Goal: Task Accomplishment & Management: Complete application form

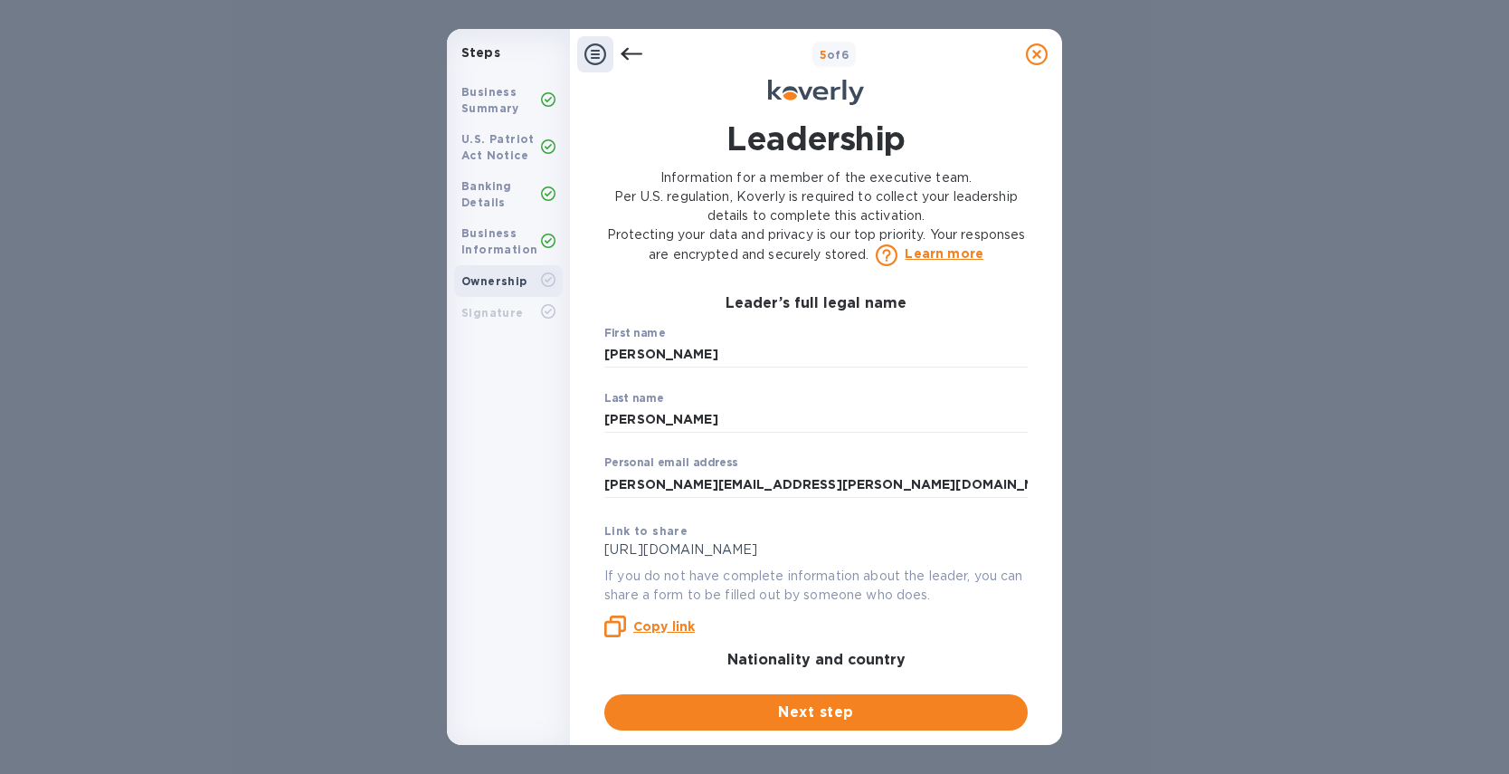
scroll to position [1290, 0]
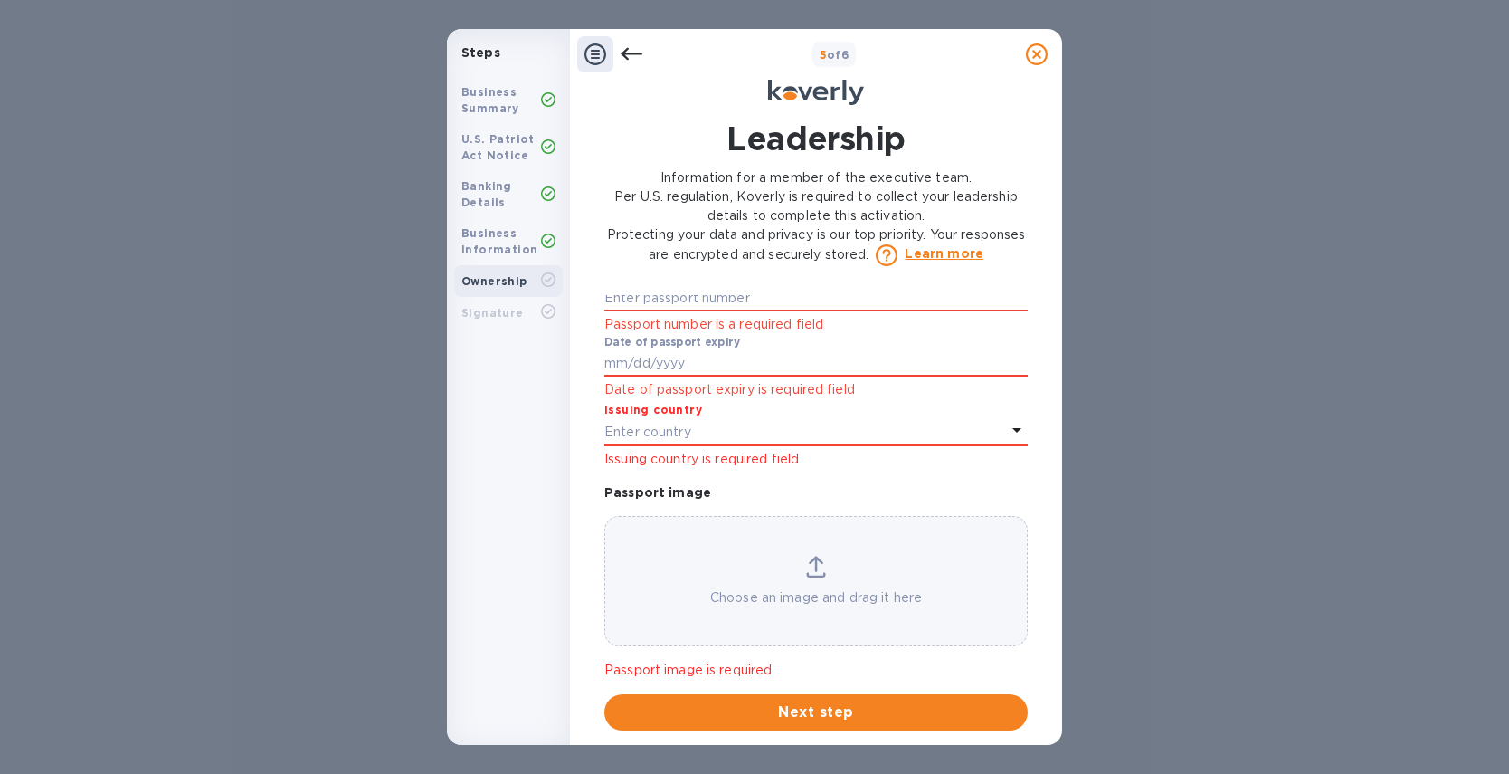
type input "rebecca@airseaintl.net"
click at [202, 230] on div "Steps Business Summary U.S. Patriot Act Notice Banking Details Business Informa…" at bounding box center [754, 387] width 1509 height 774
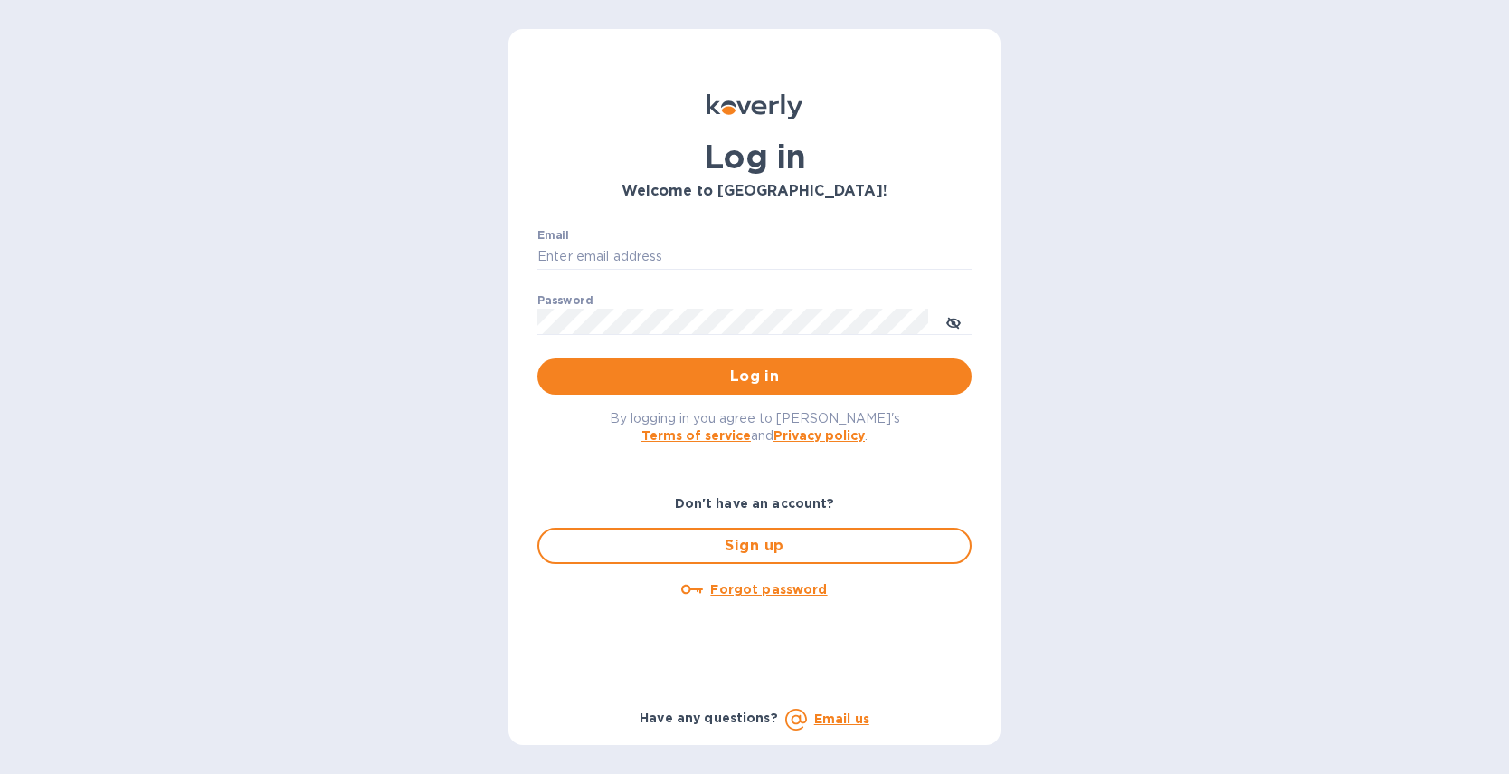
type input "[PERSON_NAME][EMAIL_ADDRESS][DOMAIN_NAME]"
click at [664, 366] on span "Log in" at bounding box center [754, 377] width 405 height 22
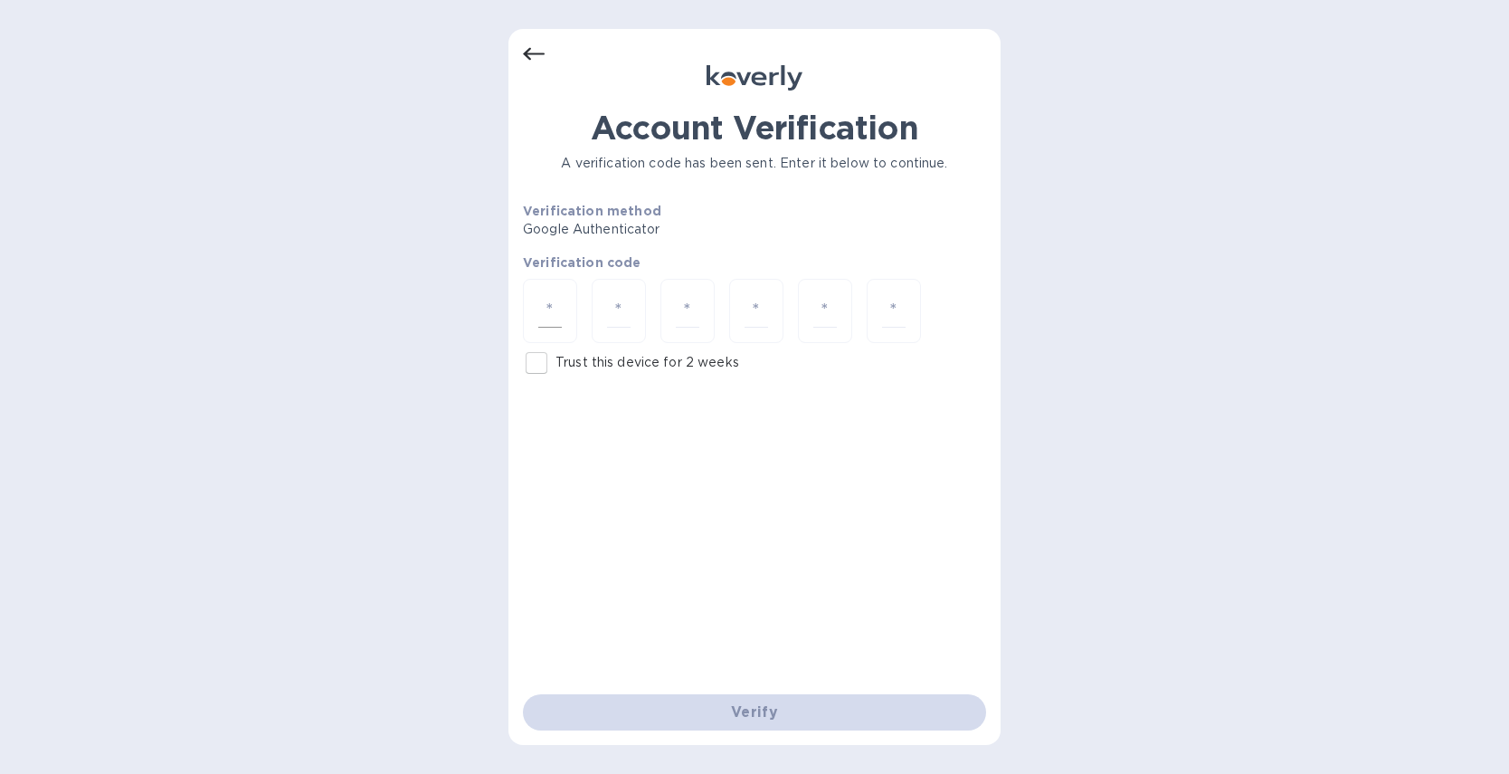
click at [547, 310] on input "number" at bounding box center [550, 310] width 24 height 33
type input "1"
type input "5"
type input "1"
type input "4"
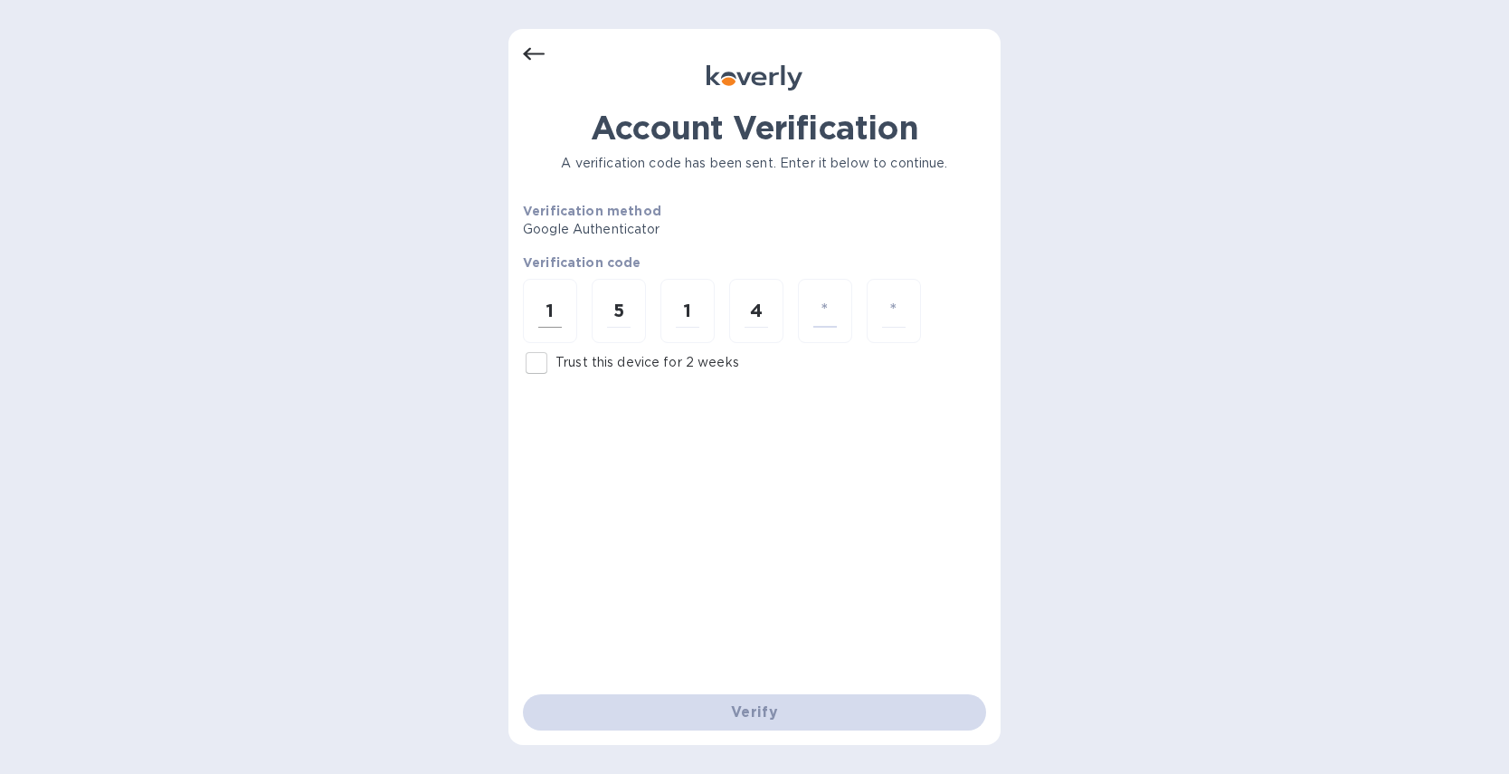
type input "4"
type input "9"
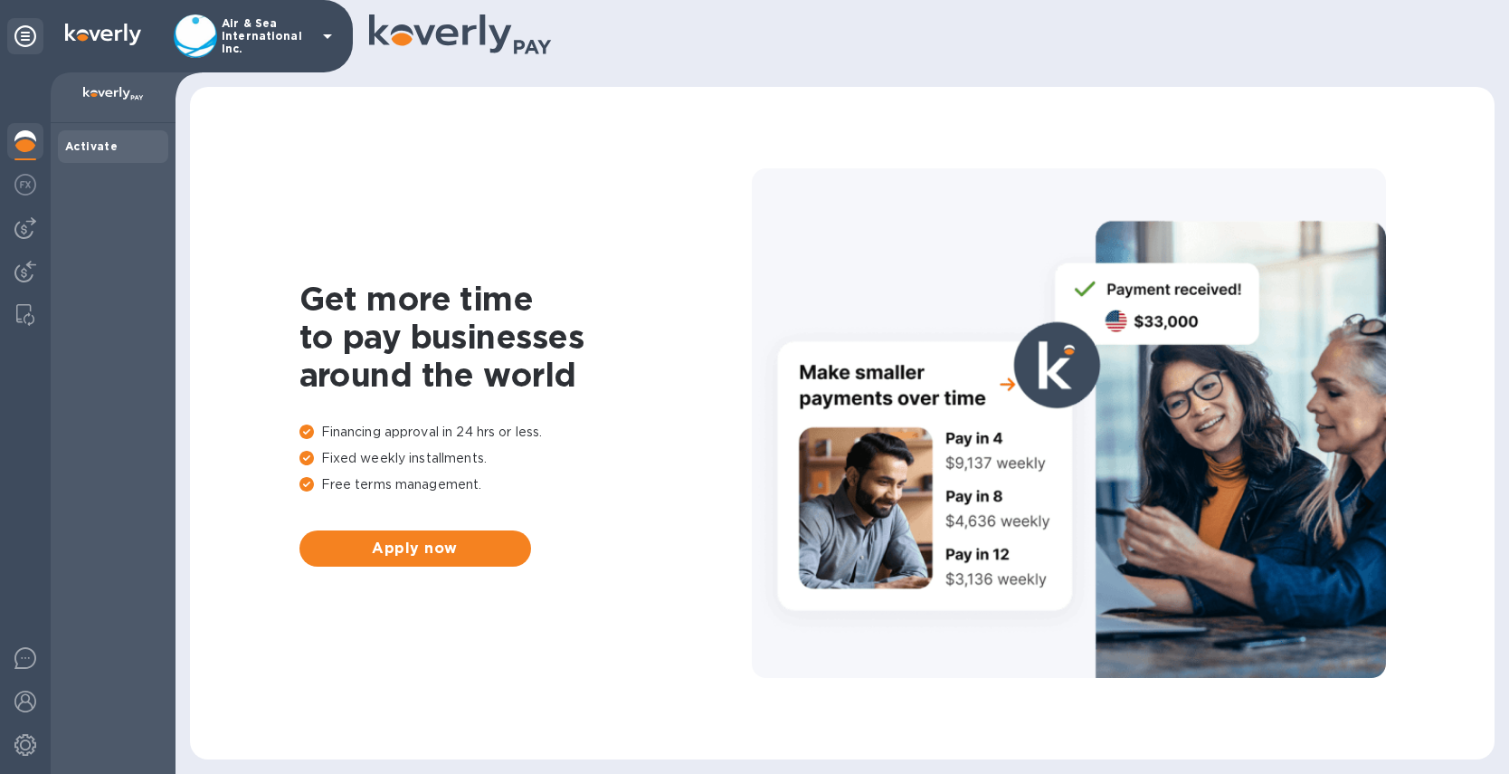
click at [332, 31] on icon at bounding box center [328, 36] width 22 height 22
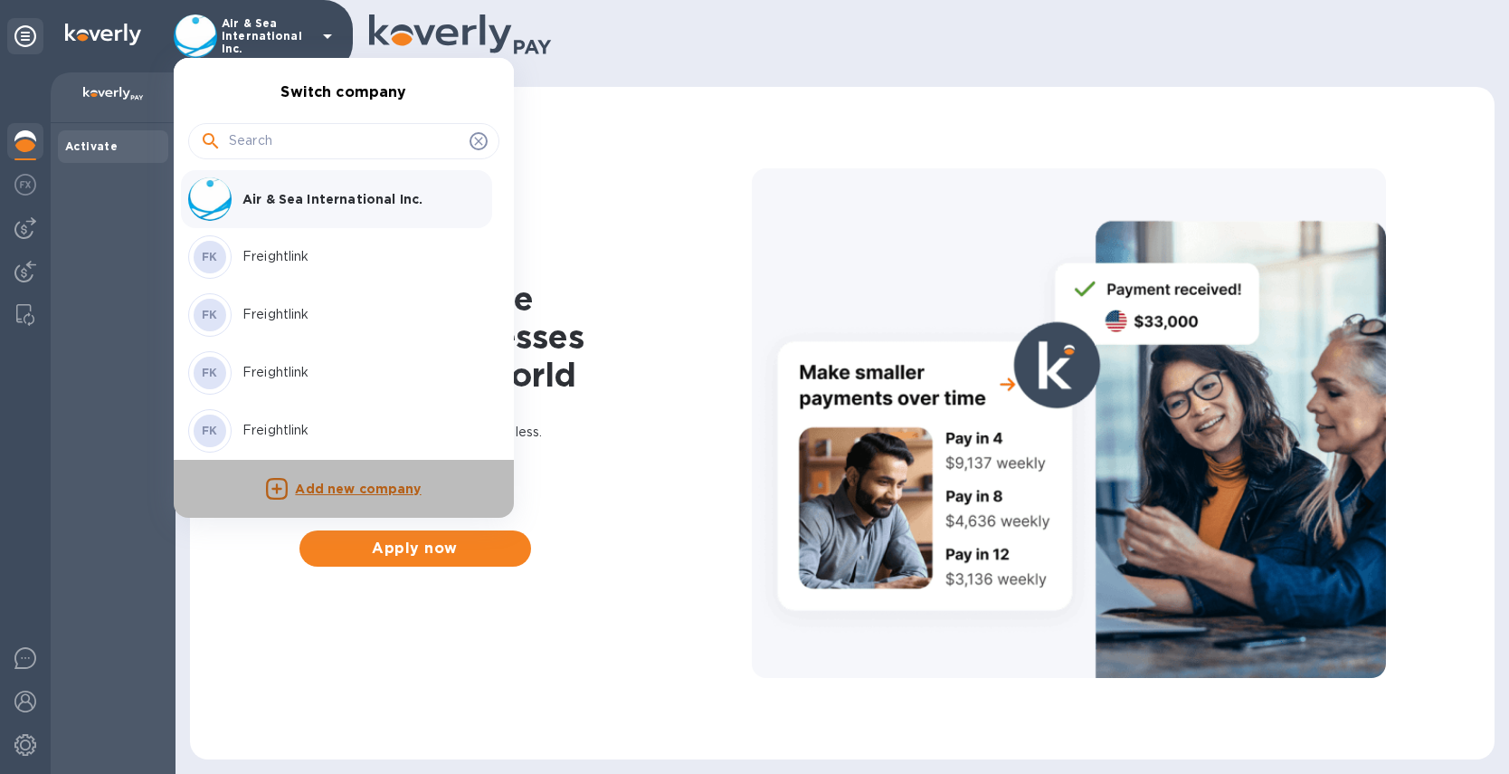
click at [353, 490] on p "Add new company" at bounding box center [358, 490] width 126 height 20
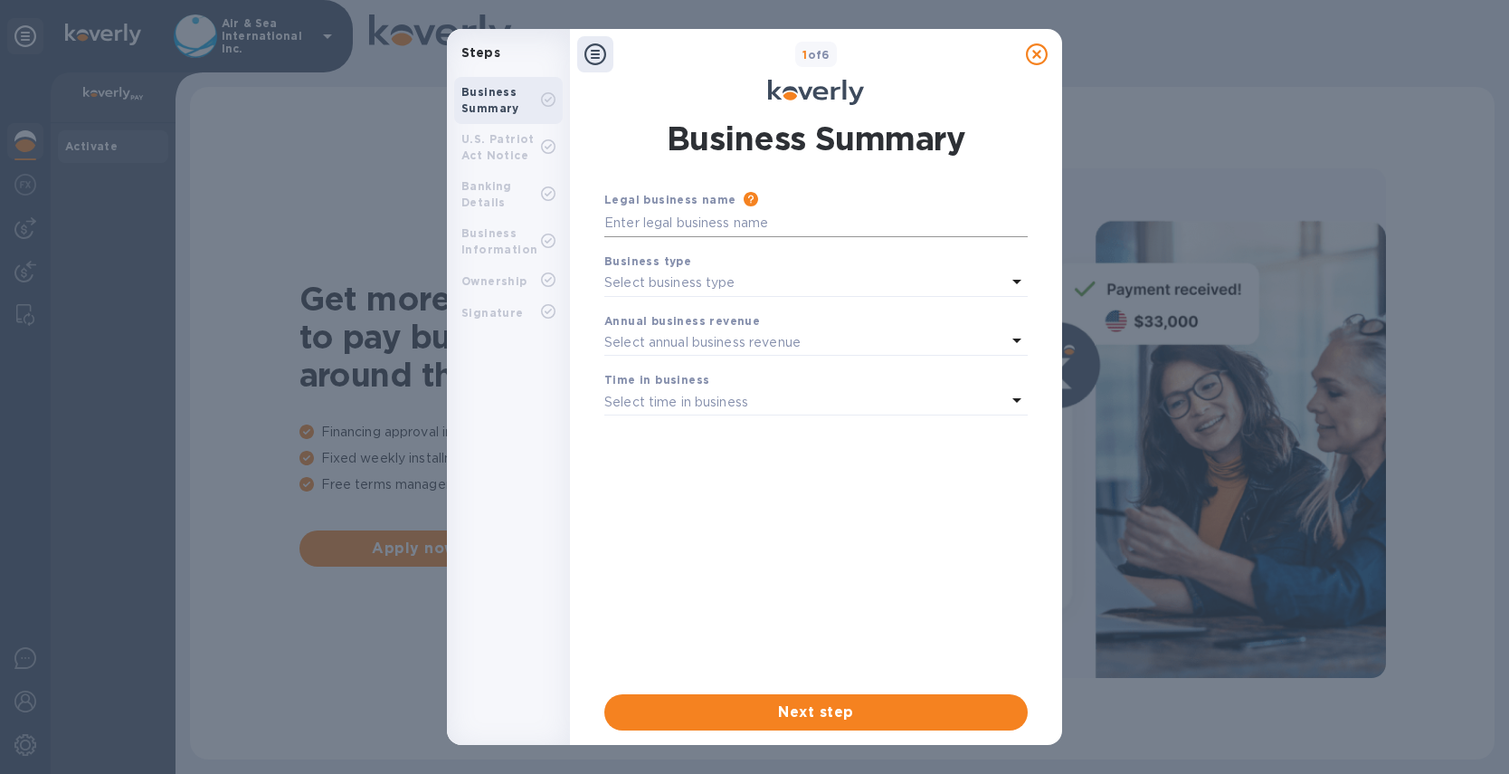
click at [749, 232] on input "text" at bounding box center [815, 223] width 423 height 27
type input "Intermountain CHB Inc."
click at [813, 282] on div "Select business type" at bounding box center [805, 283] width 402 height 25
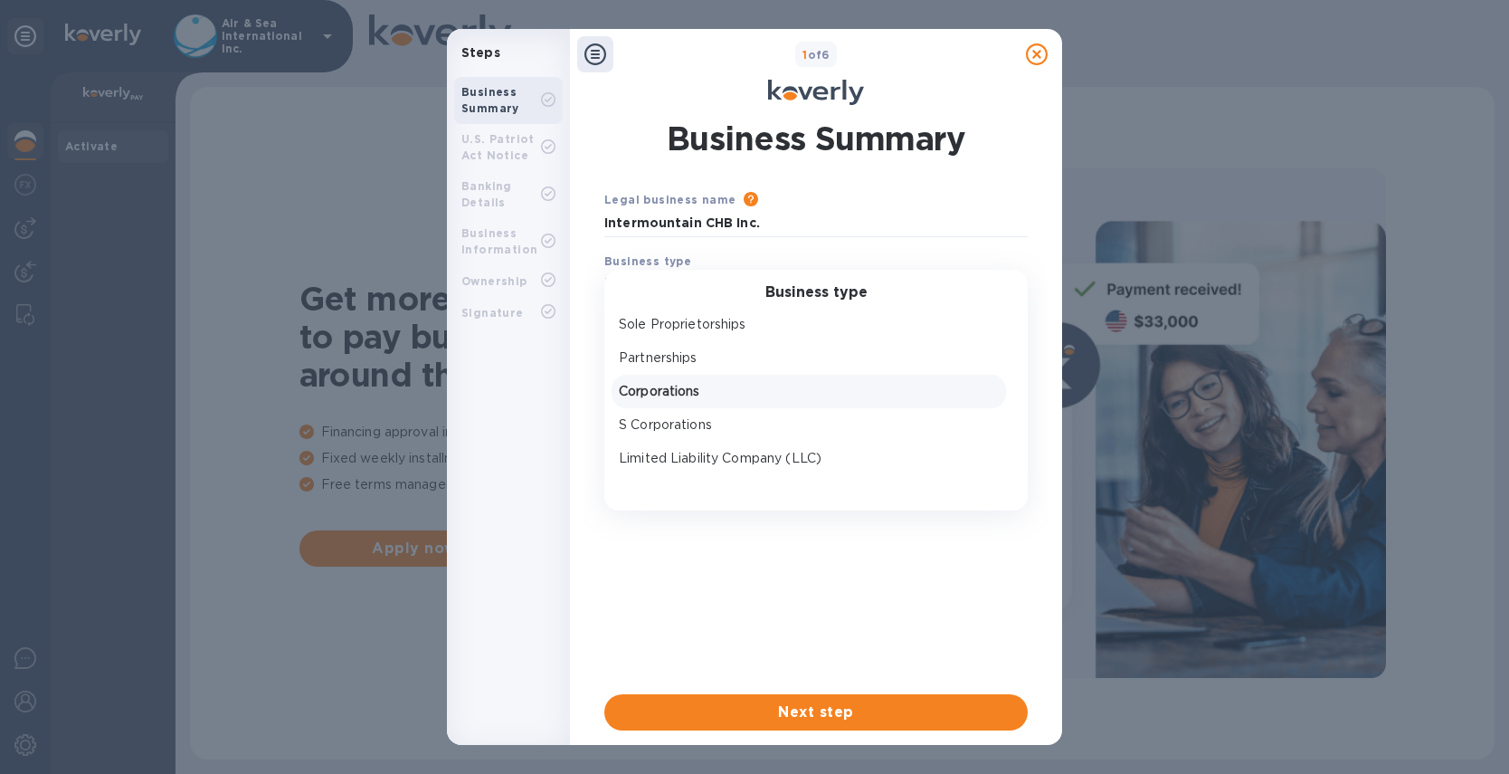
click at [659, 395] on p "Corporations" at bounding box center [809, 391] width 380 height 19
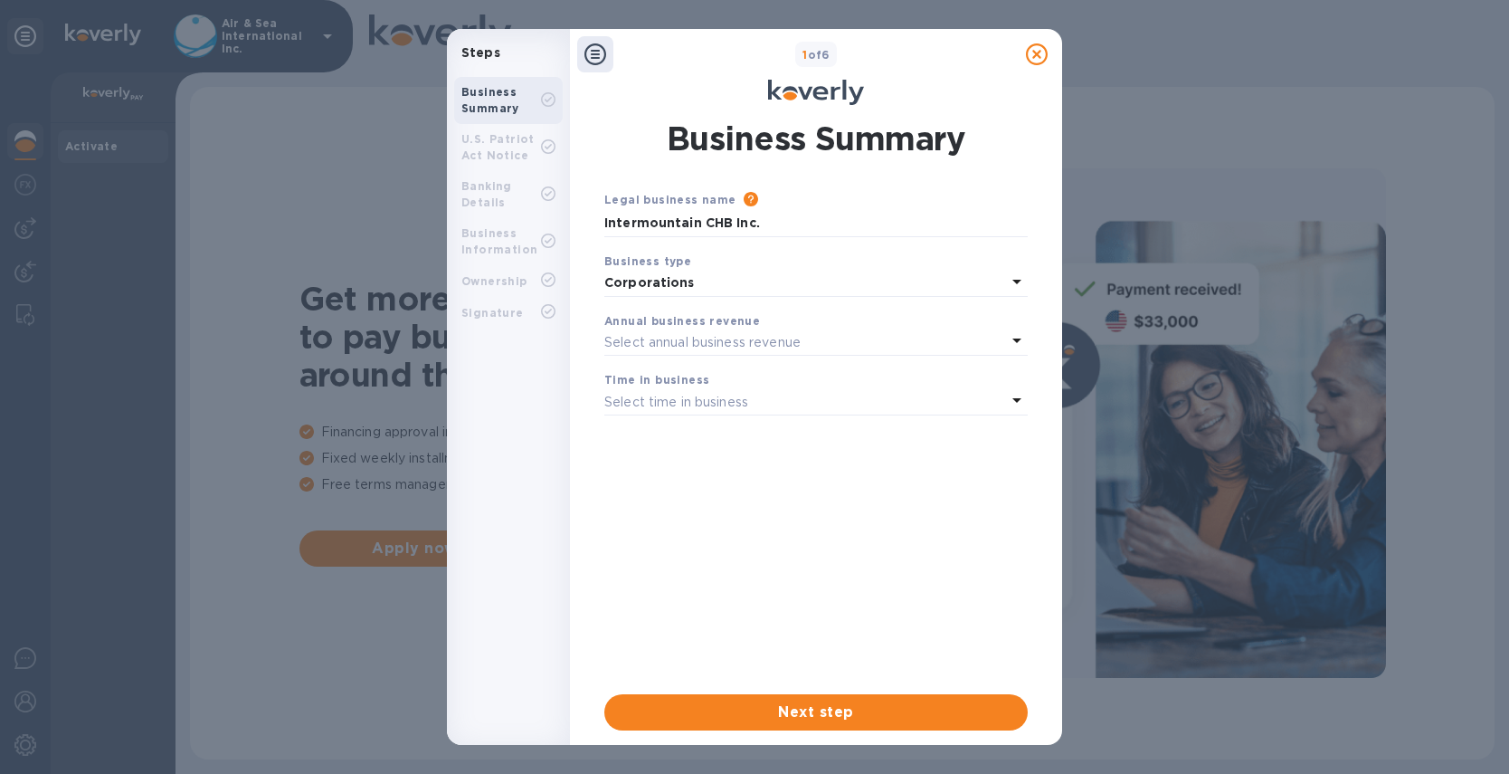
click at [683, 339] on p "Select annual business revenue" at bounding box center [702, 342] width 196 height 19
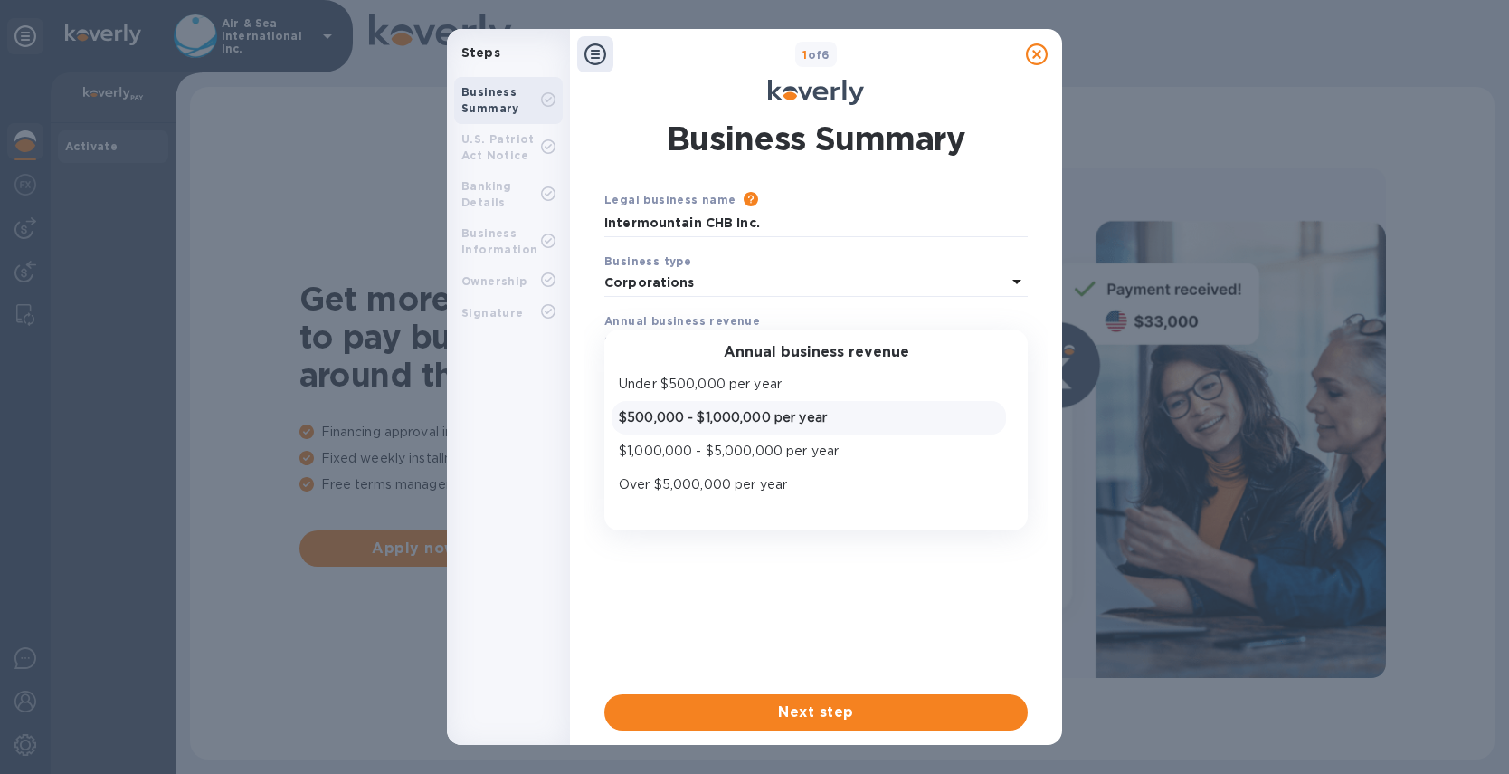
click at [683, 416] on p "$500,000 - $1,000,000 per year" at bounding box center [809, 417] width 380 height 19
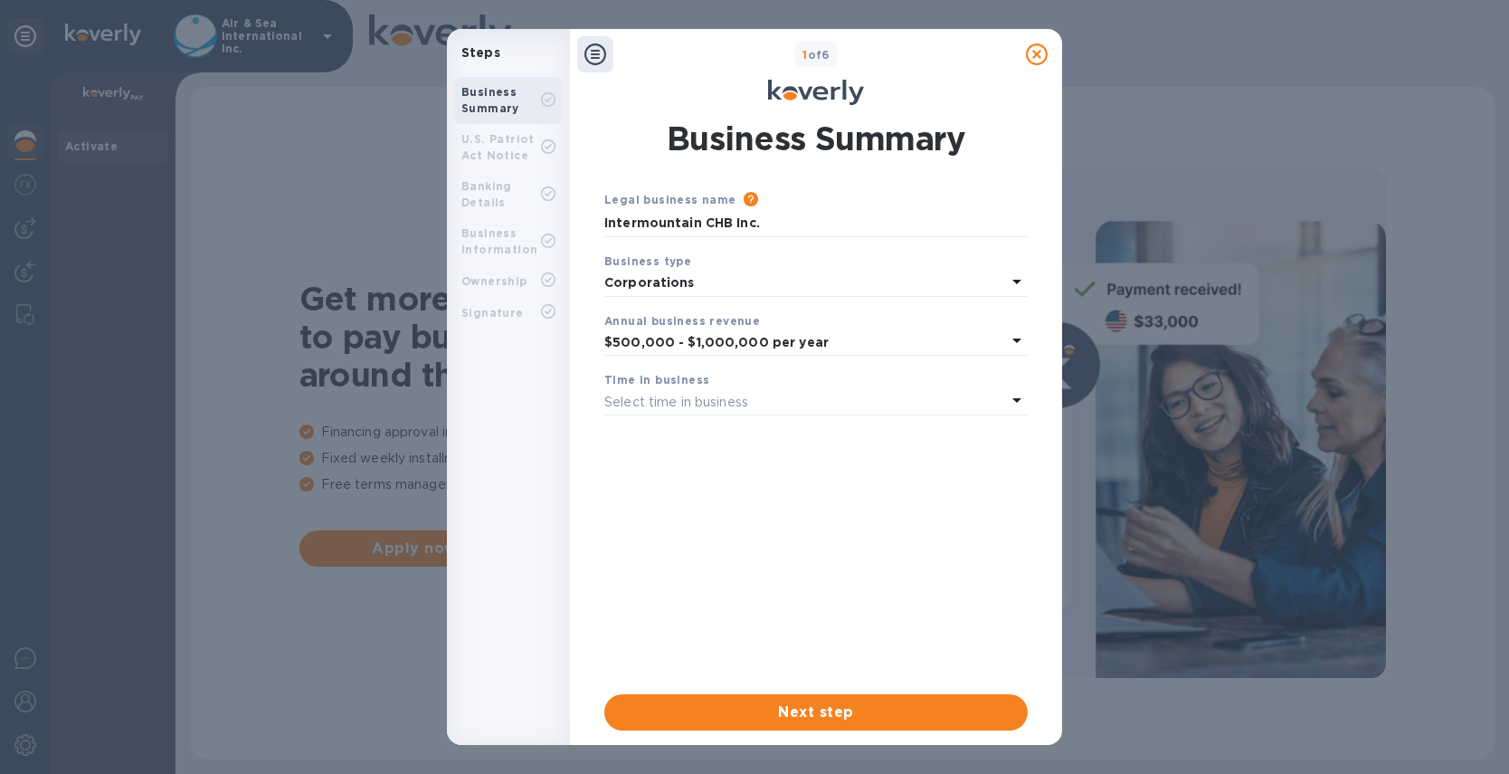
click at [700, 392] on div "Select time in business" at bounding box center [805, 401] width 402 height 25
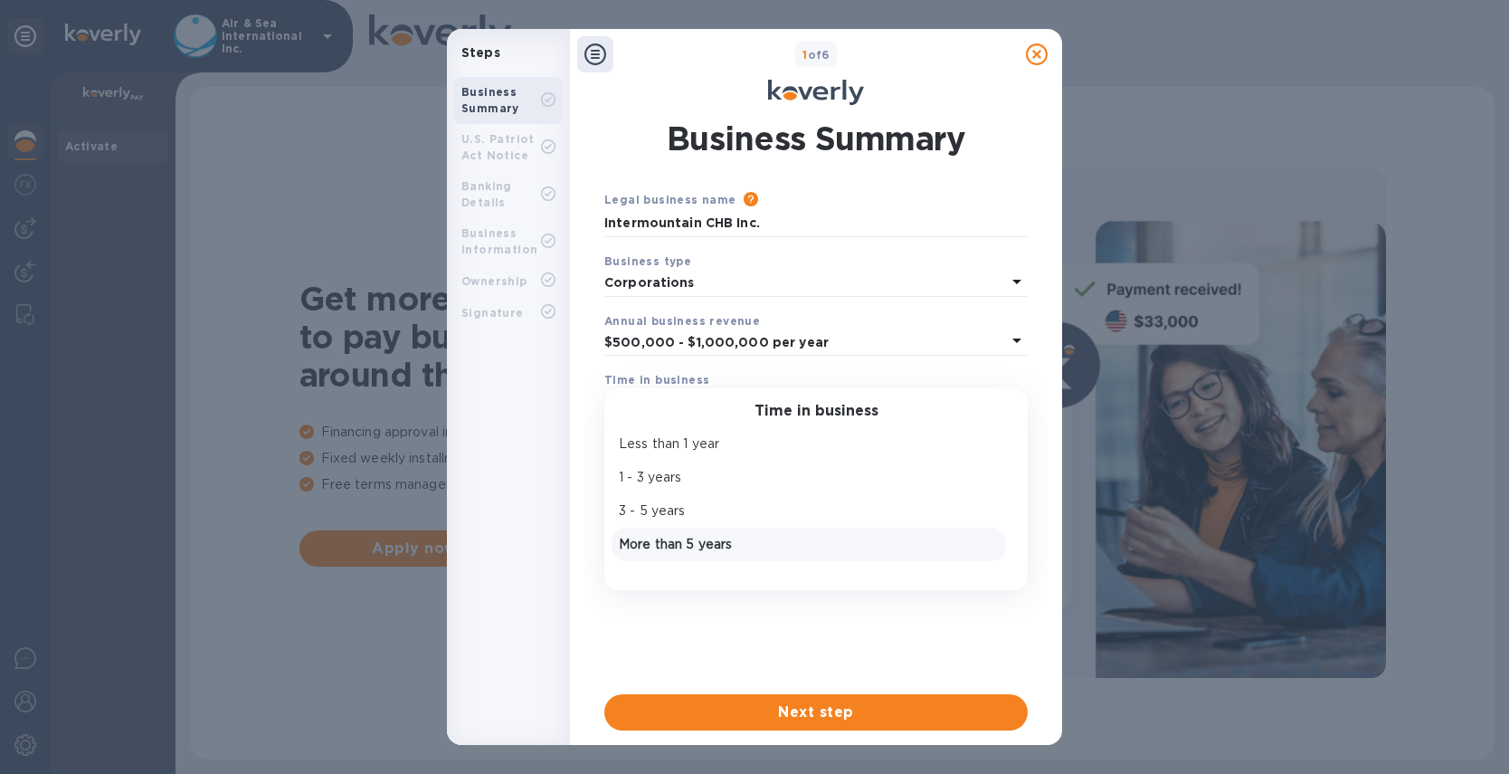
click at [693, 543] on p "More than 5 years" at bounding box center [809, 544] width 380 height 19
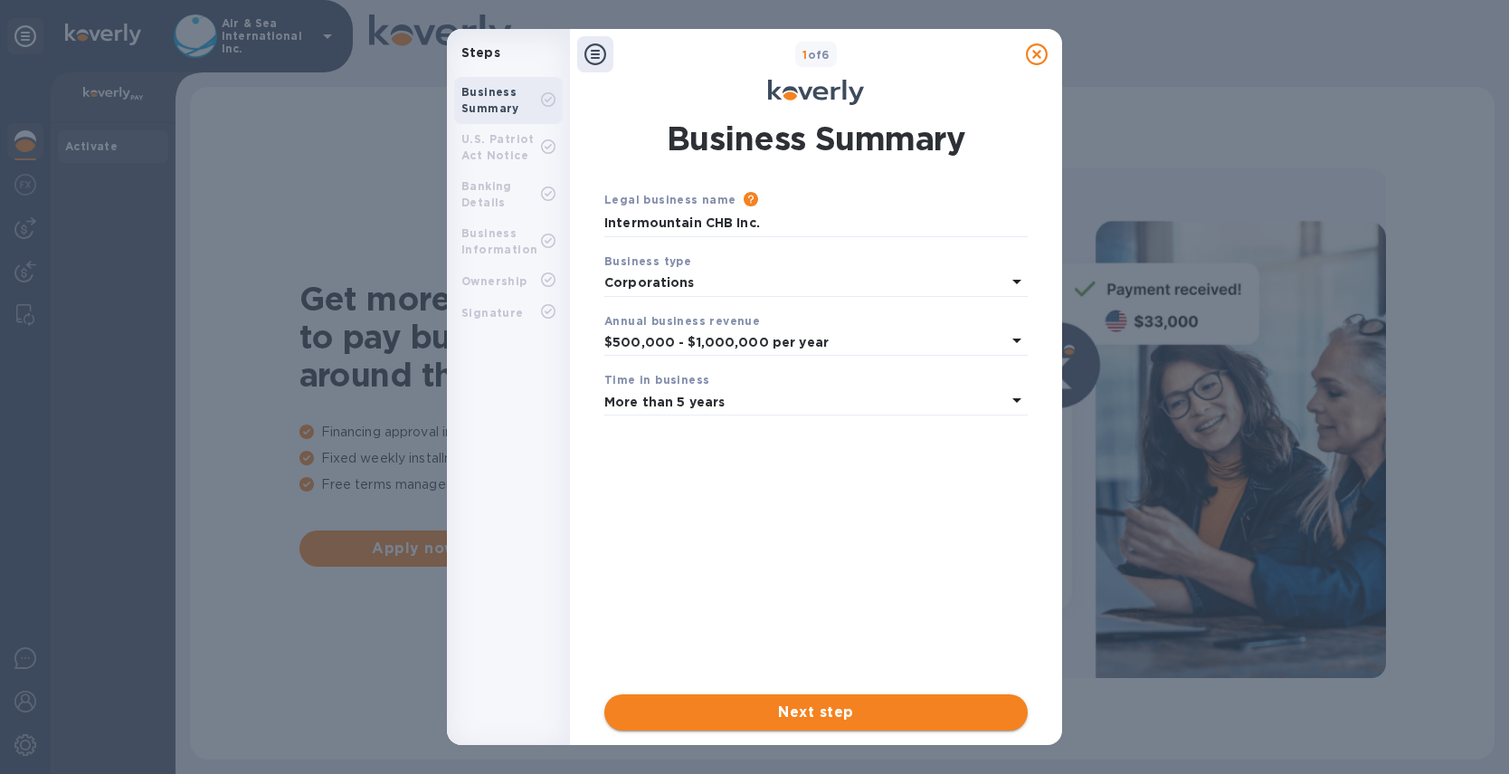
click at [763, 701] on span "Next step" at bounding box center [816, 712] width 395 height 22
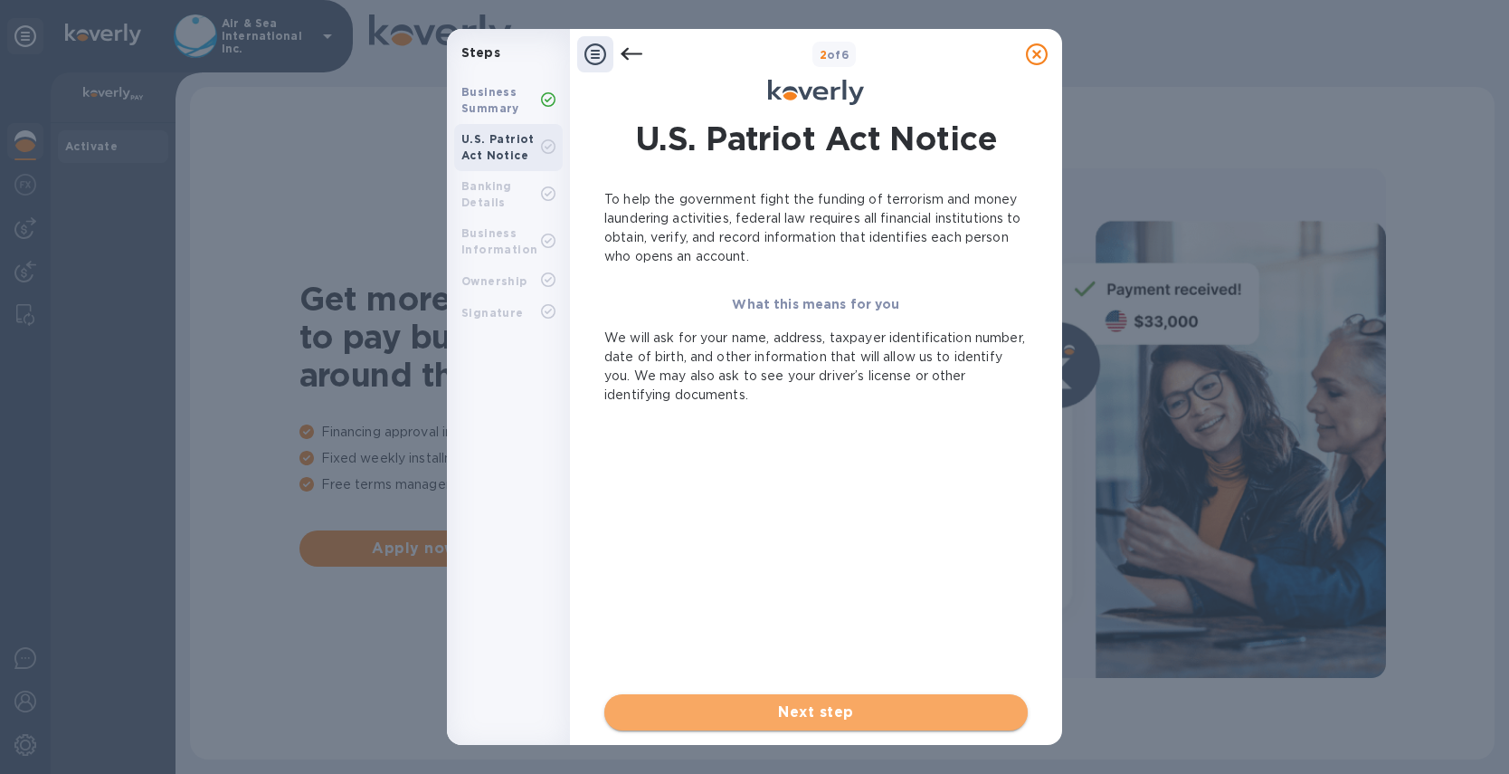
click at [747, 705] on span "Next step" at bounding box center [816, 712] width 395 height 22
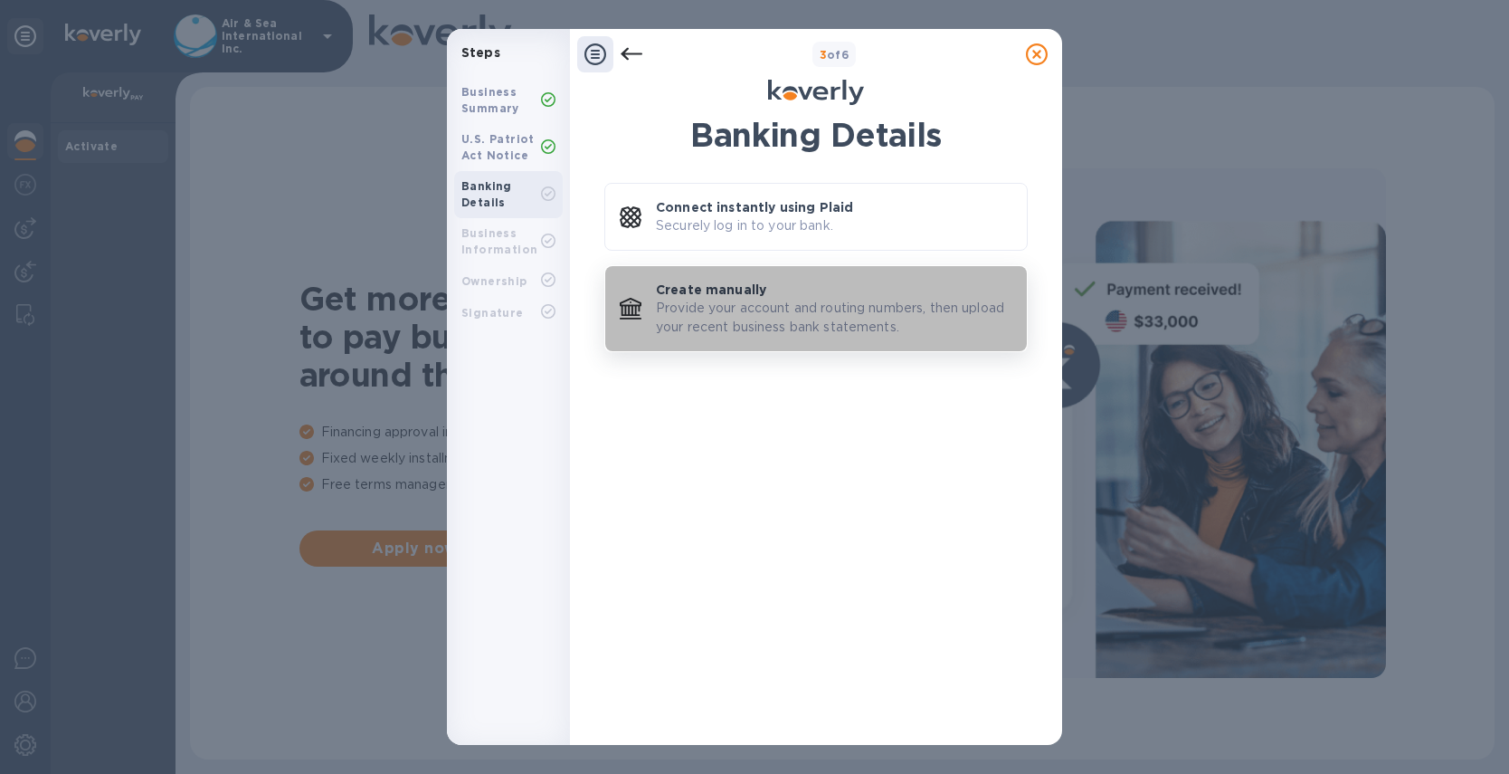
click at [790, 308] on p "Provide your account and routing numbers, then upload your recent business bank…" at bounding box center [834, 318] width 357 height 38
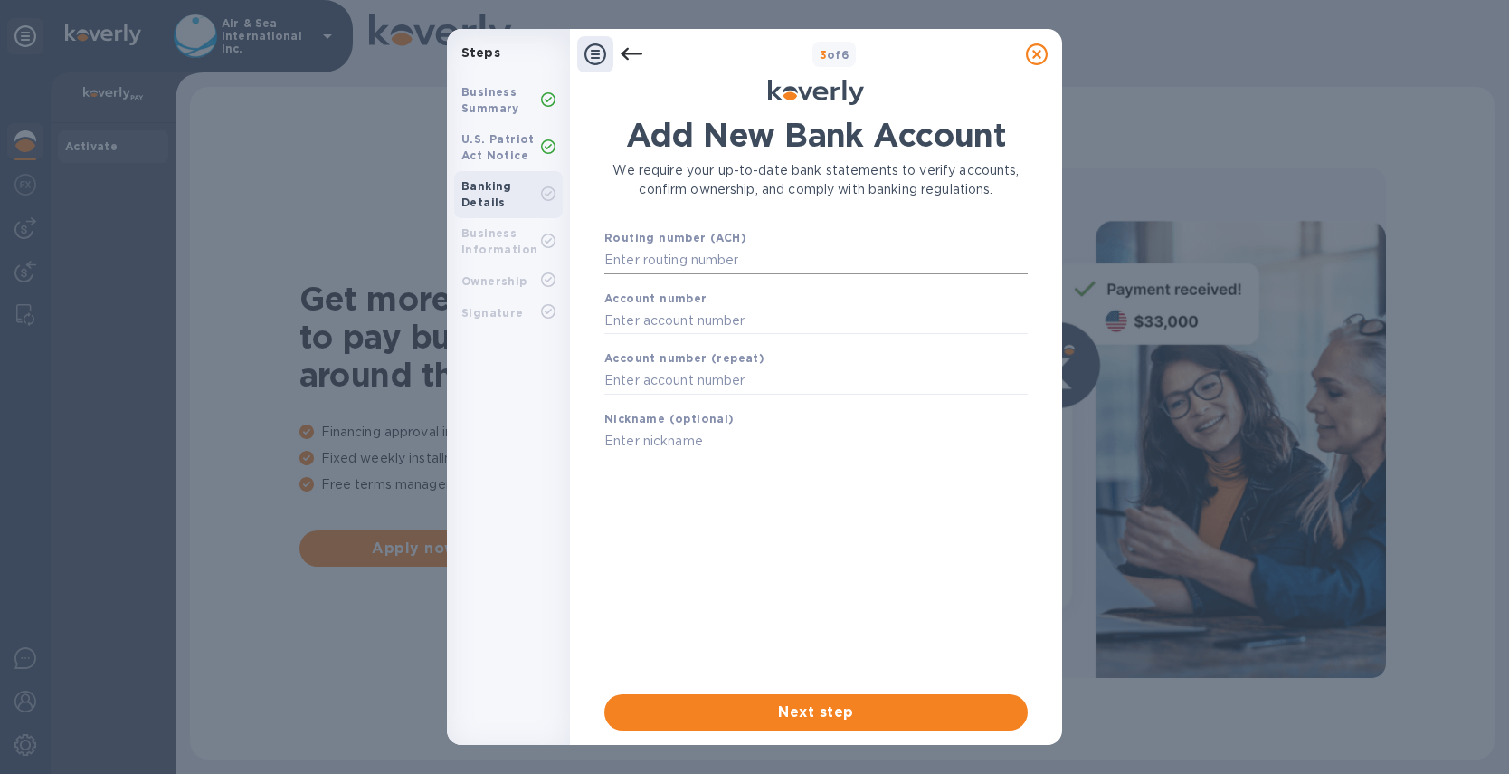
click at [709, 261] on input "text" at bounding box center [815, 260] width 423 height 27
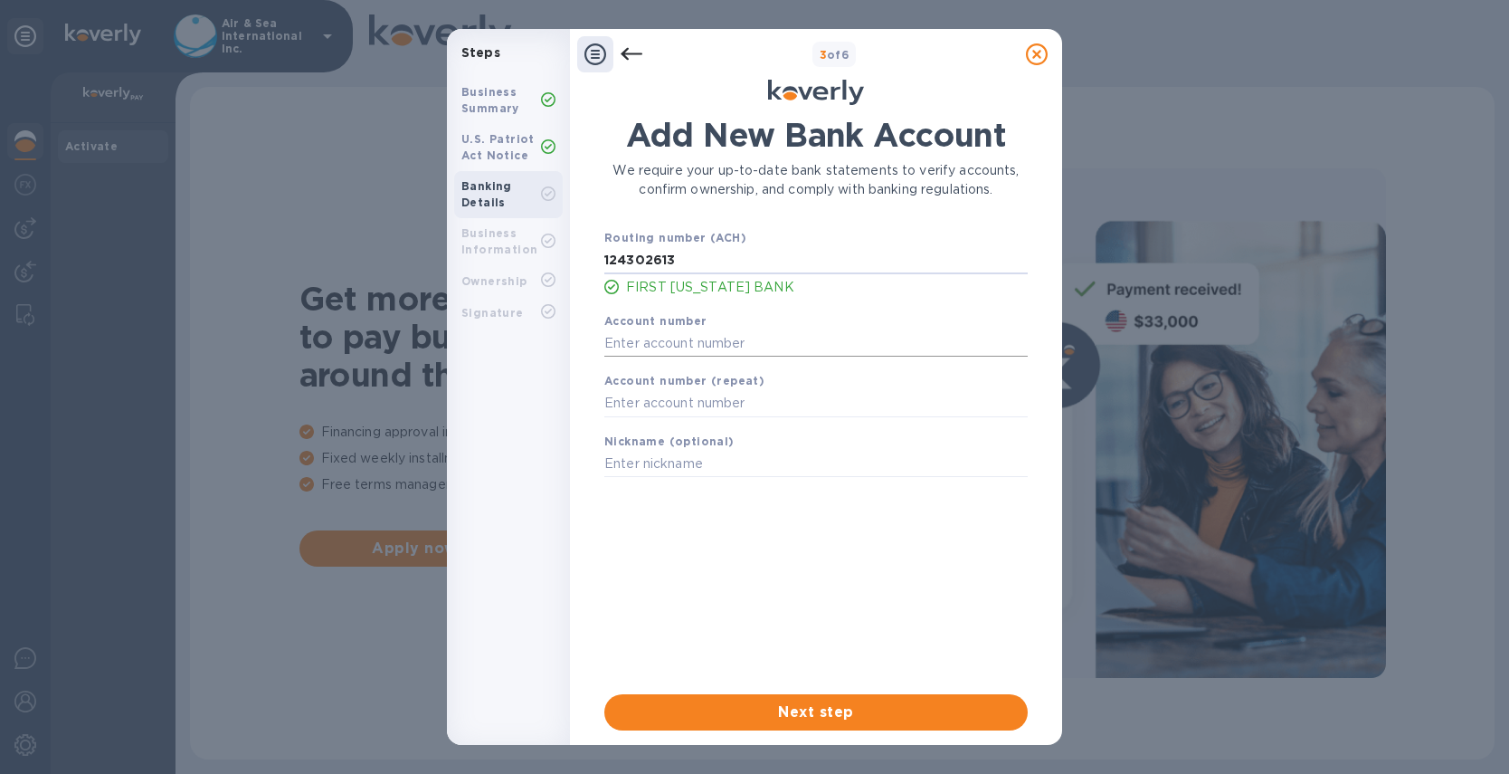
type input "124302613"
click at [732, 347] on input "text" at bounding box center [815, 342] width 423 height 27
type input "11035243"
click at [698, 390] on div "Account number (repeat)" at bounding box center [816, 394] width 438 height 61
click at [695, 404] on input "text" at bounding box center [815, 403] width 423 height 27
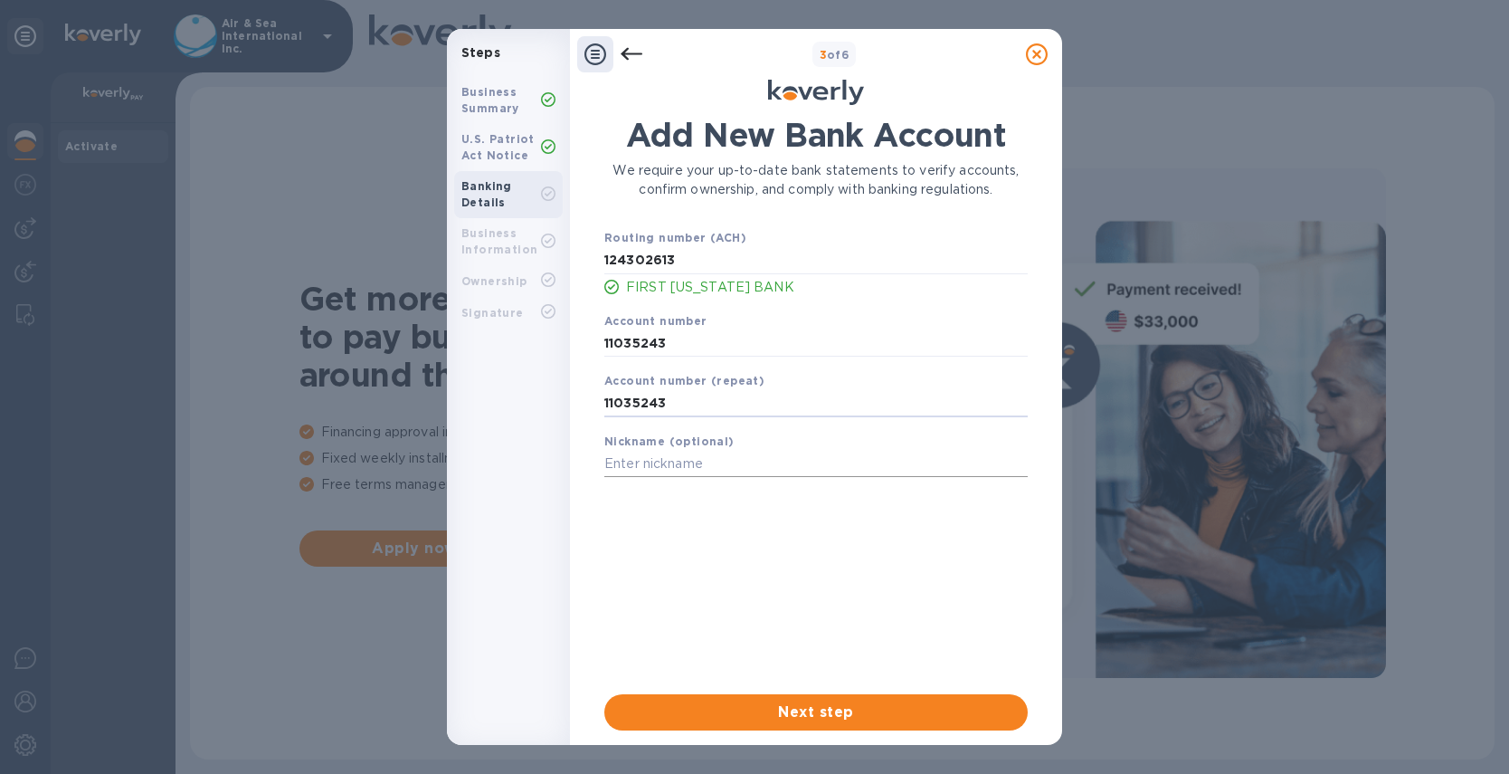
type input "11035243"
click at [755, 467] on input "text" at bounding box center [815, 464] width 423 height 27
type input "FUB"
click at [861, 711] on span "Next step" at bounding box center [816, 712] width 395 height 22
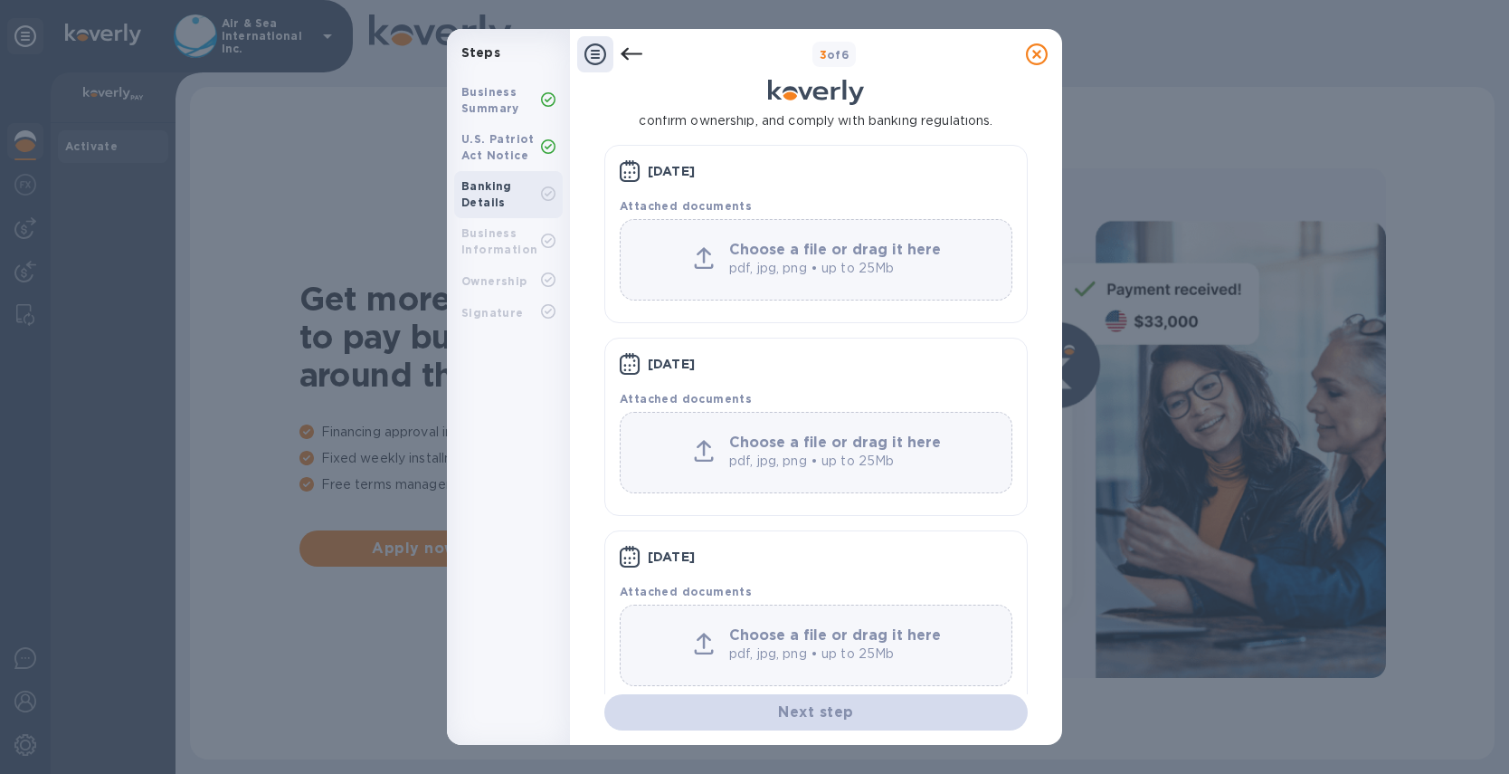
scroll to position [176, 0]
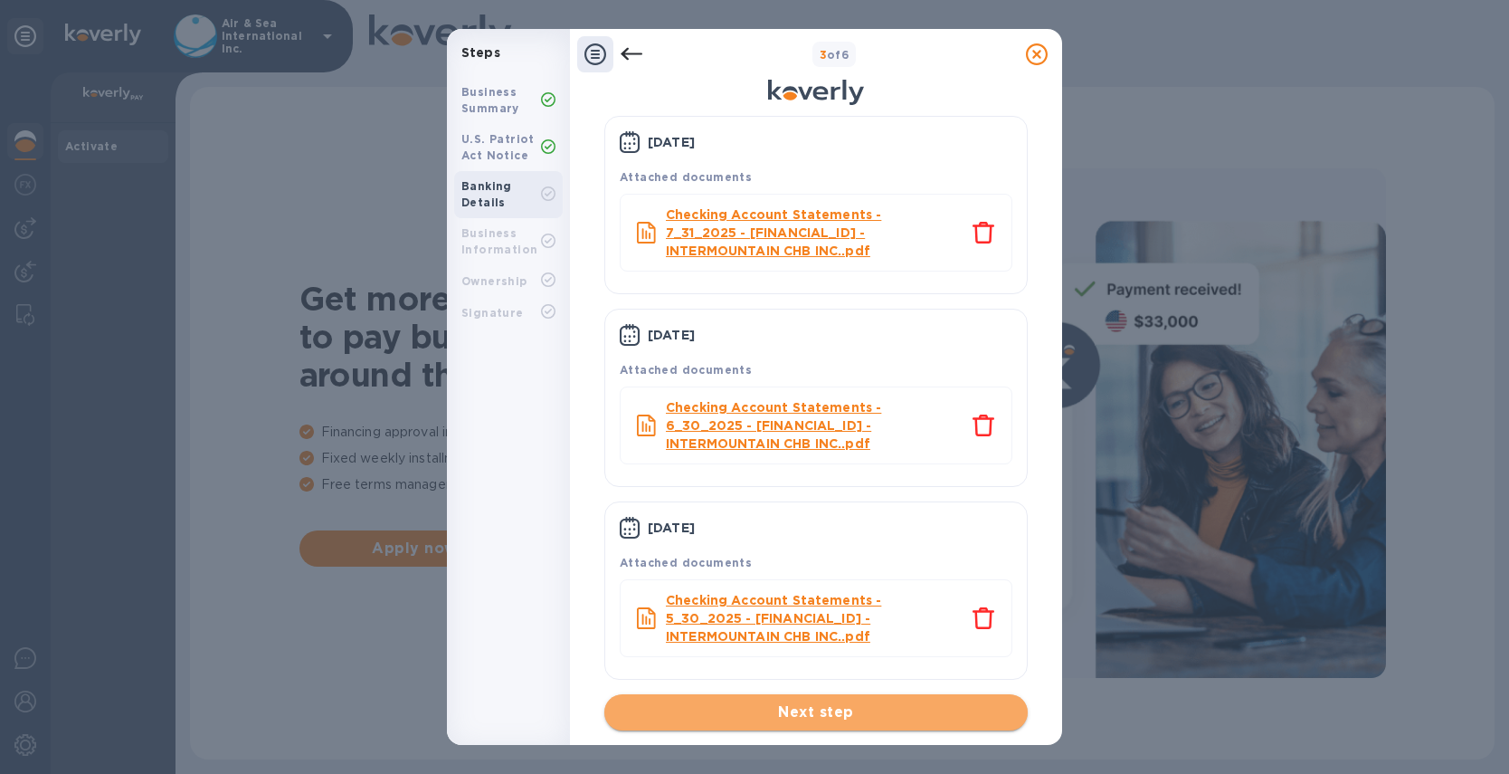
click at [751, 716] on span "Next step" at bounding box center [816, 712] width 395 height 22
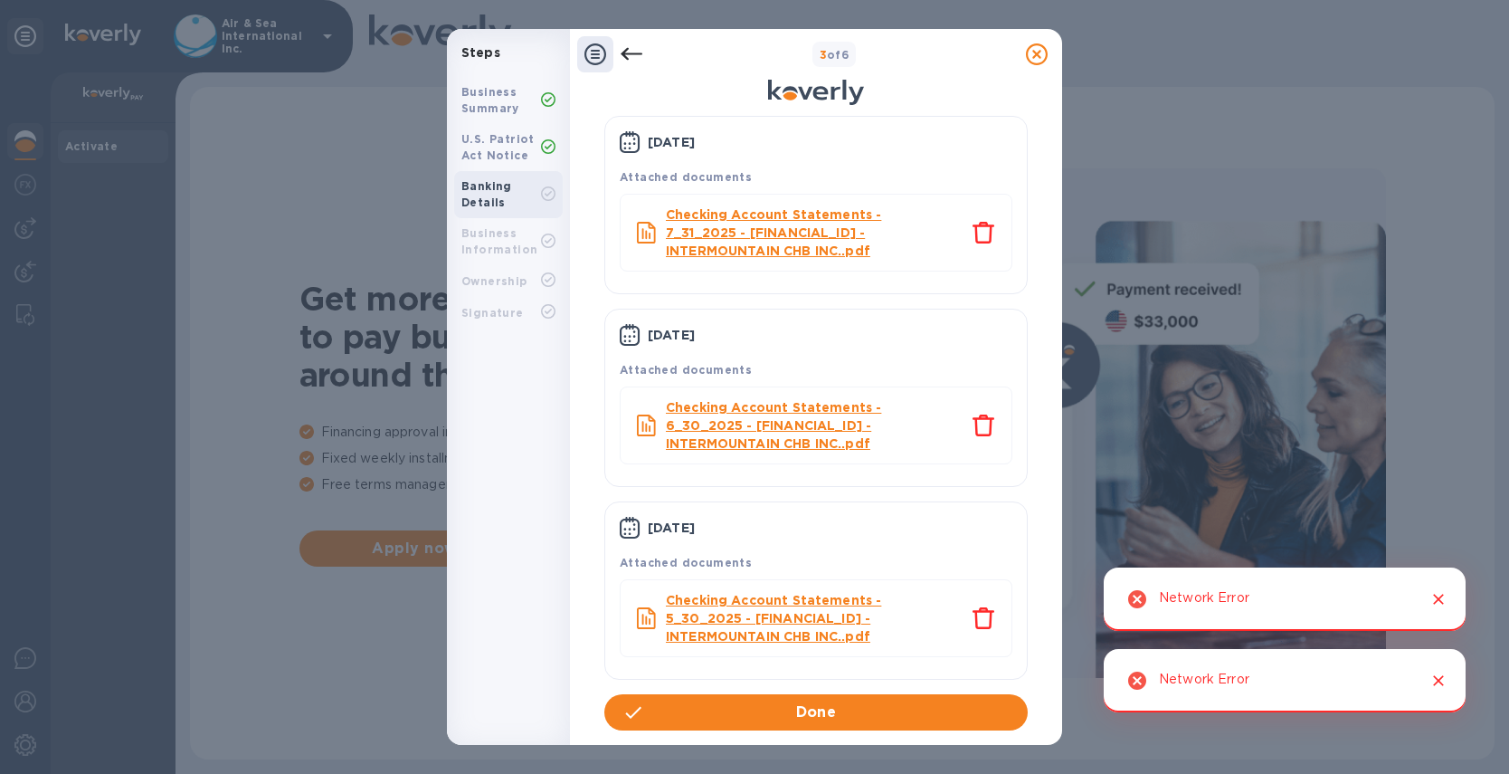
click at [1443, 595] on icon "Close" at bounding box center [1438, 599] width 11 height 11
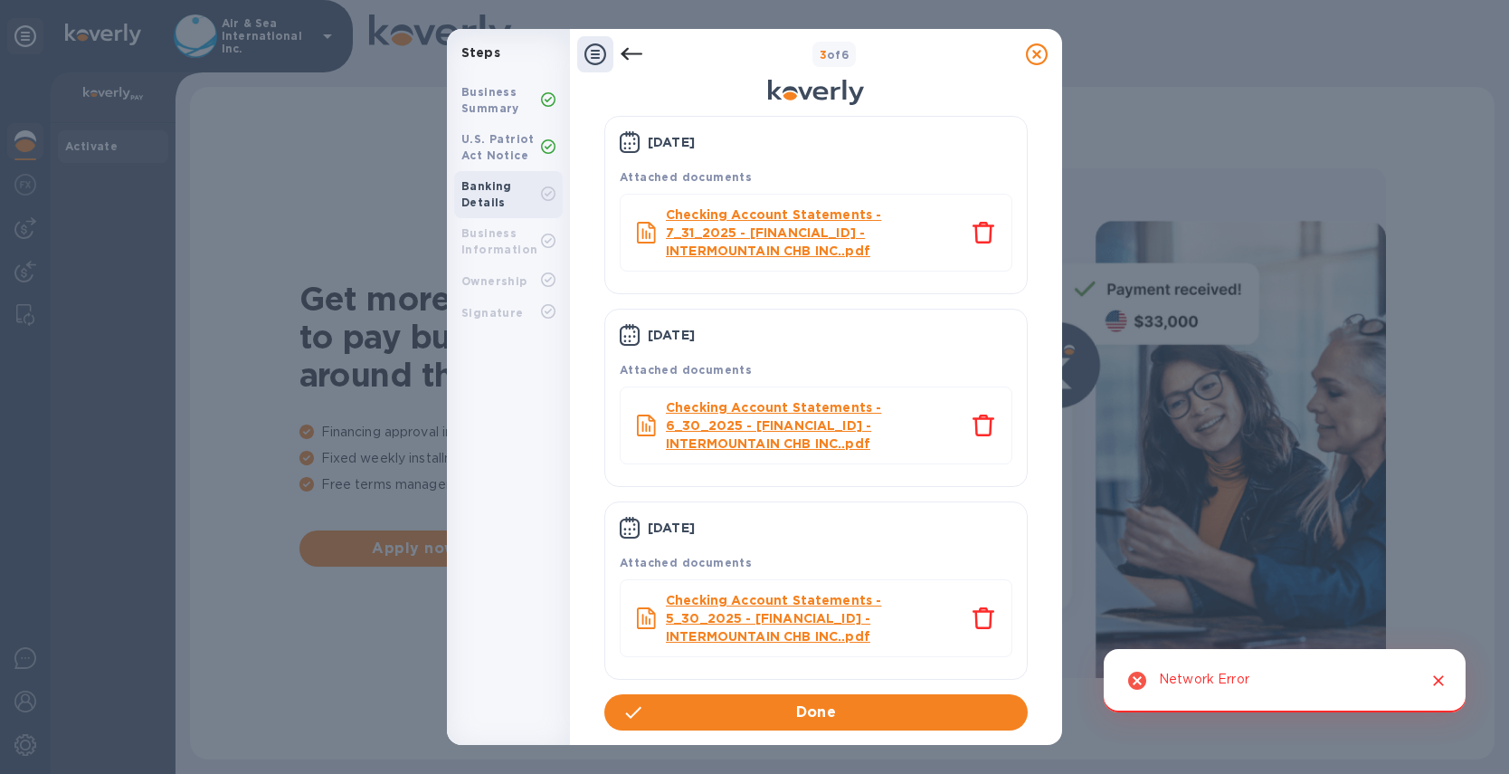
click at [1444, 673] on icon "Close" at bounding box center [1439, 680] width 18 height 18
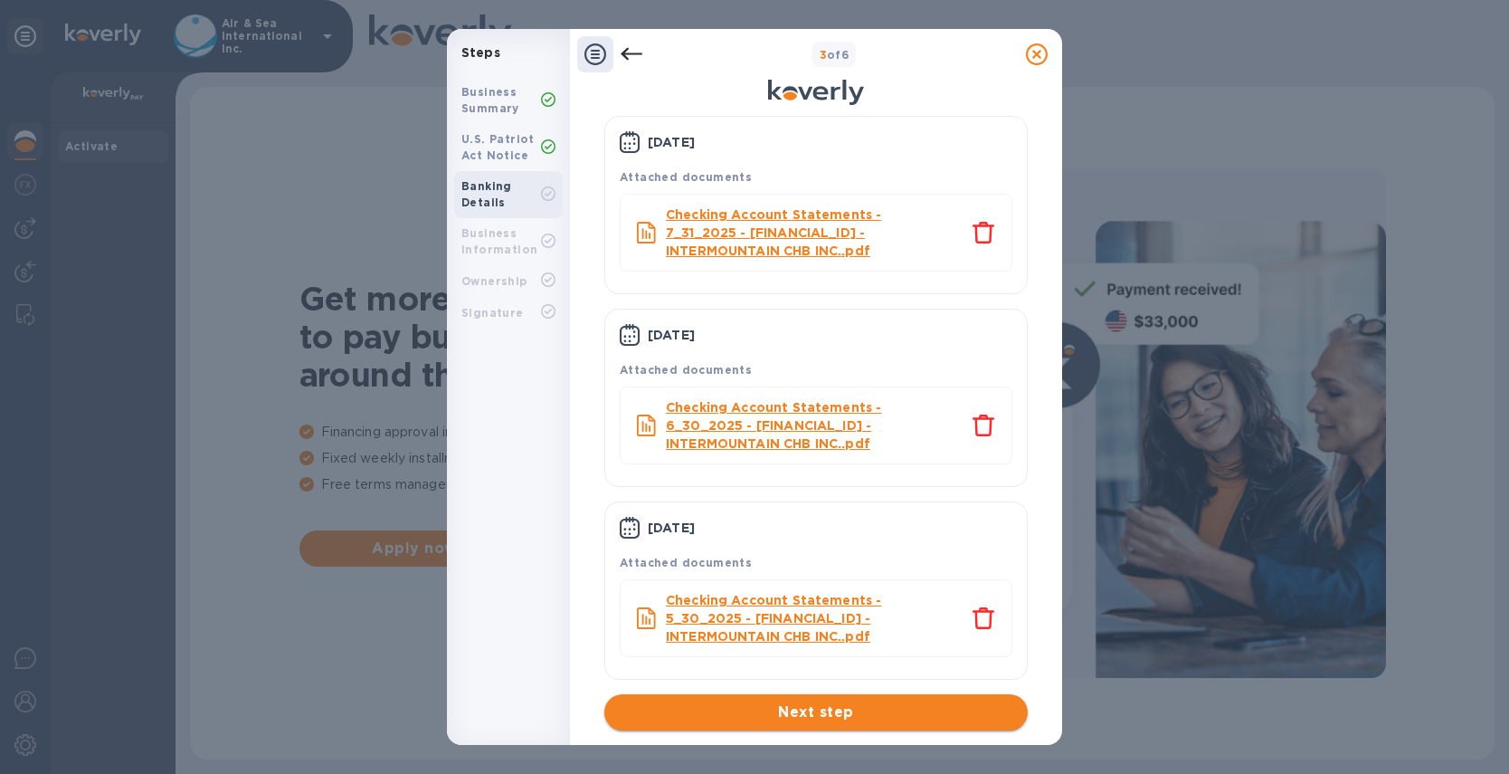
click at [808, 713] on span "Next step" at bounding box center [816, 712] width 395 height 22
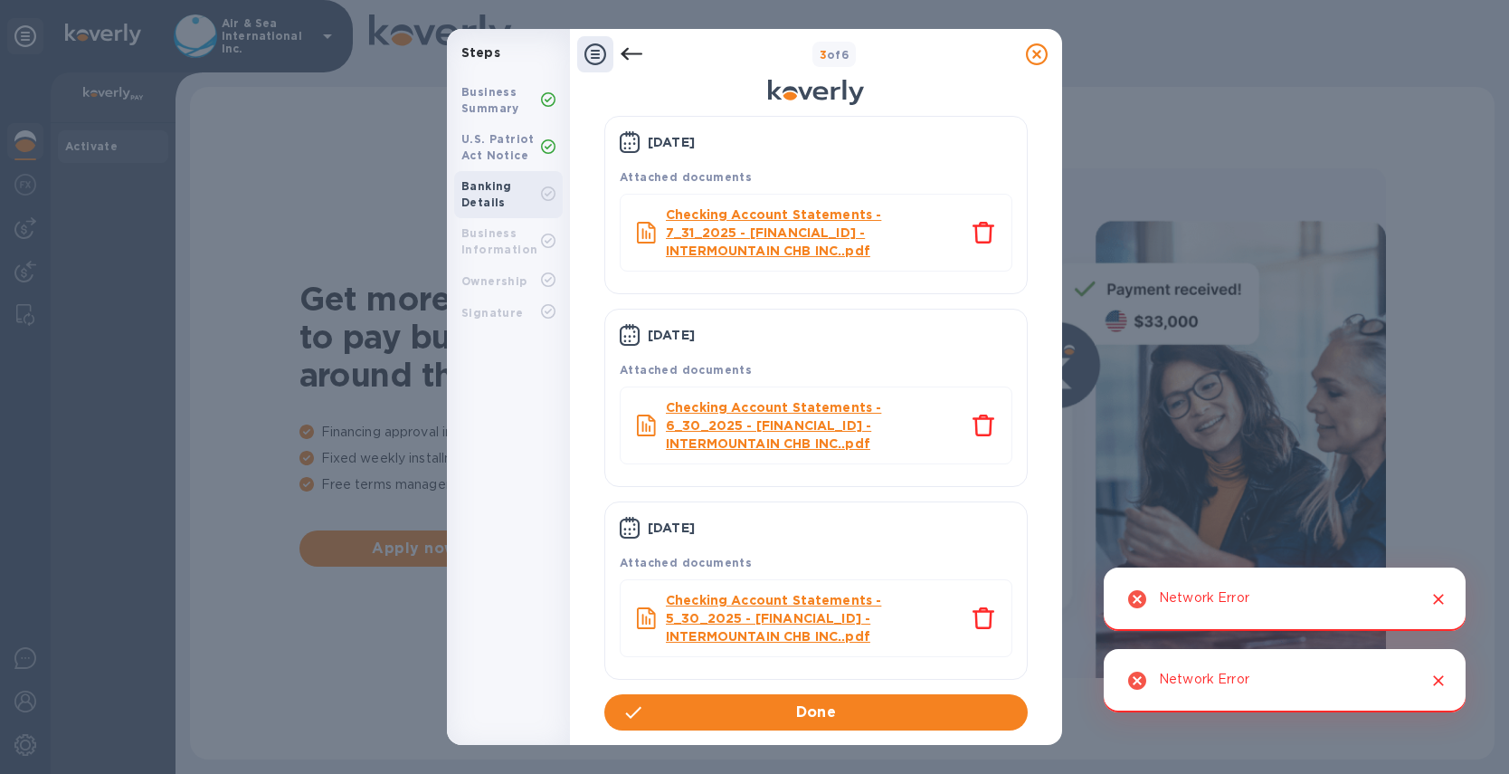
click at [1446, 598] on icon "Close" at bounding box center [1439, 599] width 18 height 18
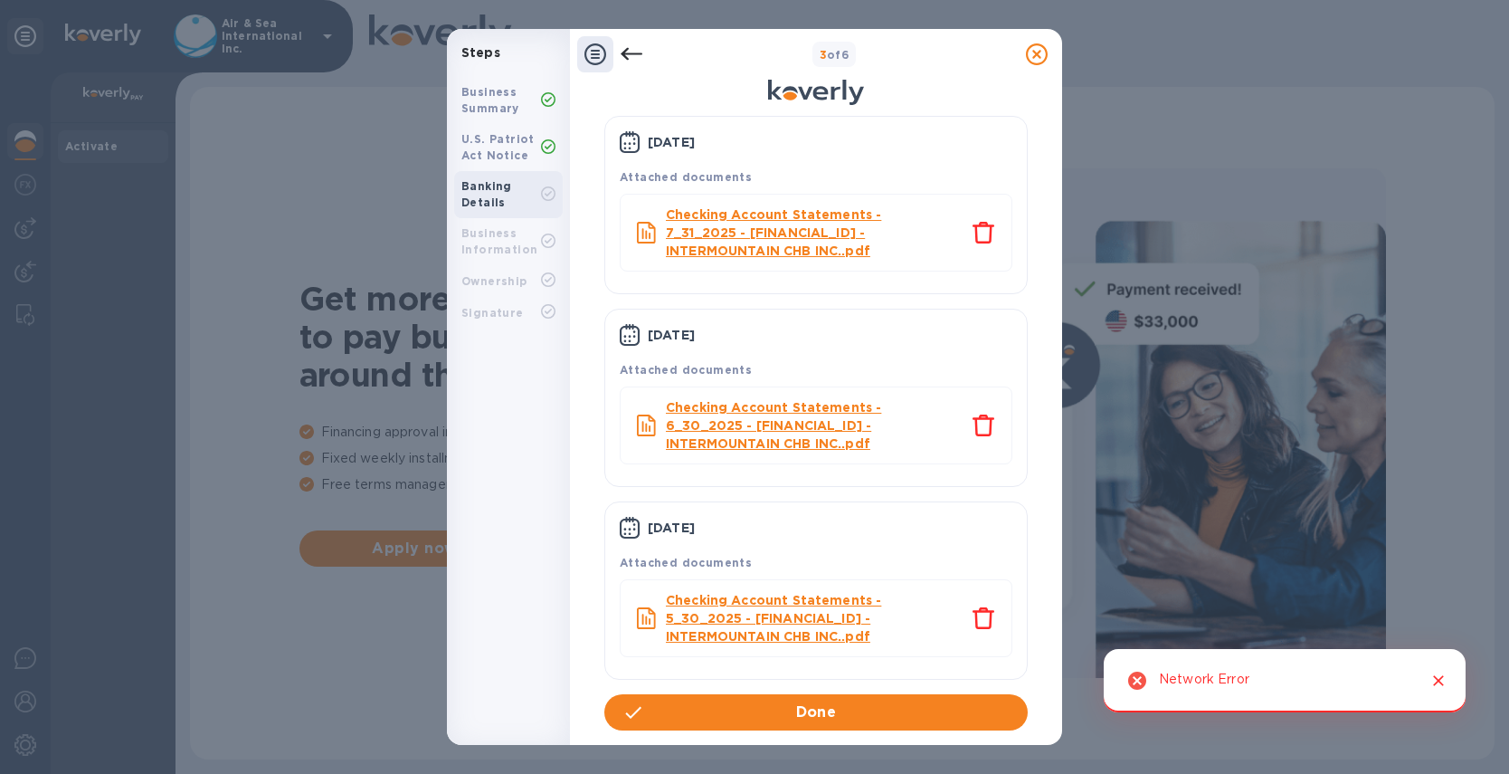
click at [1437, 682] on icon "Close" at bounding box center [1439, 680] width 18 height 18
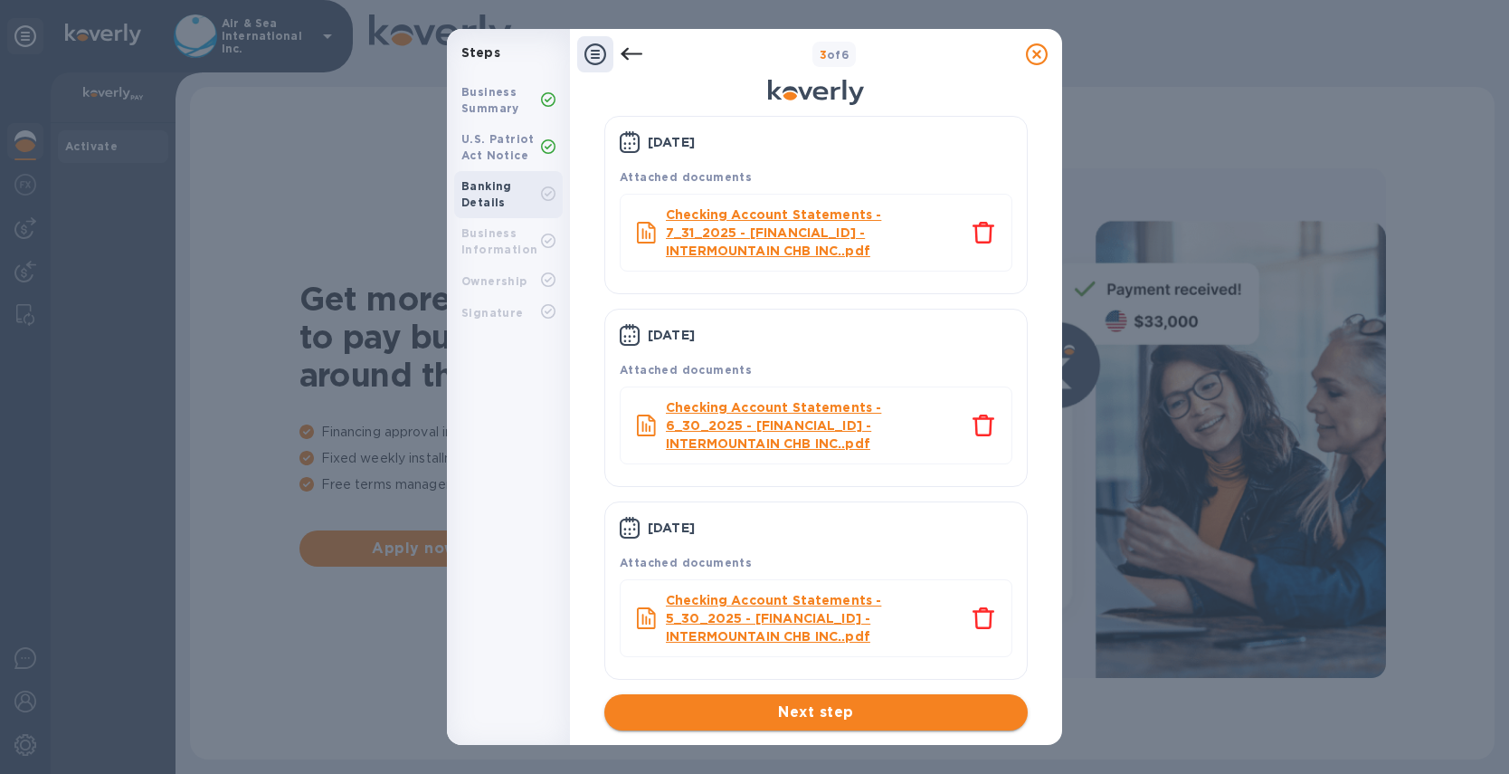
click at [776, 717] on span "Next step" at bounding box center [816, 712] width 395 height 22
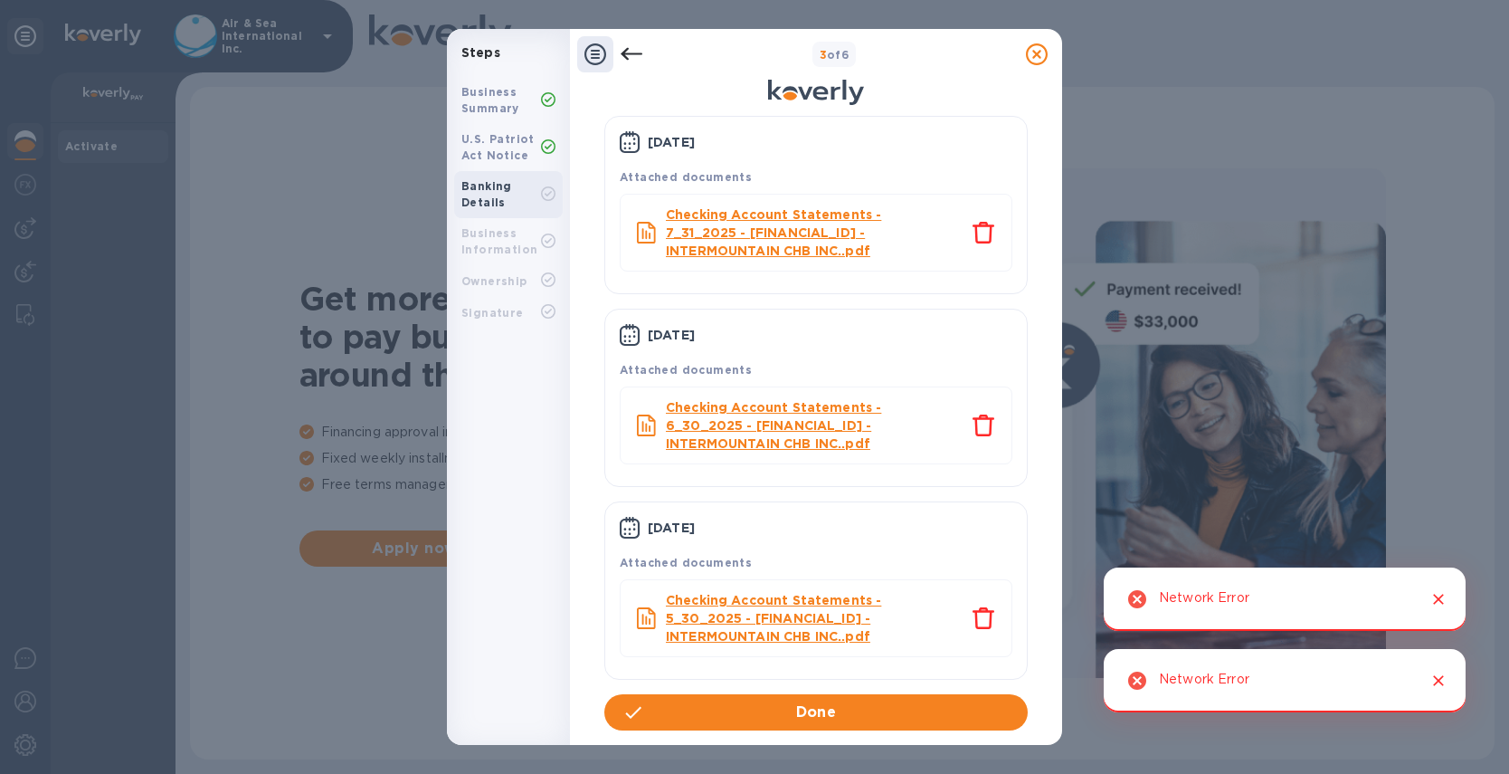
click at [1446, 601] on icon "Close" at bounding box center [1439, 599] width 18 height 18
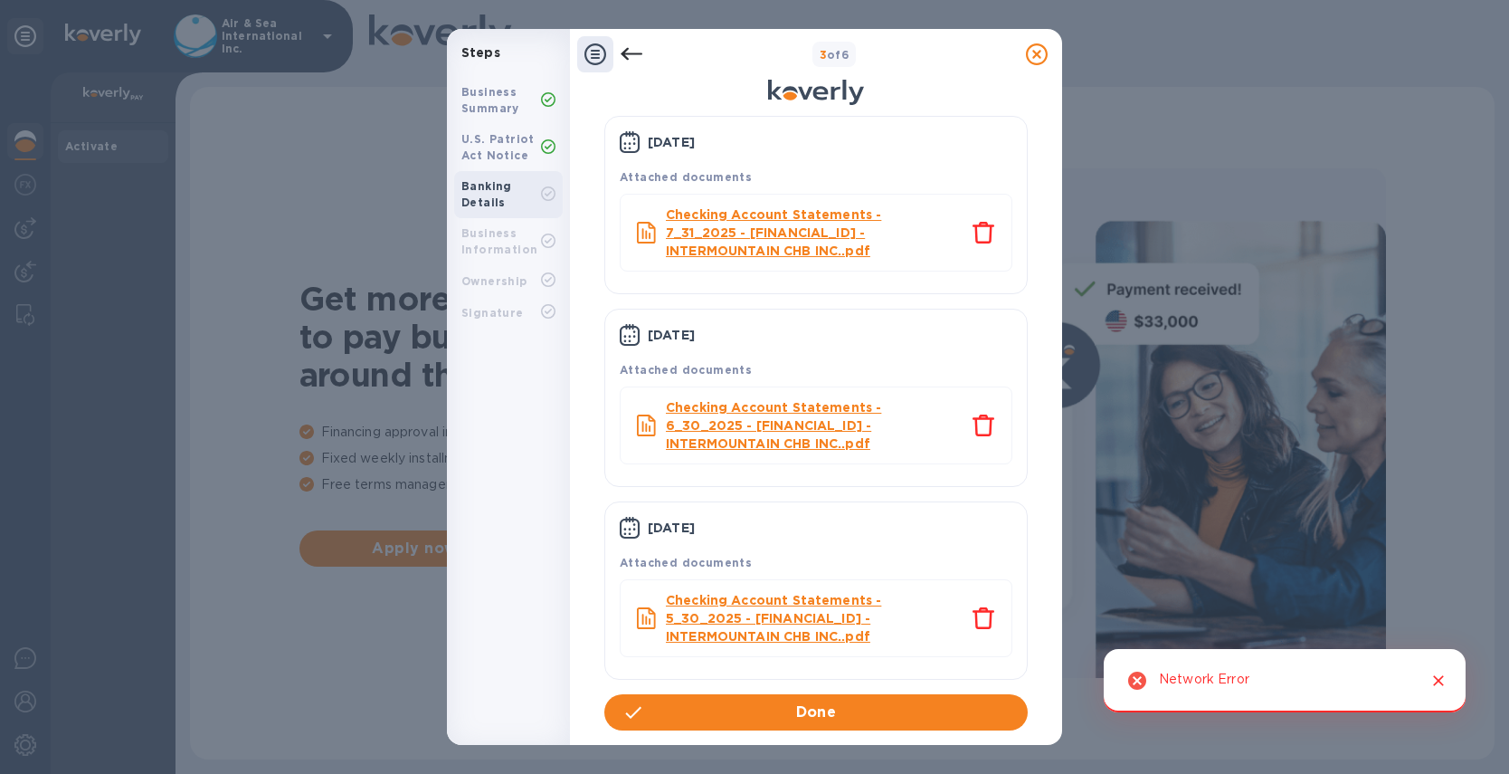
click at [1441, 681] on icon "Close" at bounding box center [1438, 680] width 11 height 11
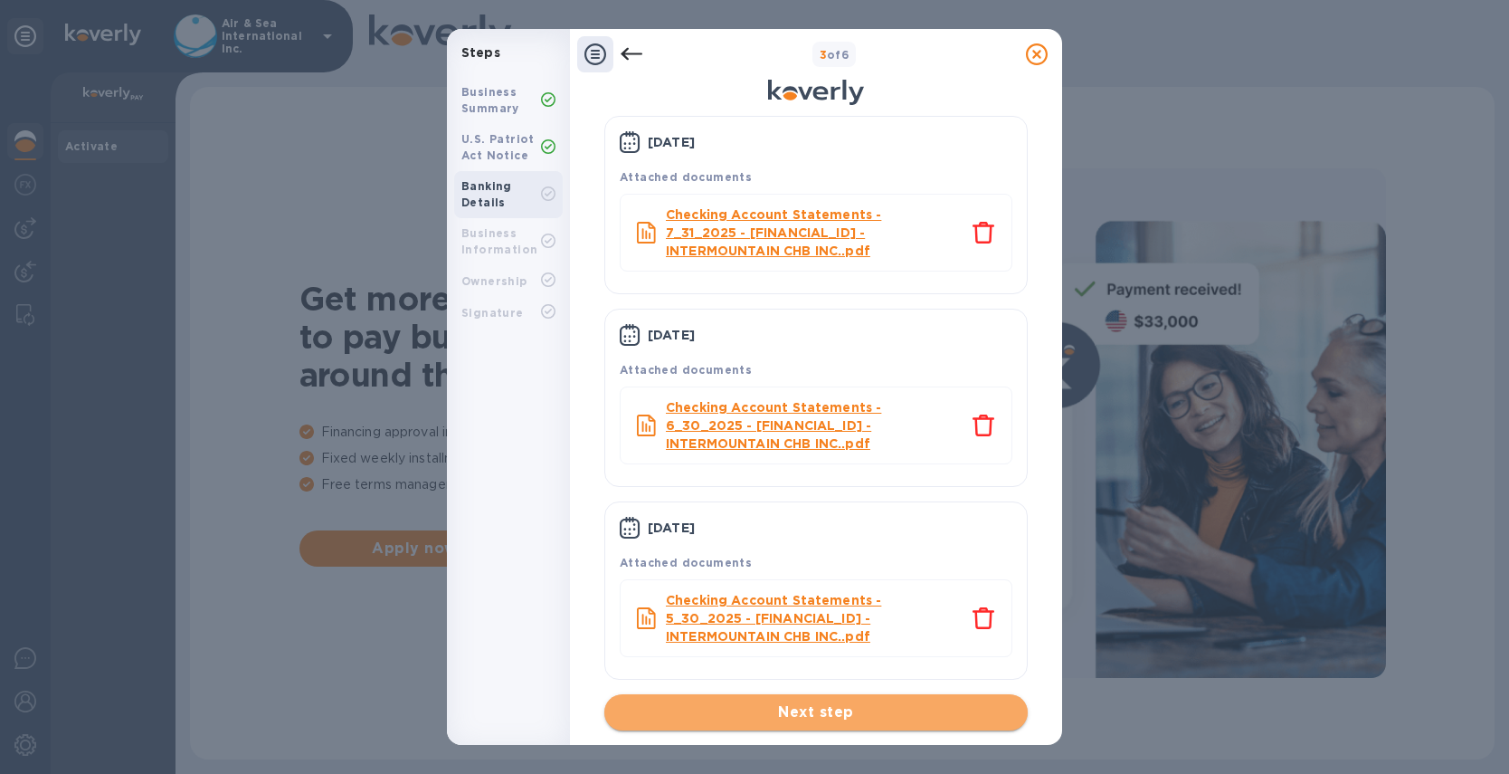
click at [822, 709] on span "Next step" at bounding box center [816, 712] width 395 height 22
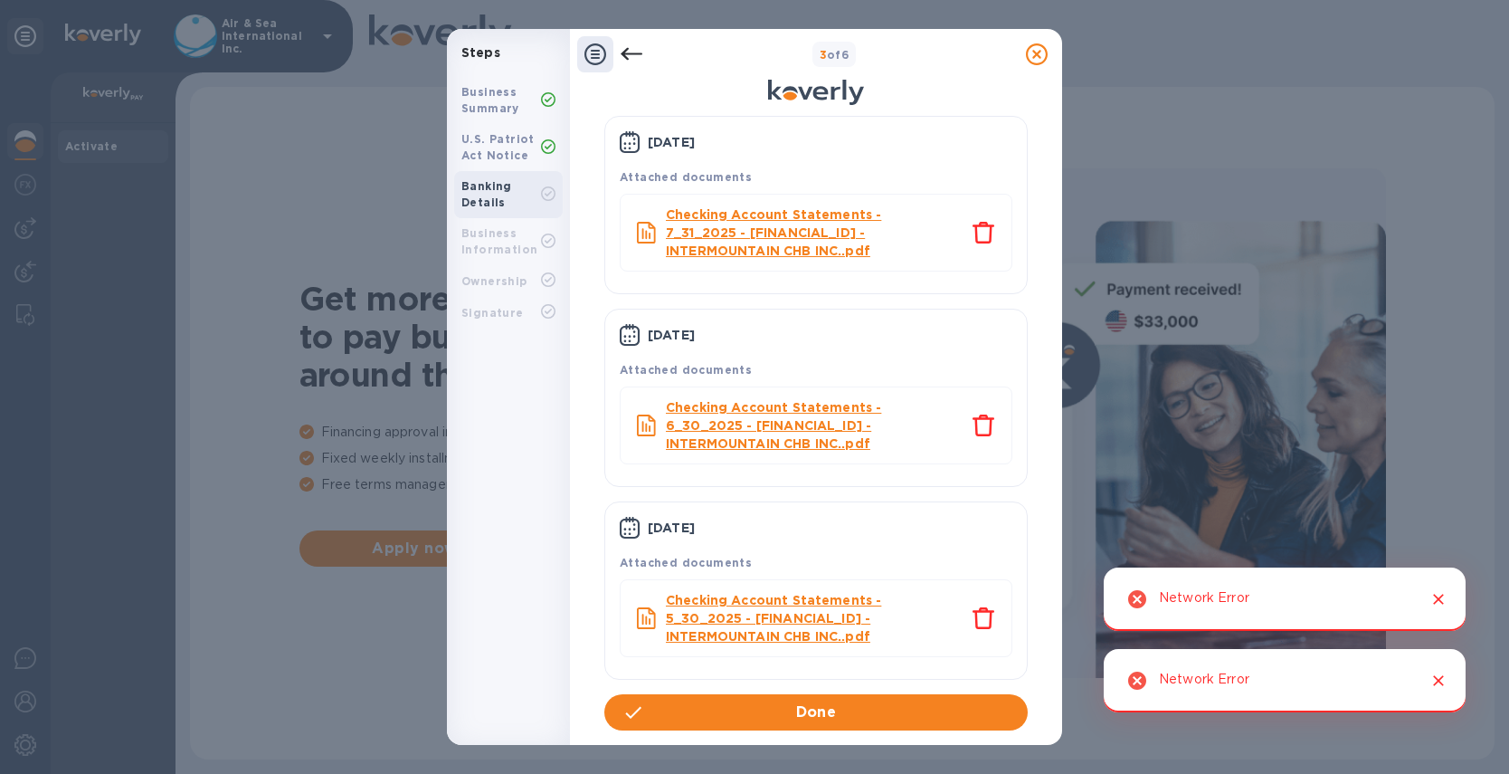
click at [1432, 588] on button "Close" at bounding box center [1439, 599] width 24 height 24
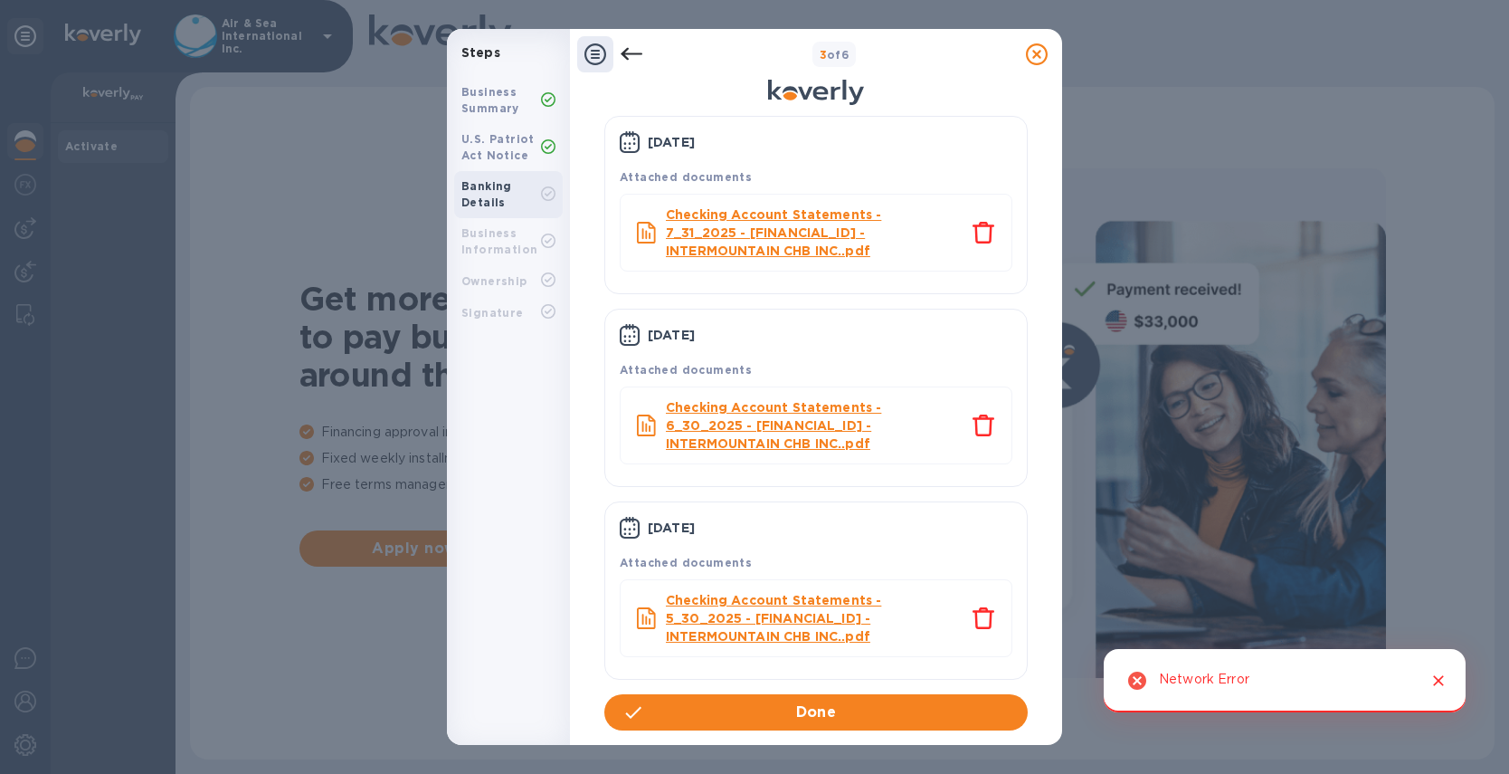
click at [1438, 676] on icon "Close" at bounding box center [1439, 680] width 18 height 18
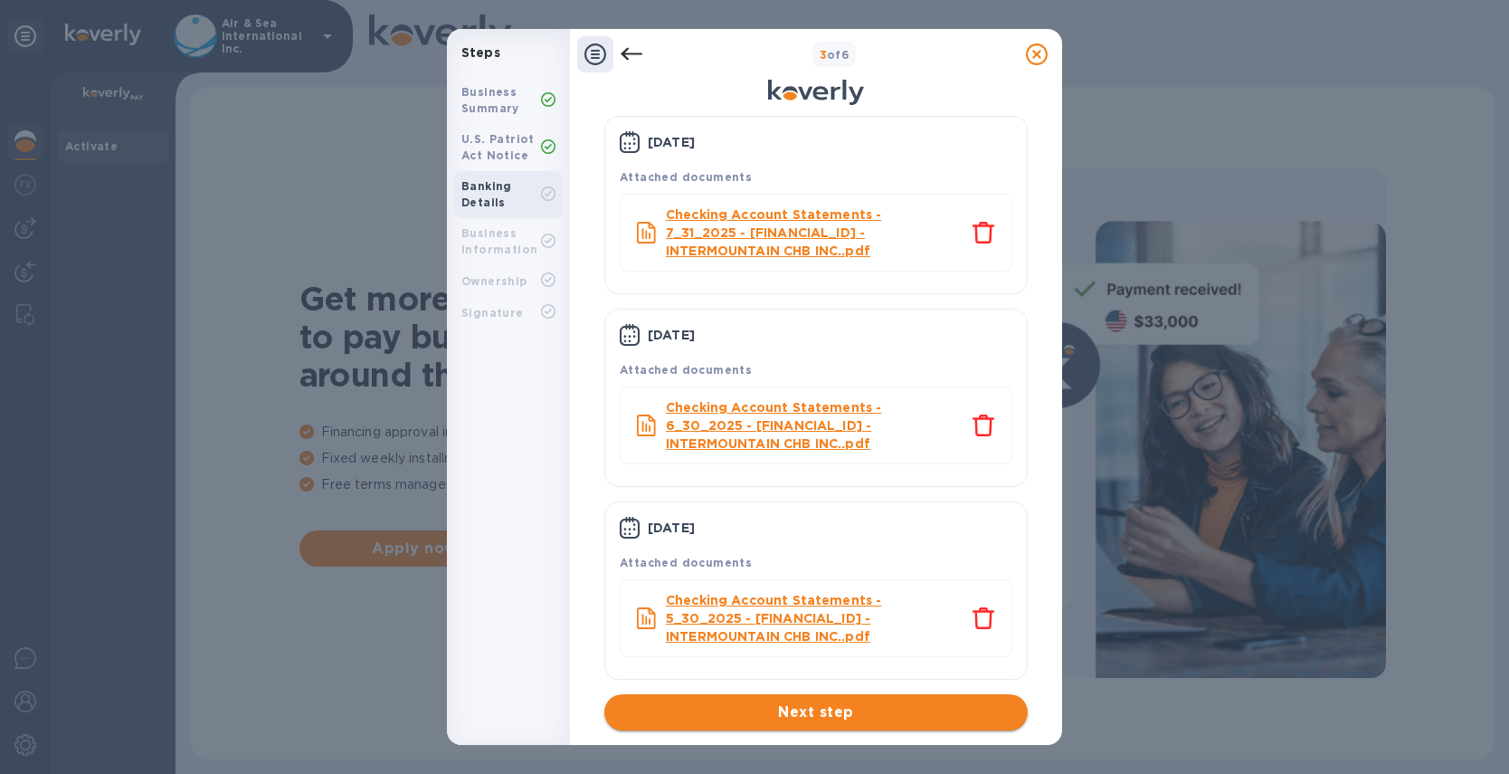
click at [753, 701] on span "Next step" at bounding box center [816, 712] width 395 height 22
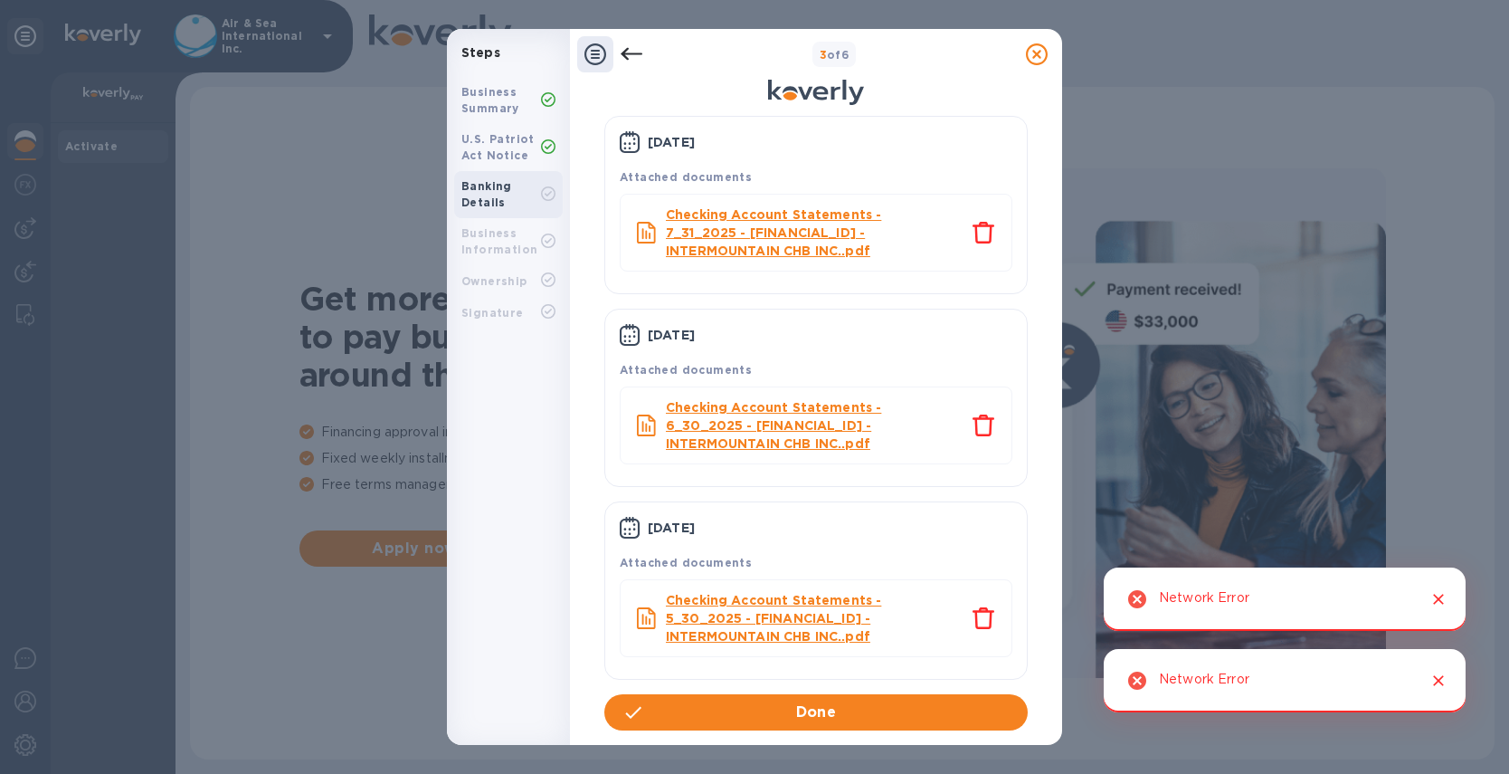
click at [1444, 602] on icon "Close" at bounding box center [1439, 599] width 18 height 18
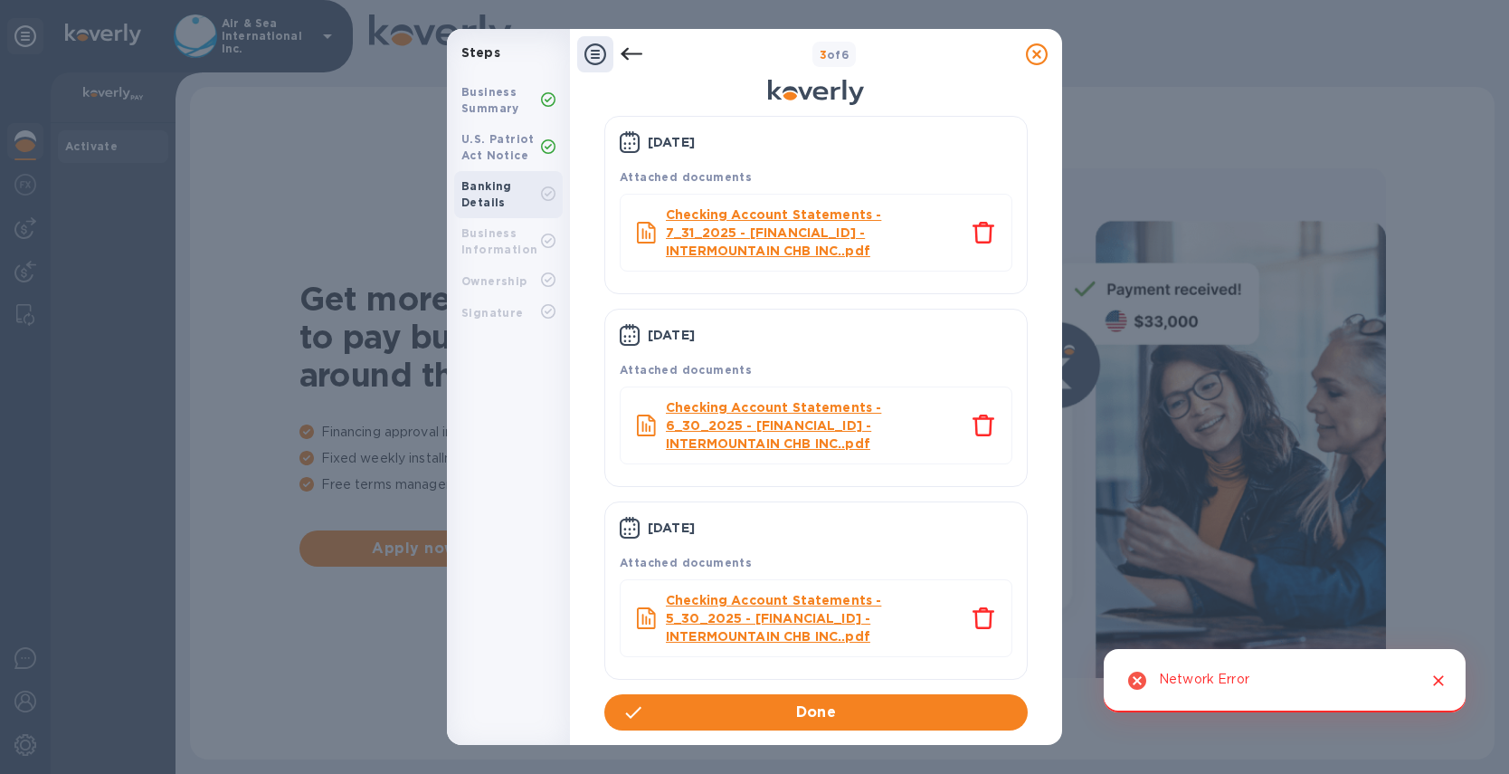
click at [1432, 675] on icon "Close" at bounding box center [1439, 680] width 18 height 18
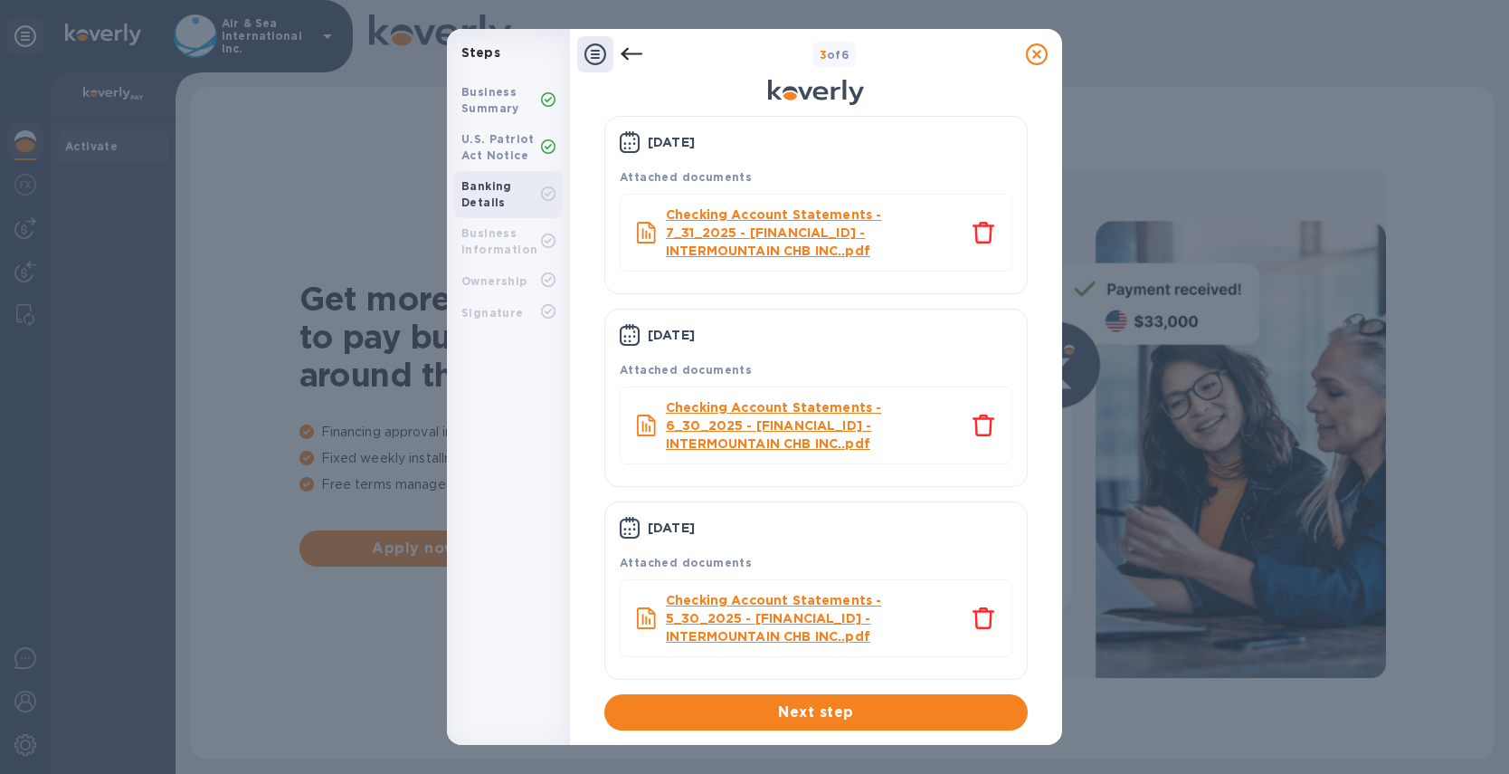
click at [638, 49] on icon at bounding box center [632, 54] width 22 height 22
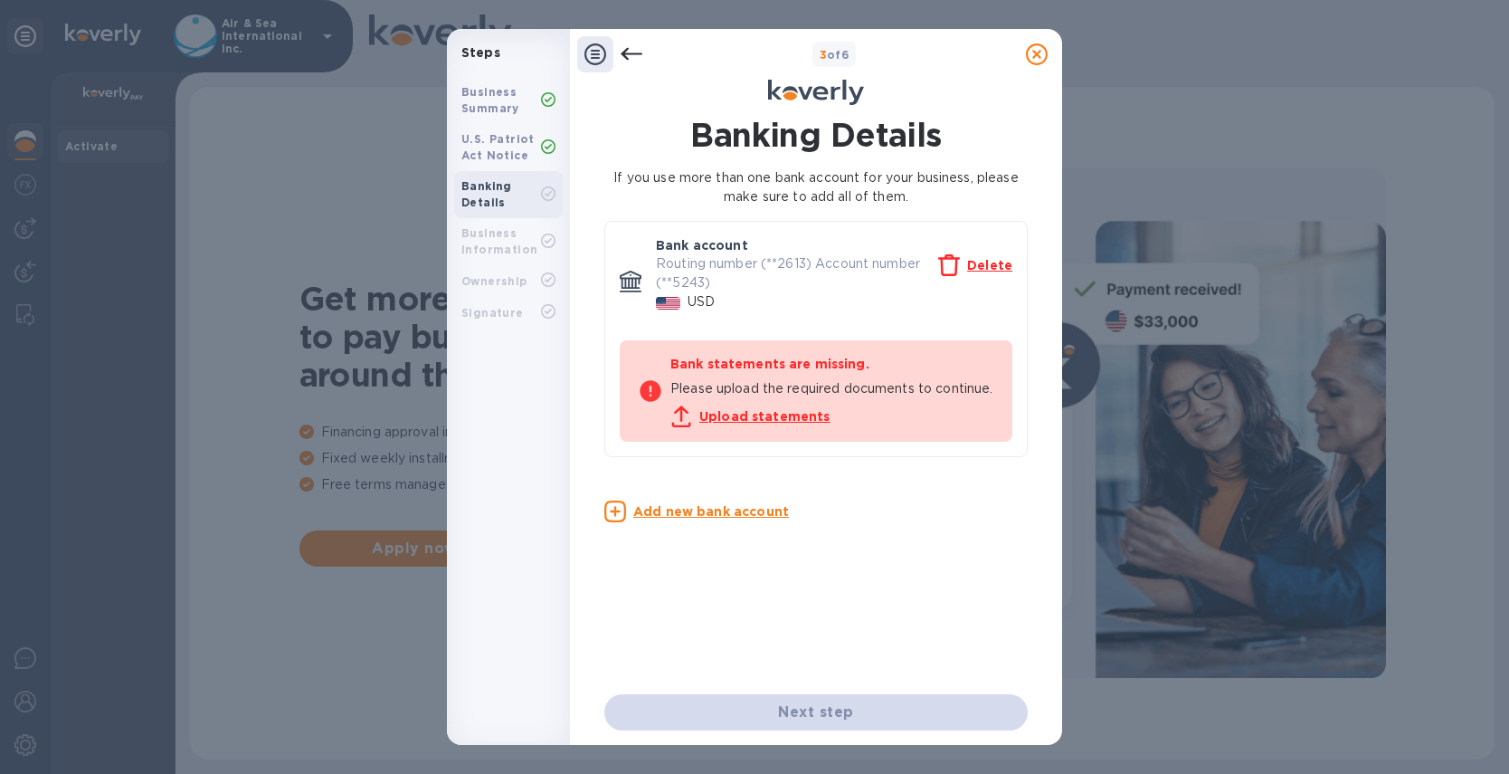
click at [747, 423] on u "Upload statements" at bounding box center [764, 416] width 131 height 14
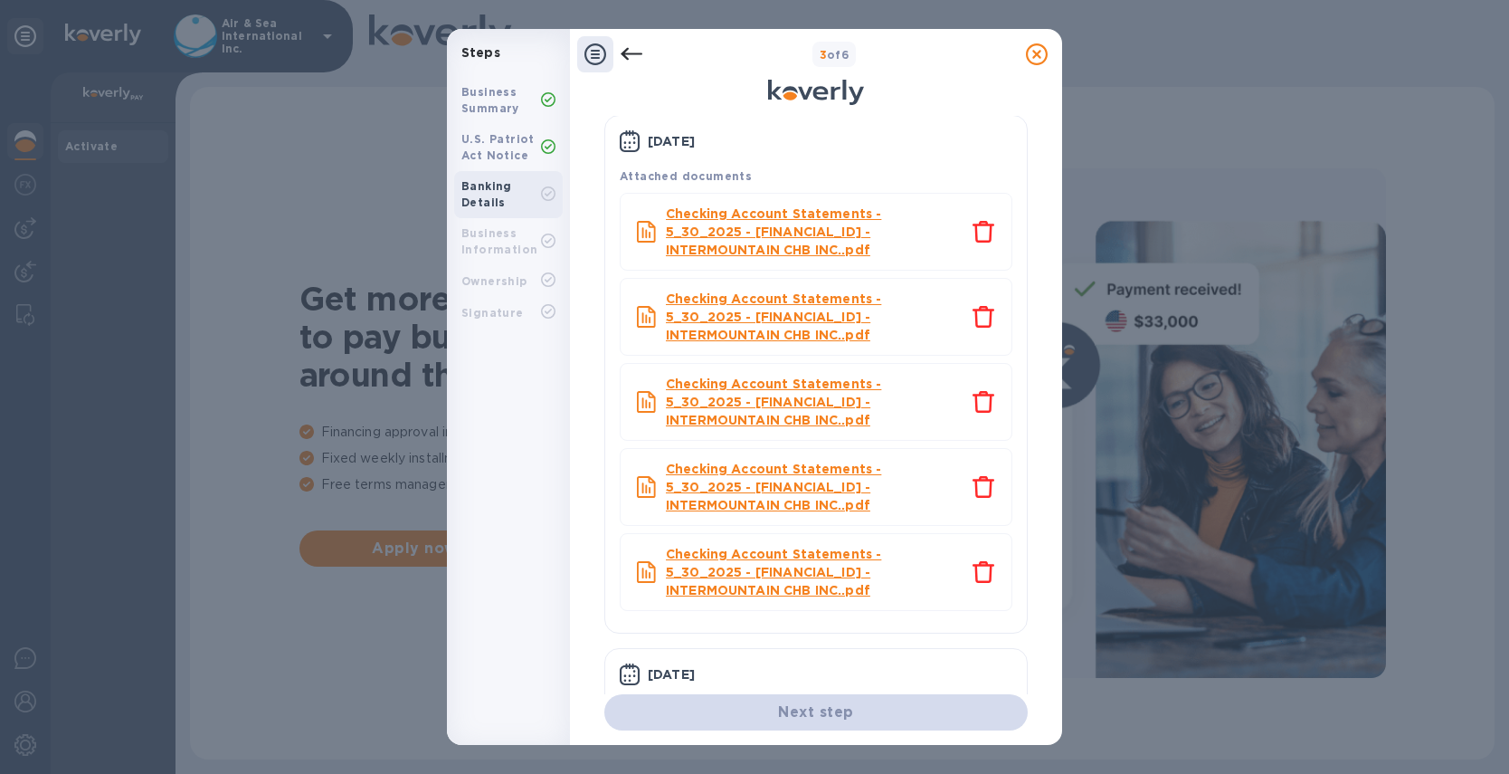
scroll to position [216, 0]
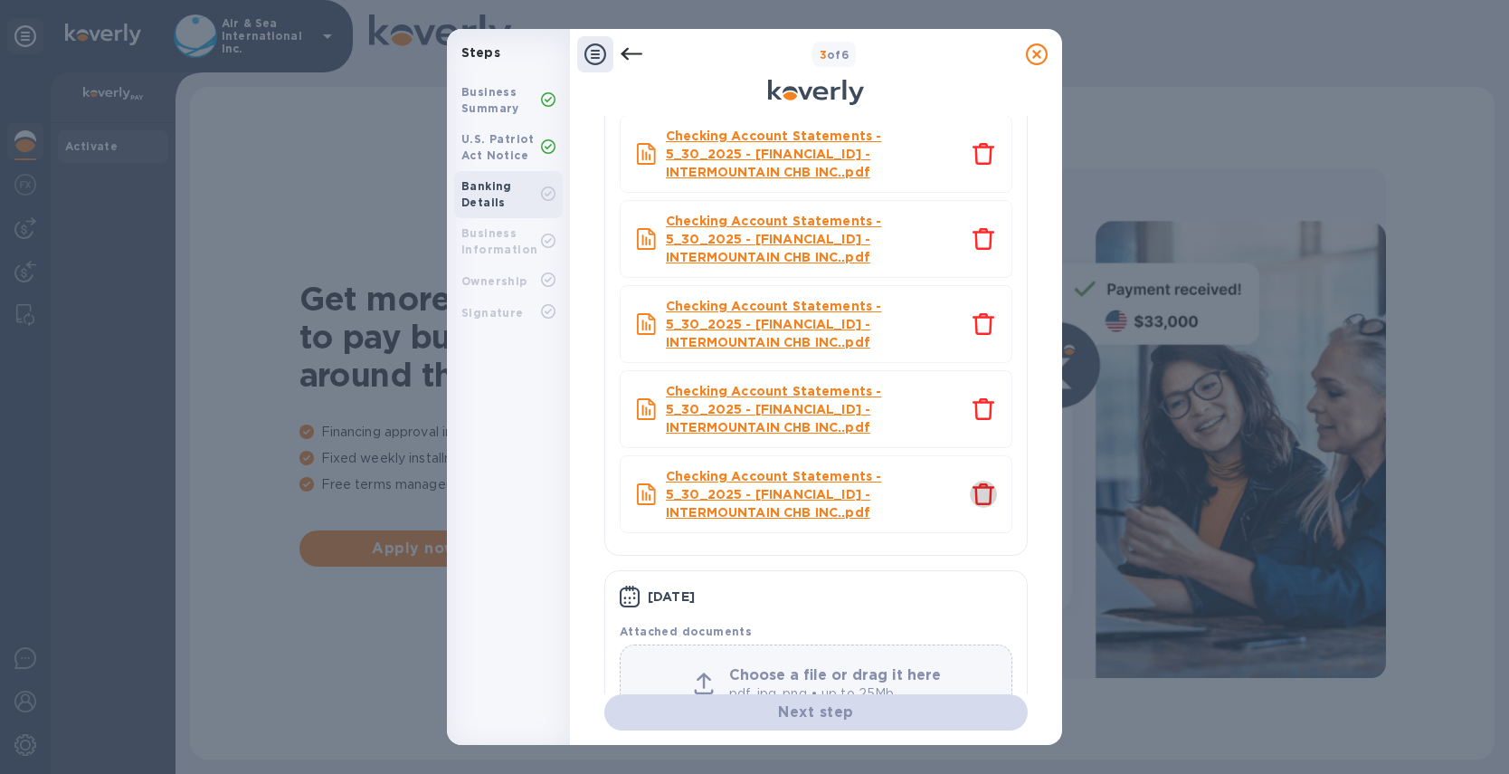
click at [973, 505] on icon "close" at bounding box center [984, 494] width 22 height 22
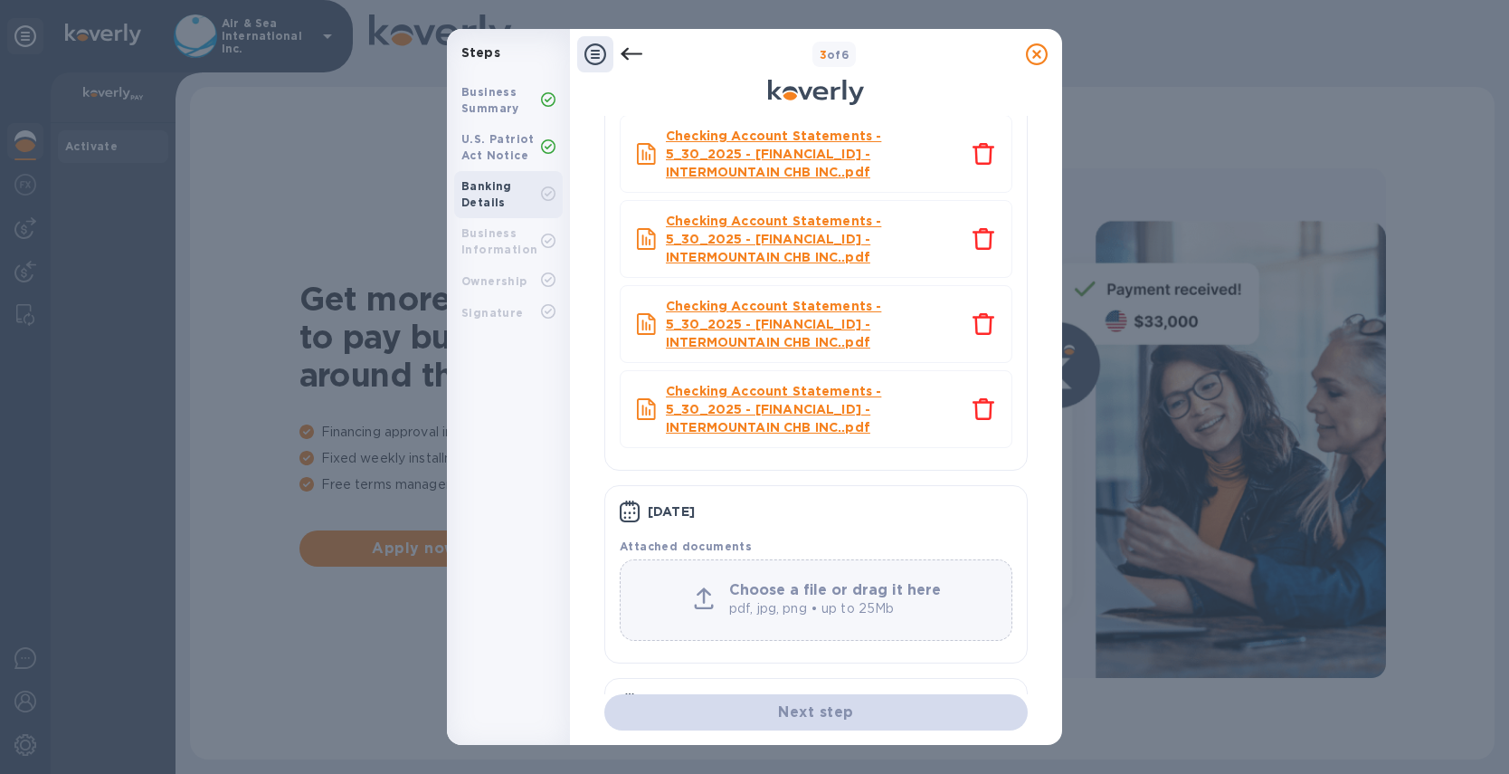
click at [983, 420] on icon "close" at bounding box center [984, 409] width 22 height 22
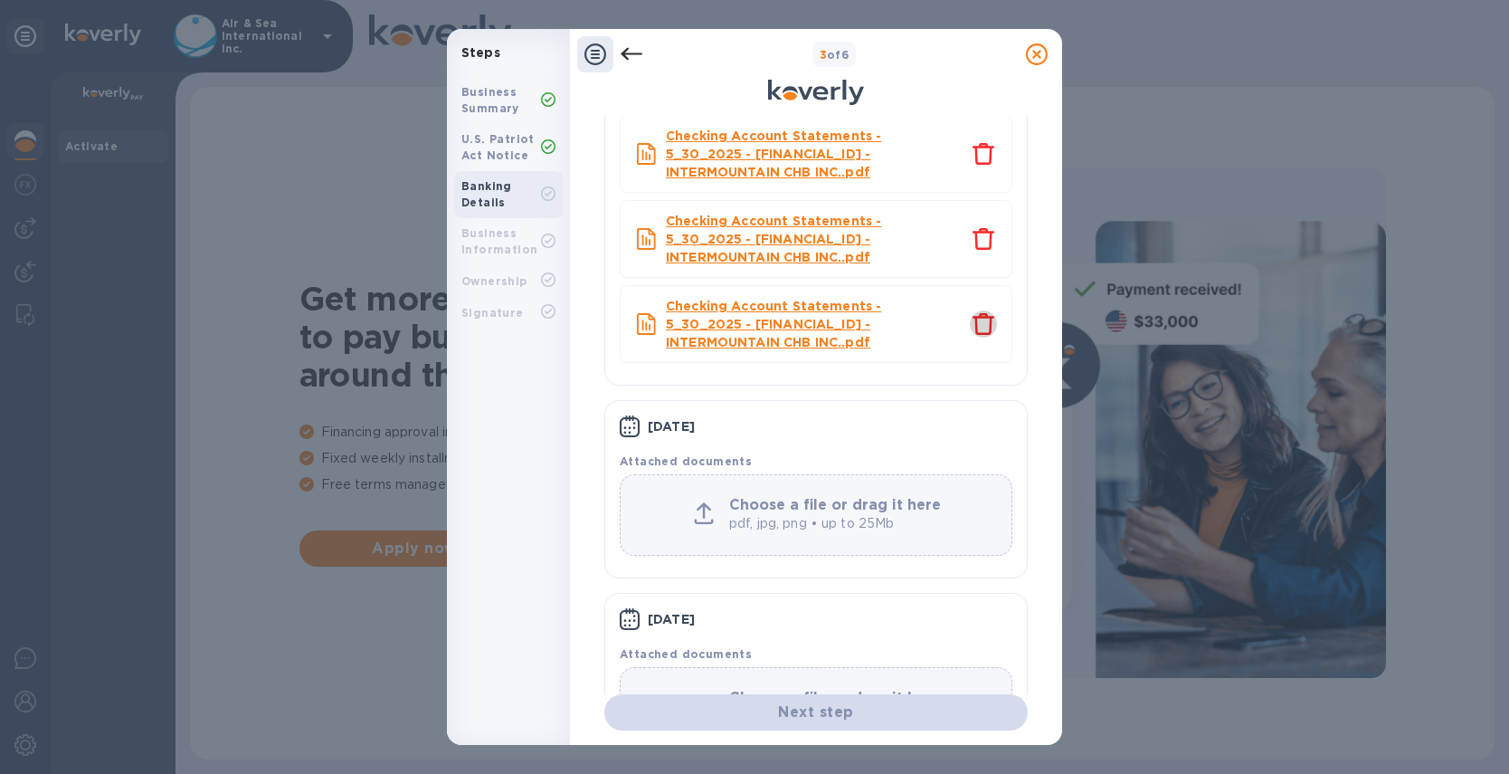
click at [985, 335] on icon "close" at bounding box center [984, 324] width 22 height 22
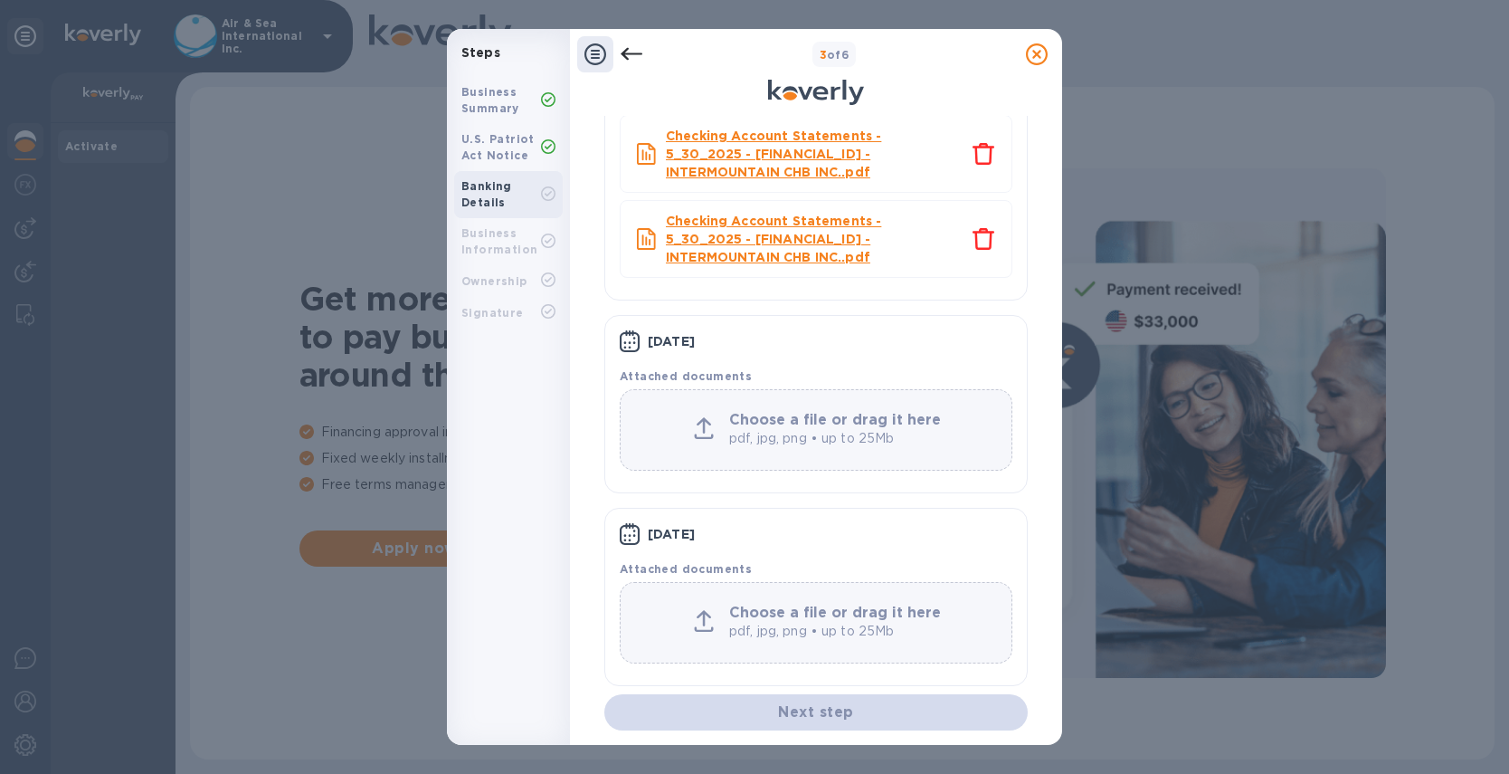
click at [981, 250] on icon "close" at bounding box center [984, 239] width 22 height 22
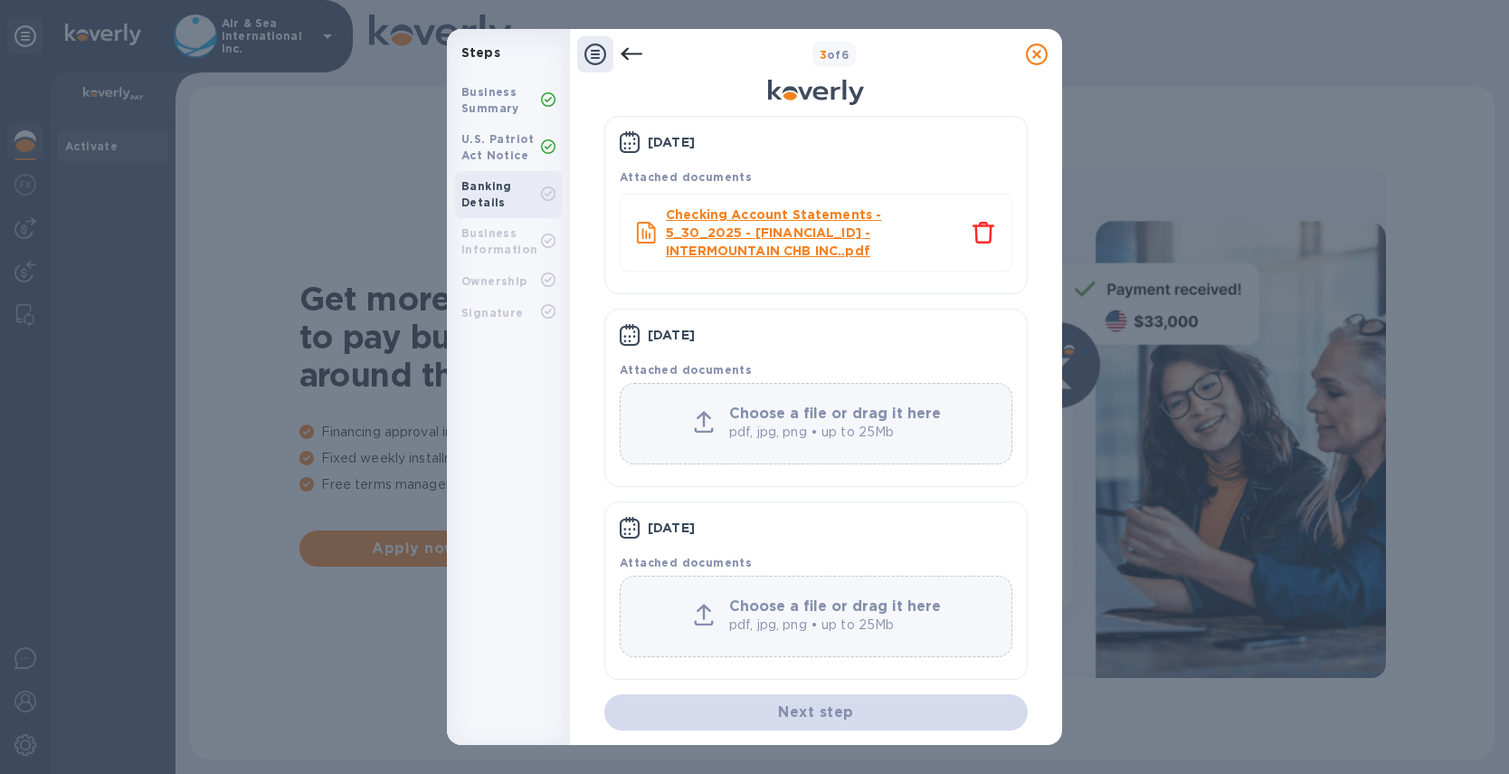
scroll to position [176, 0]
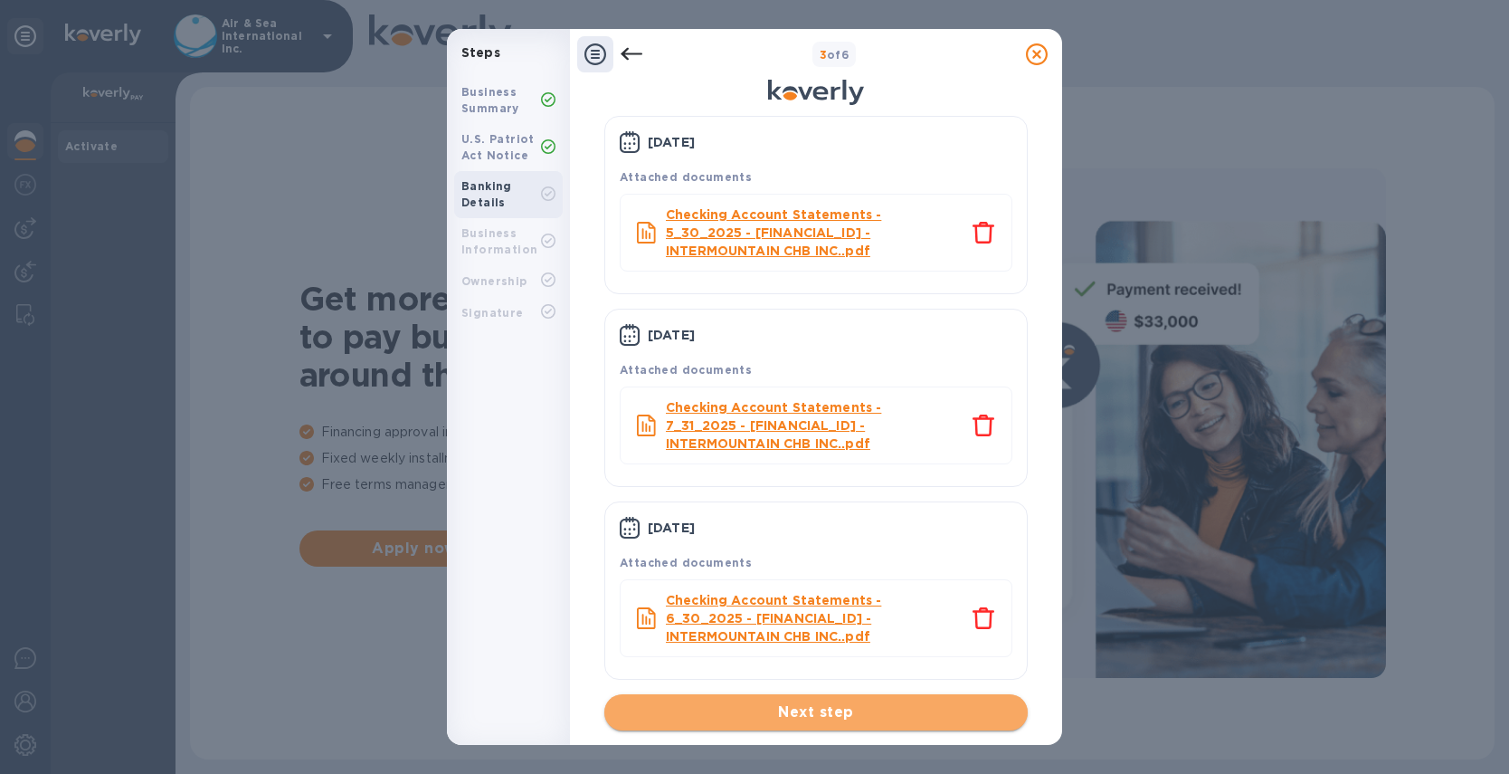
click at [813, 708] on span "Next step" at bounding box center [816, 712] width 395 height 22
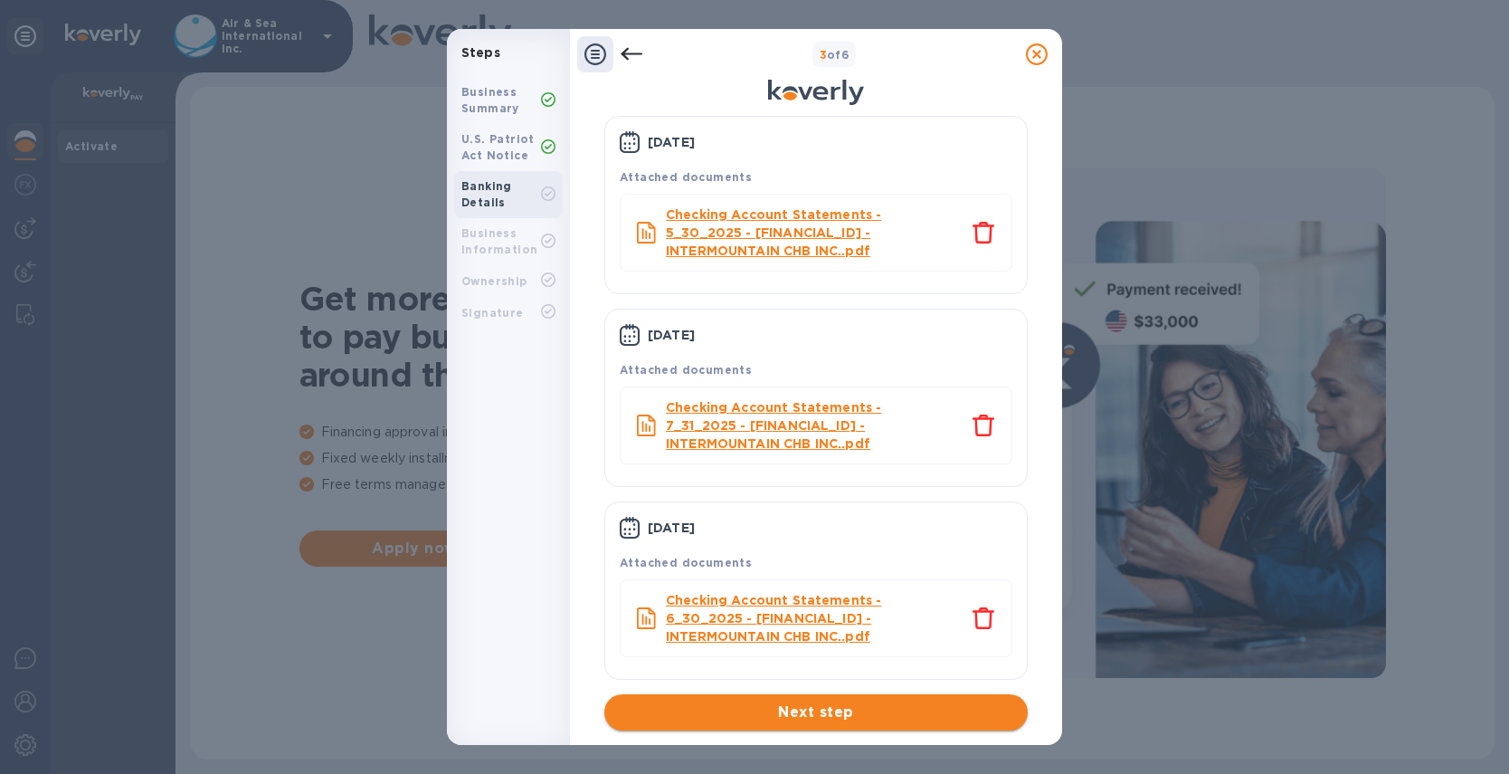
click at [723, 707] on span "Next step" at bounding box center [816, 712] width 395 height 22
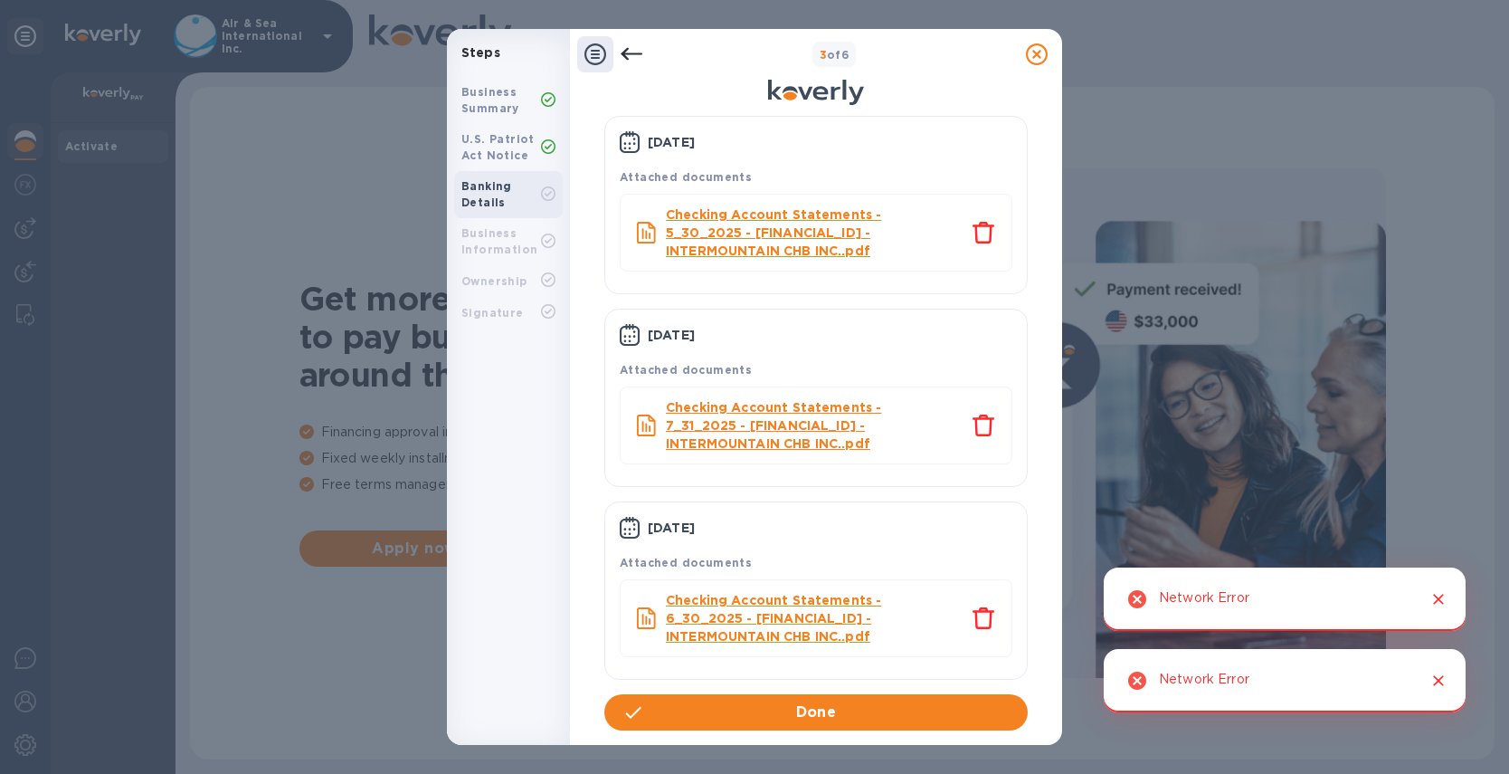
click at [1447, 596] on icon "Close" at bounding box center [1439, 599] width 18 height 18
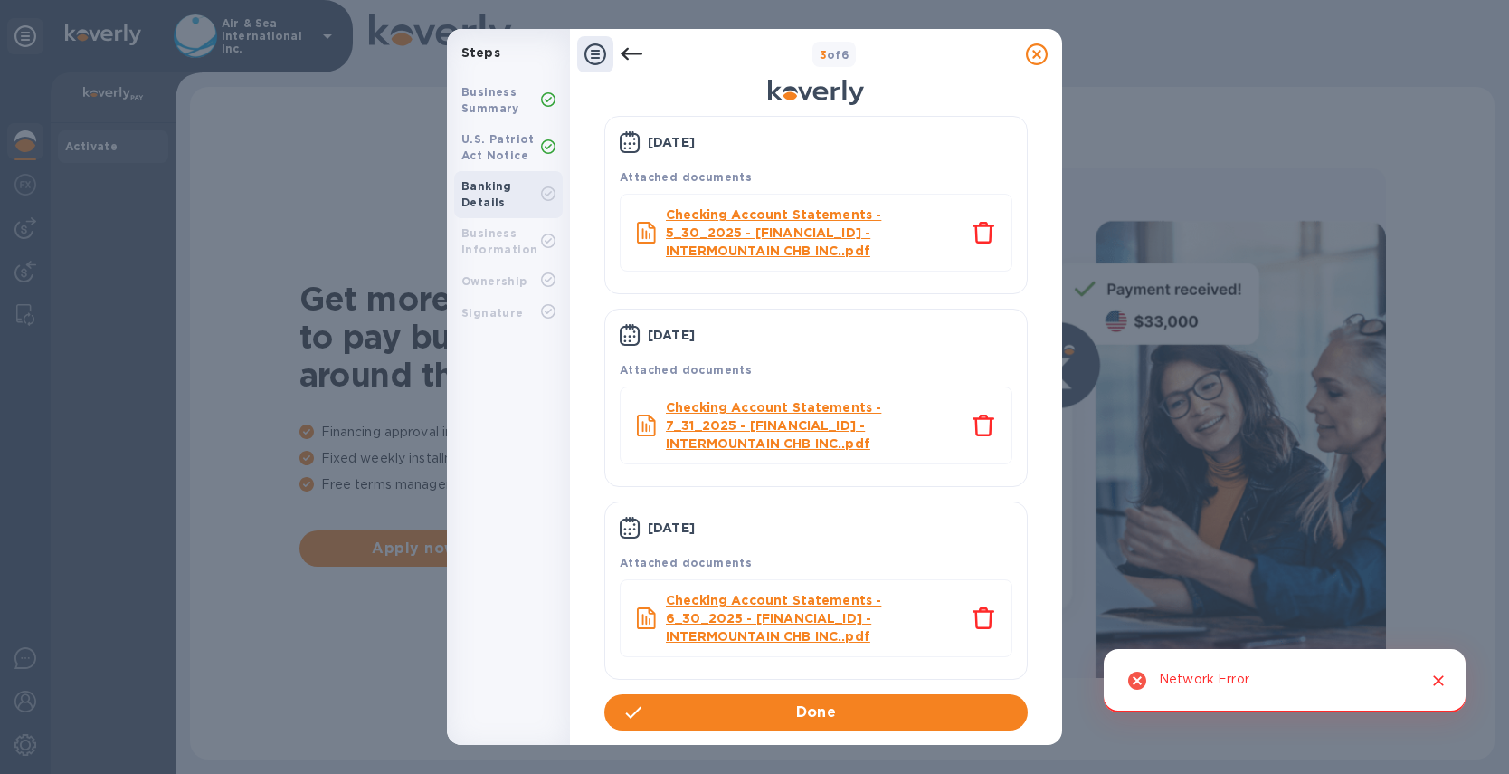
click at [1441, 680] on icon "Close" at bounding box center [1439, 680] width 18 height 18
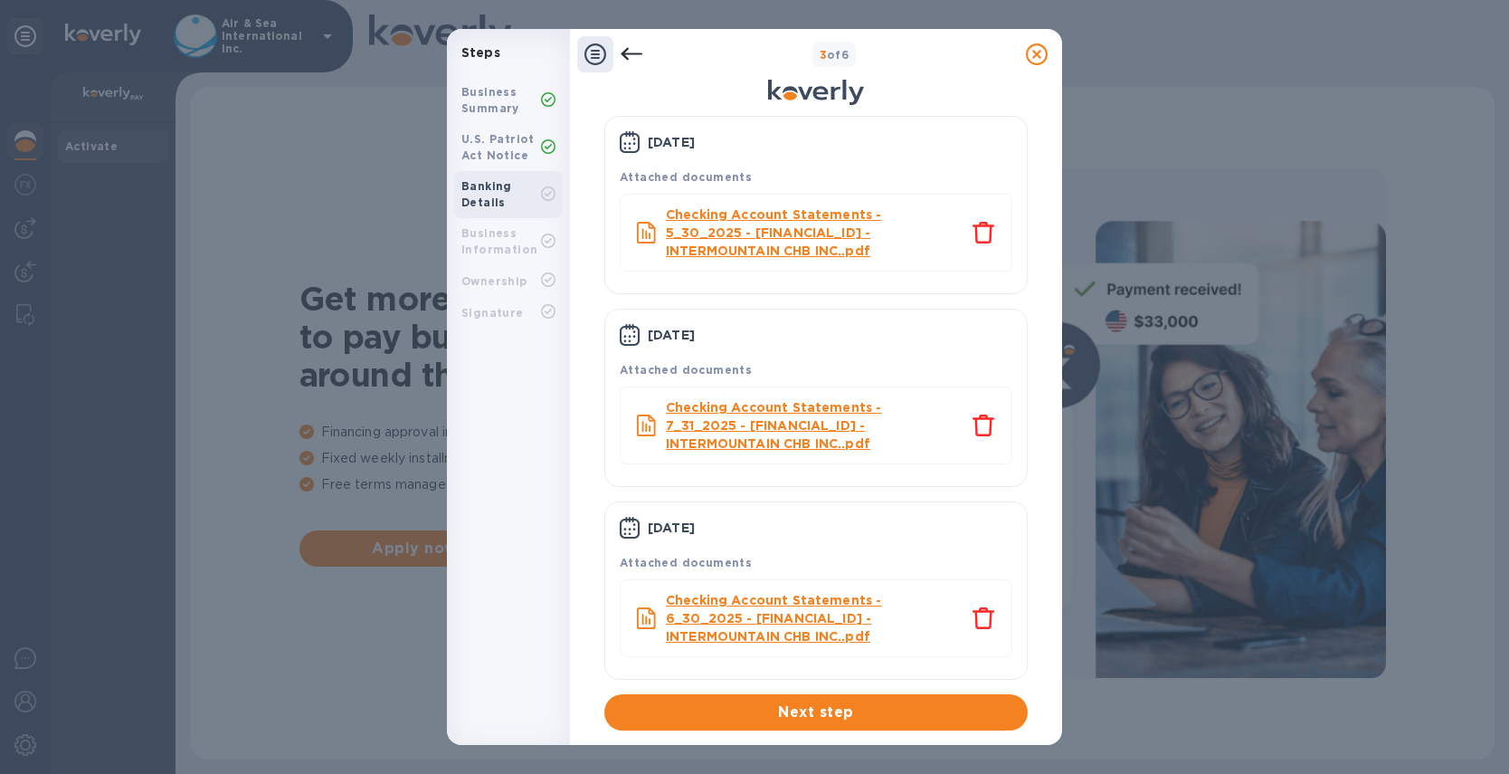
click at [635, 45] on icon at bounding box center [632, 54] width 22 height 22
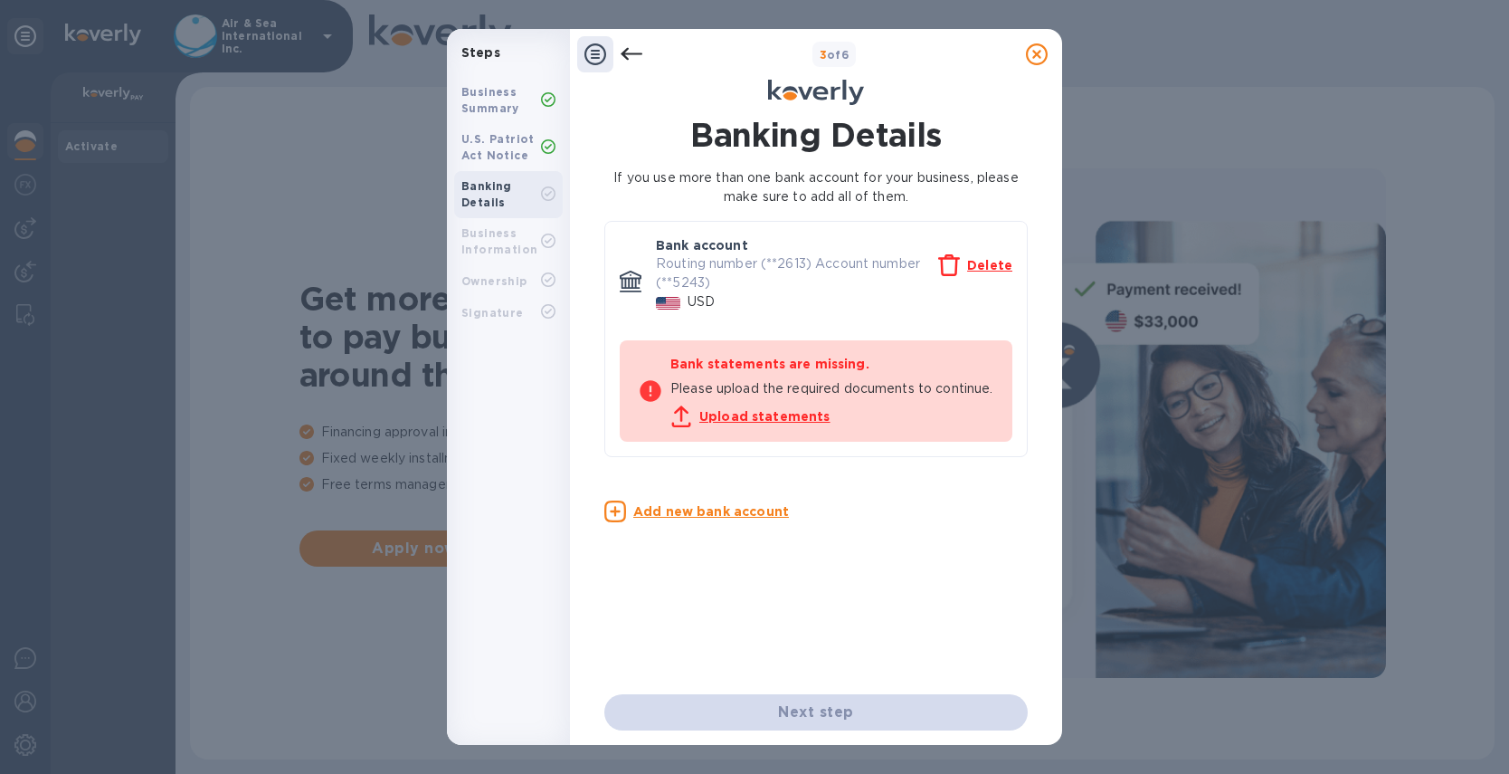
click at [776, 423] on u "Upload statements" at bounding box center [764, 416] width 131 height 14
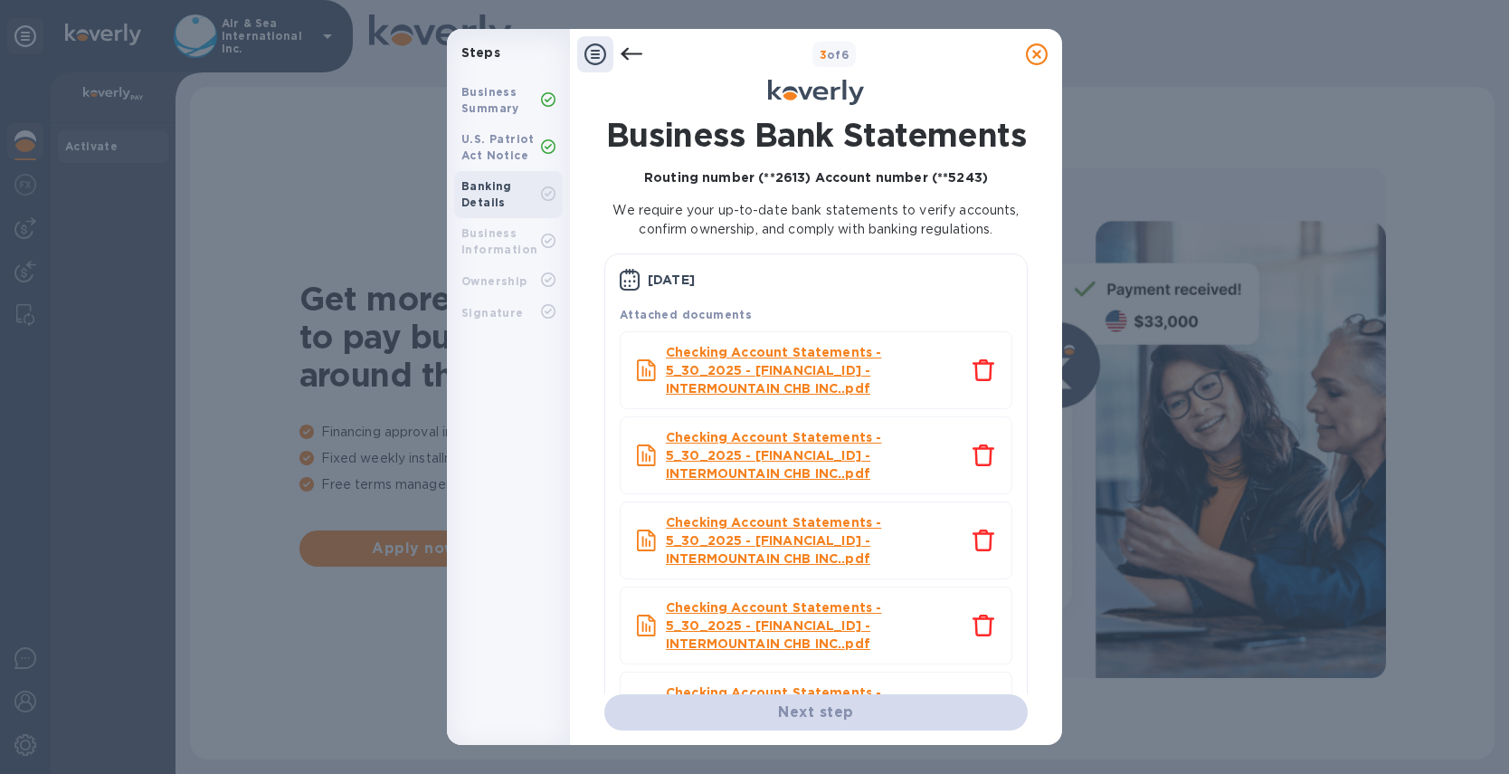
click at [976, 466] on icon "close" at bounding box center [984, 455] width 22 height 22
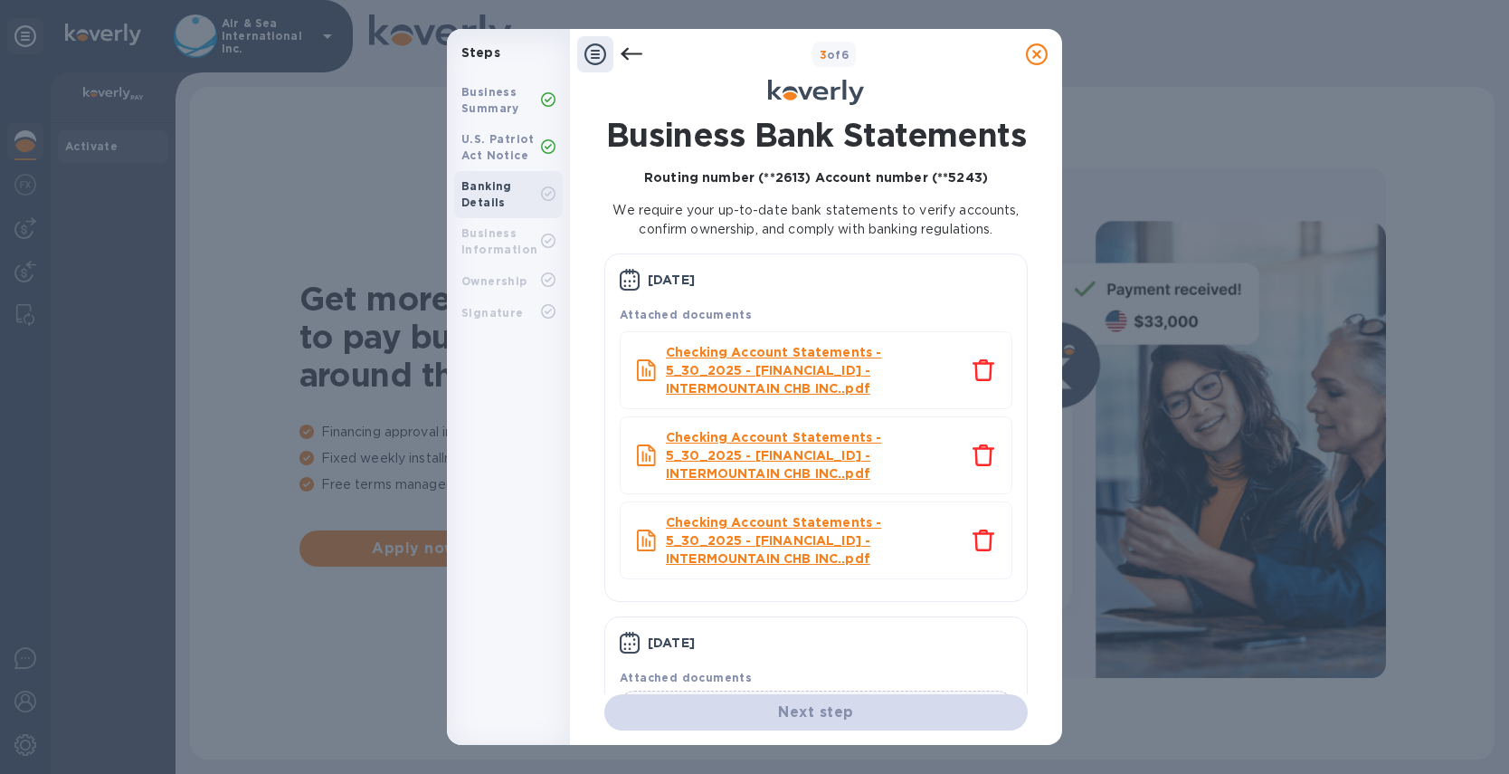
click at [976, 466] on icon "close" at bounding box center [984, 455] width 22 height 22
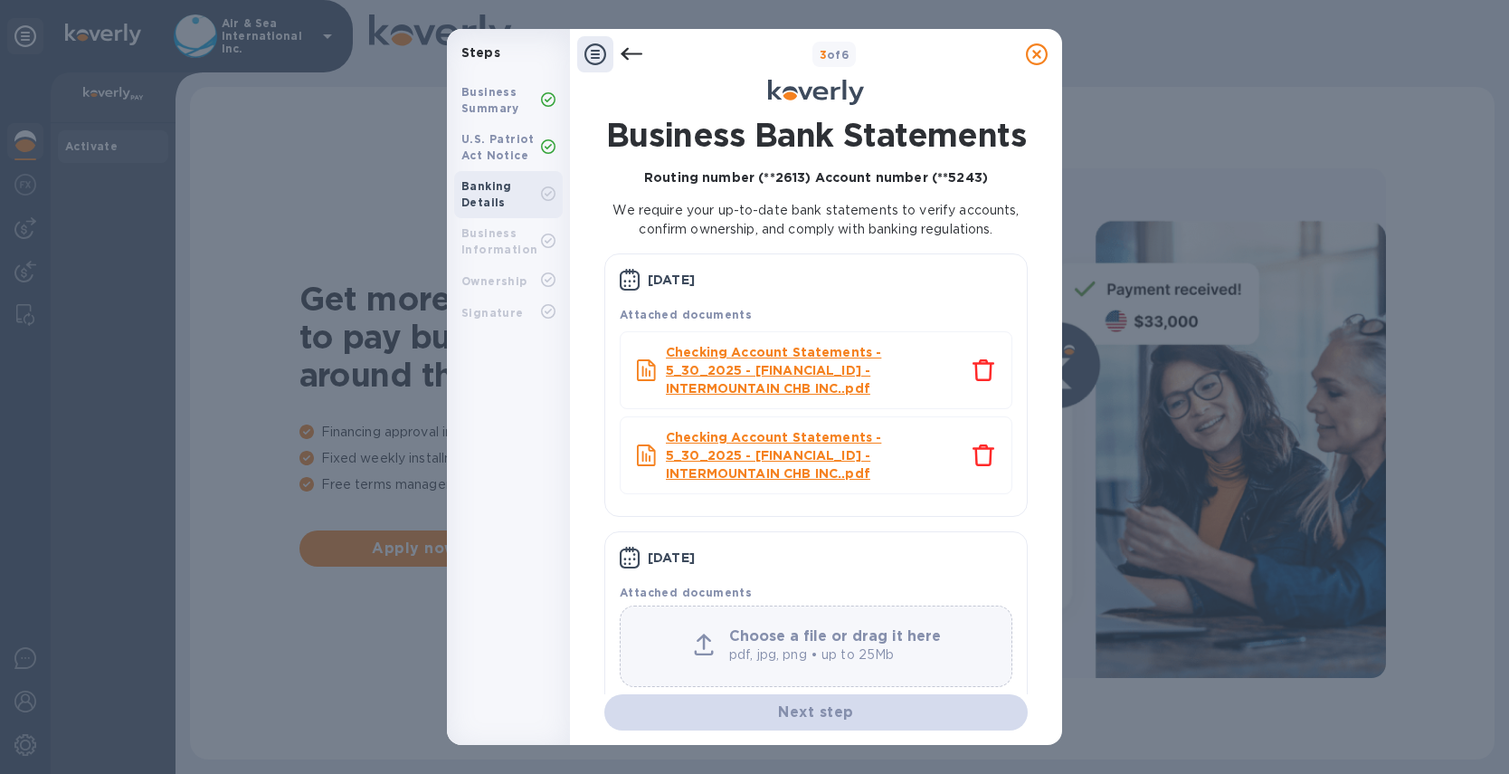
click at [976, 466] on icon "close" at bounding box center [984, 455] width 22 height 22
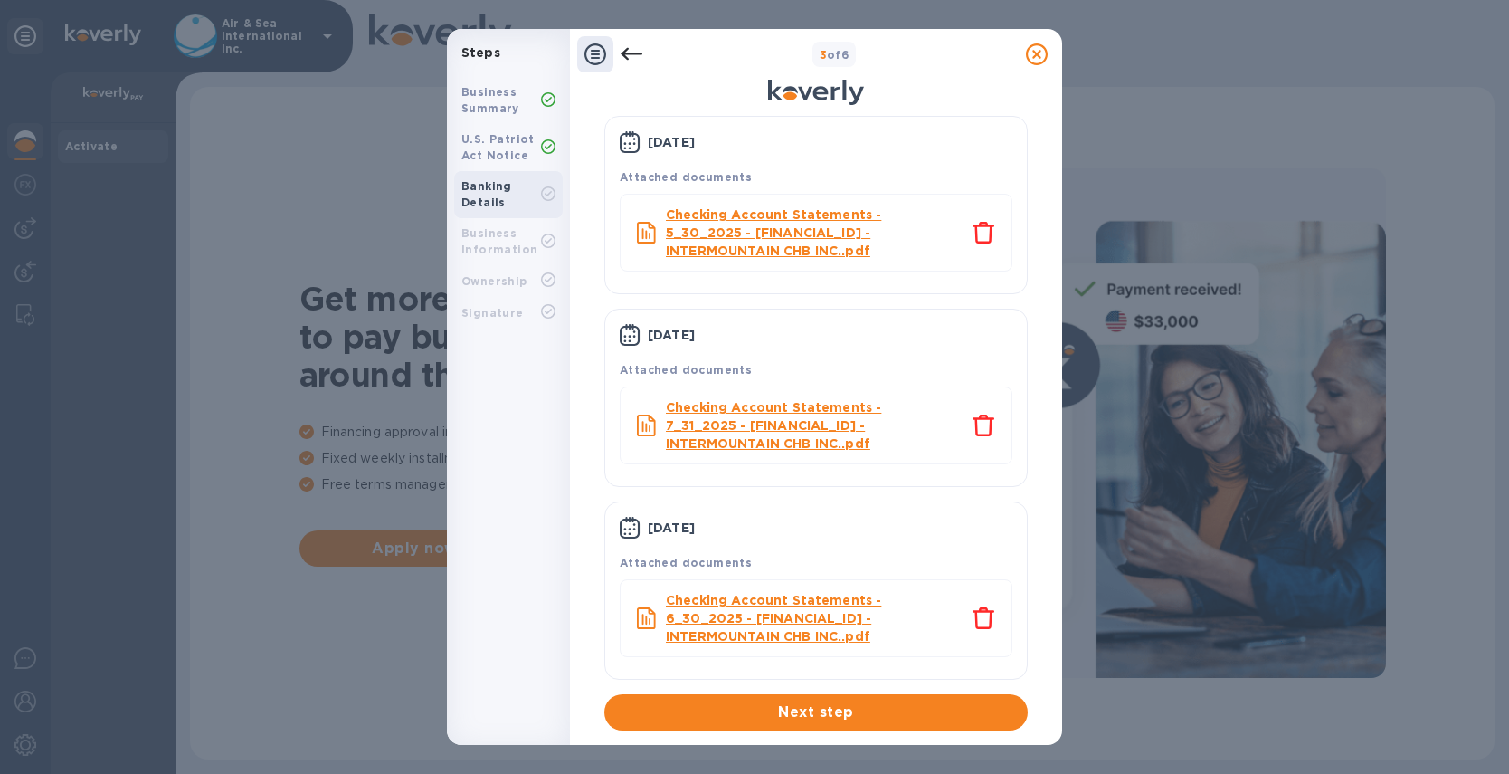
drag, startPoint x: 1028, startPoint y: 298, endPoint x: 1029, endPoint y: 272, distance: 25.4
click at [1030, 271] on div "Business Bank Statements Routing number (**2613) Account number (**5243) We req…" at bounding box center [816, 423] width 445 height 636
click at [748, 709] on span "Next step" at bounding box center [816, 712] width 395 height 22
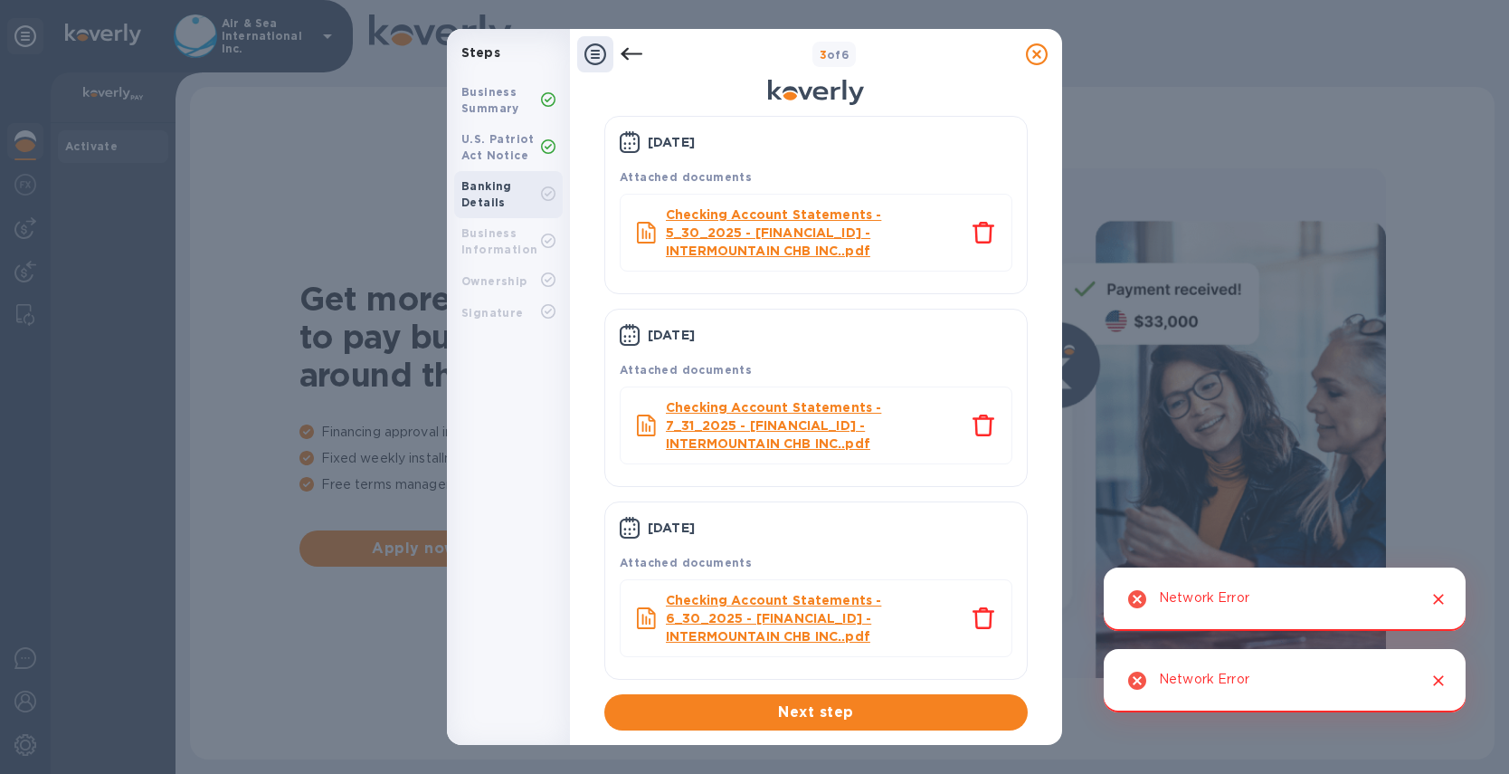
click at [1437, 595] on icon "Close" at bounding box center [1439, 599] width 18 height 18
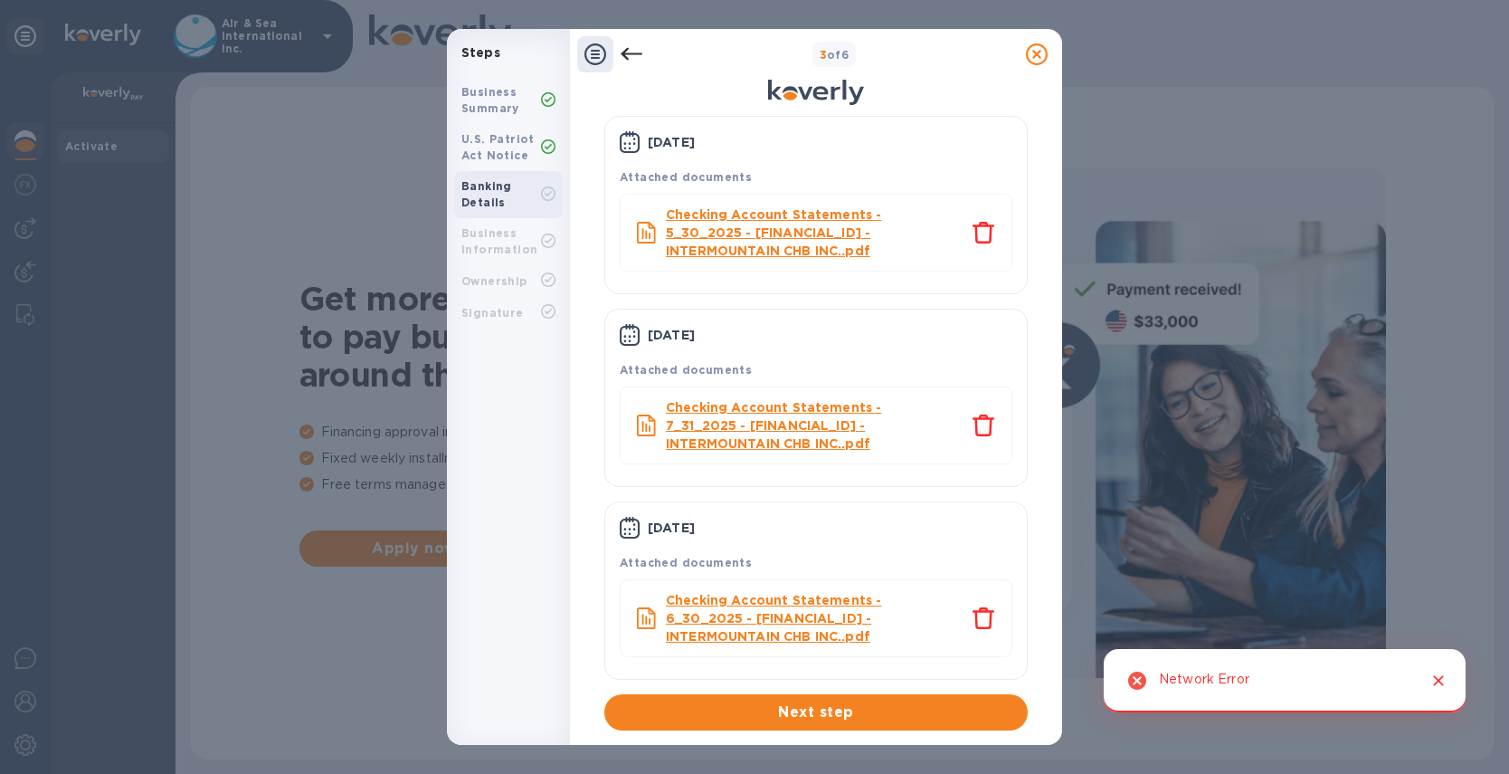
click at [1442, 684] on icon "Close" at bounding box center [1438, 680] width 11 height 11
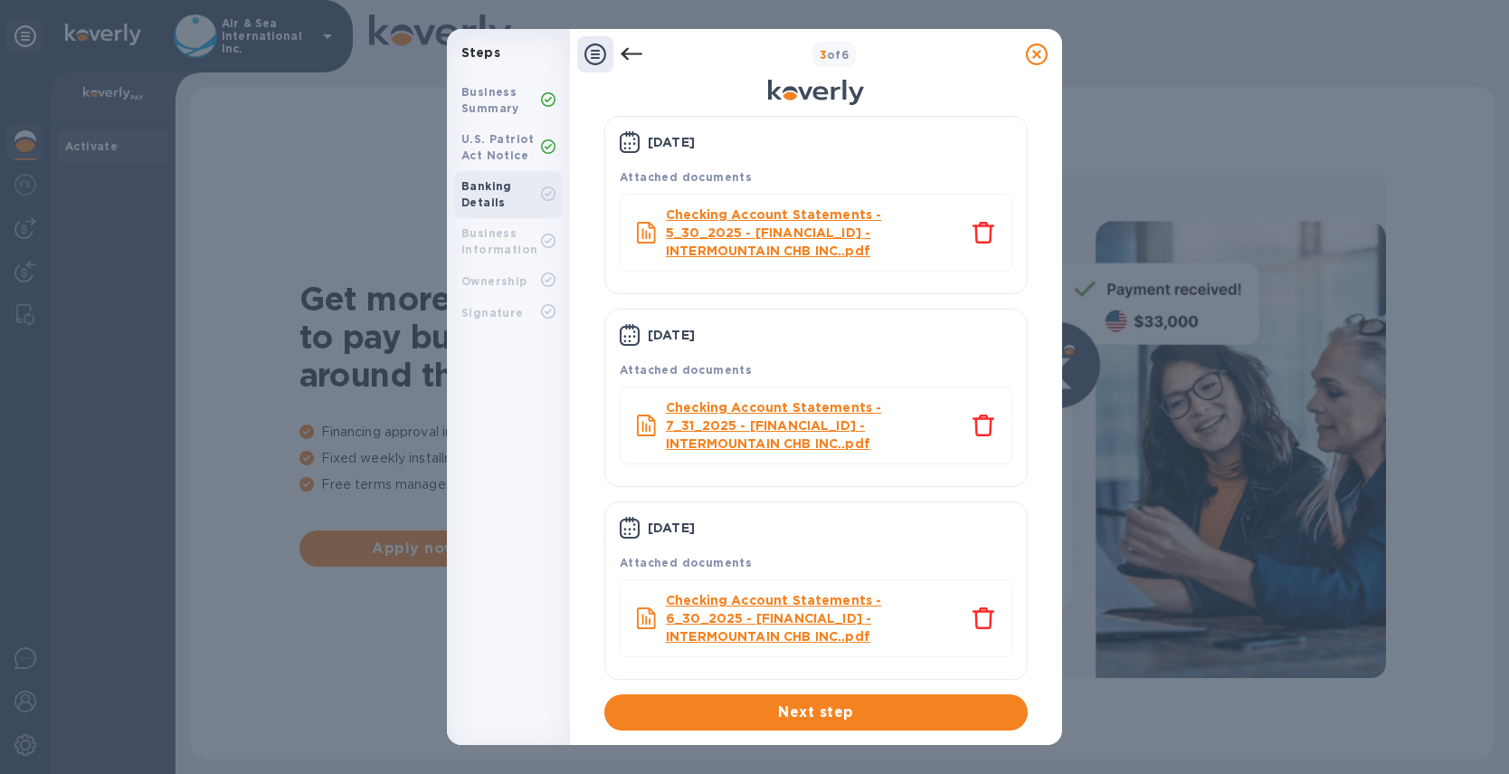
click at [595, 51] on icon at bounding box center [596, 54] width 22 height 22
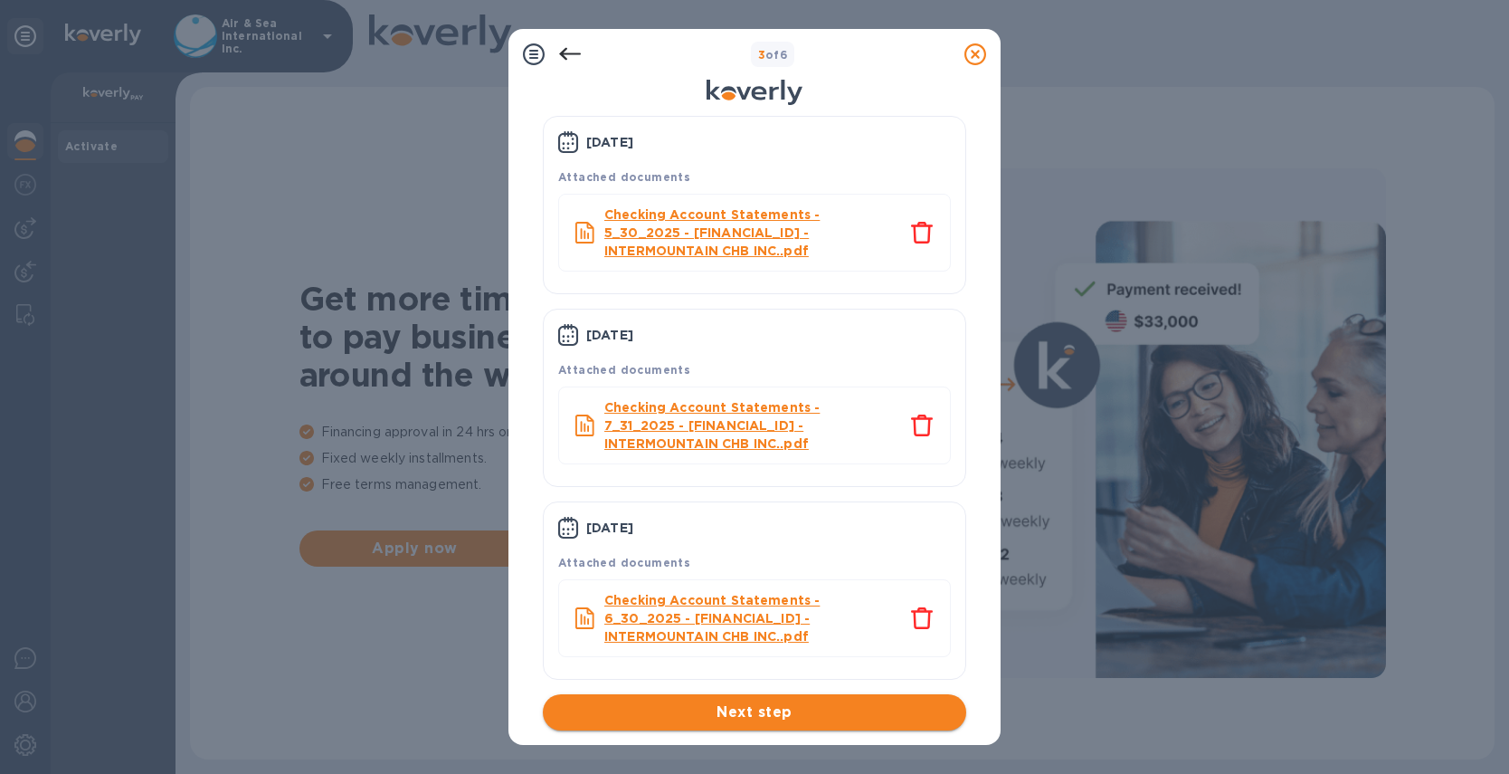
click at [766, 708] on span "Next step" at bounding box center [754, 712] width 395 height 22
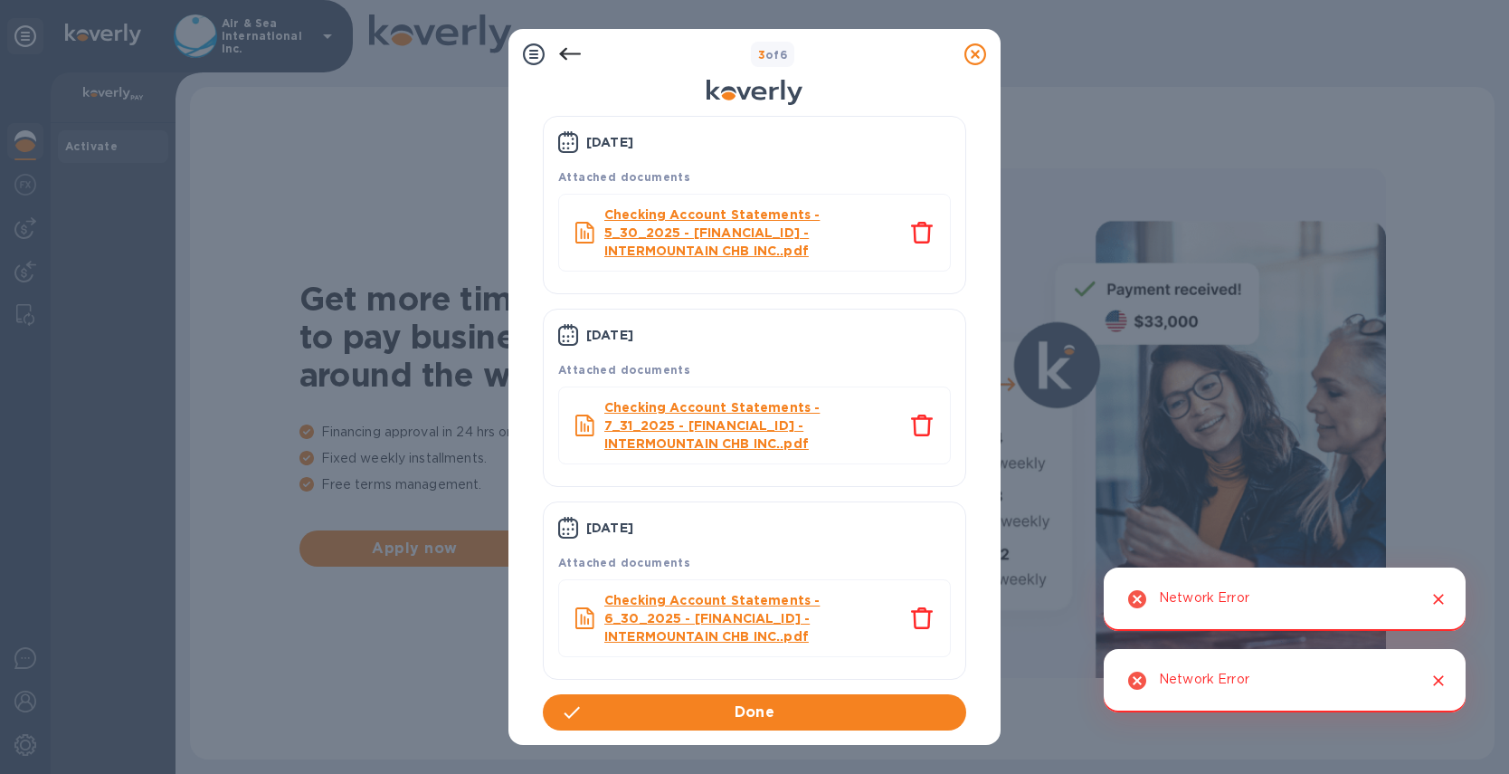
click at [1445, 604] on icon "Close" at bounding box center [1439, 599] width 18 height 18
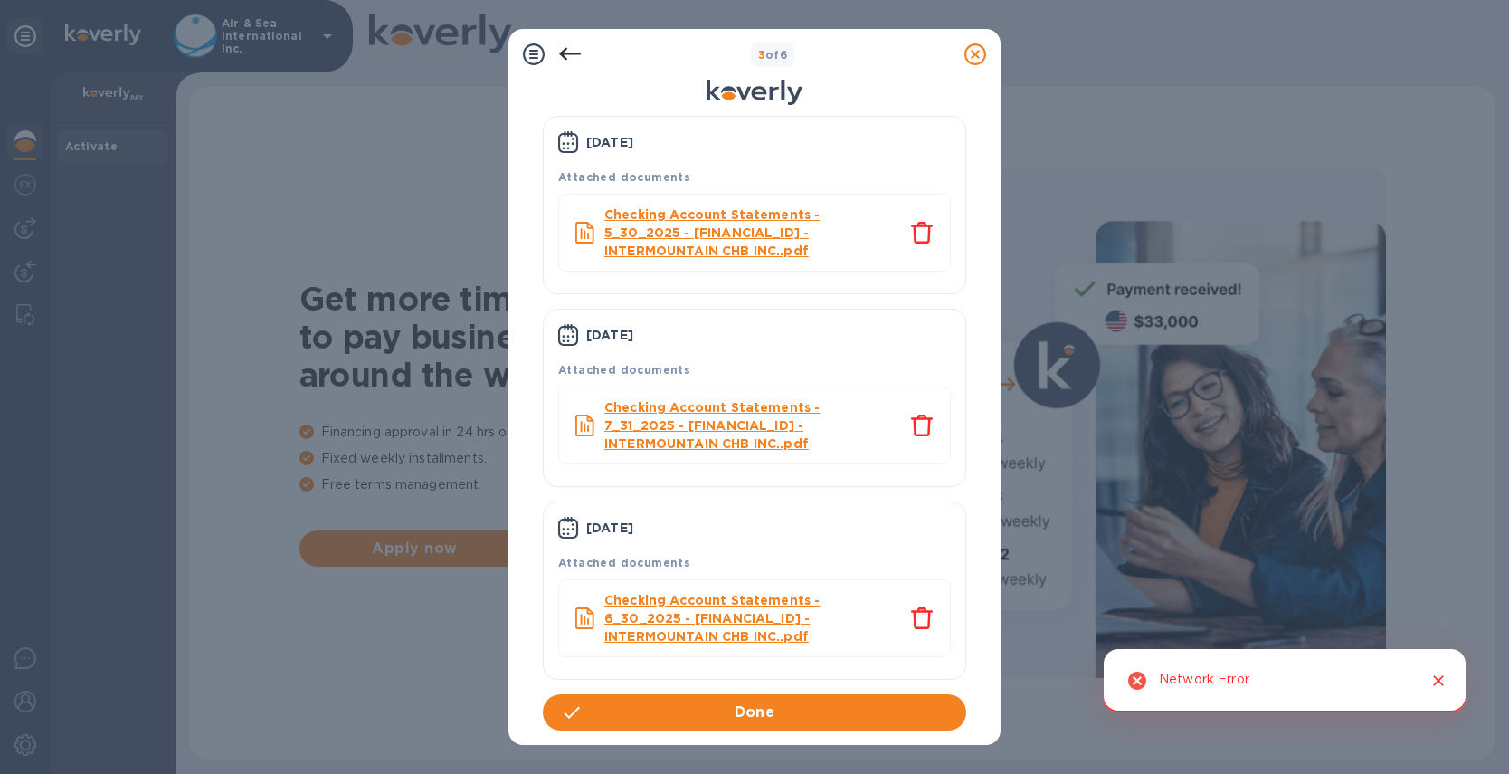
click at [1433, 684] on icon "Close" at bounding box center [1439, 680] width 18 height 18
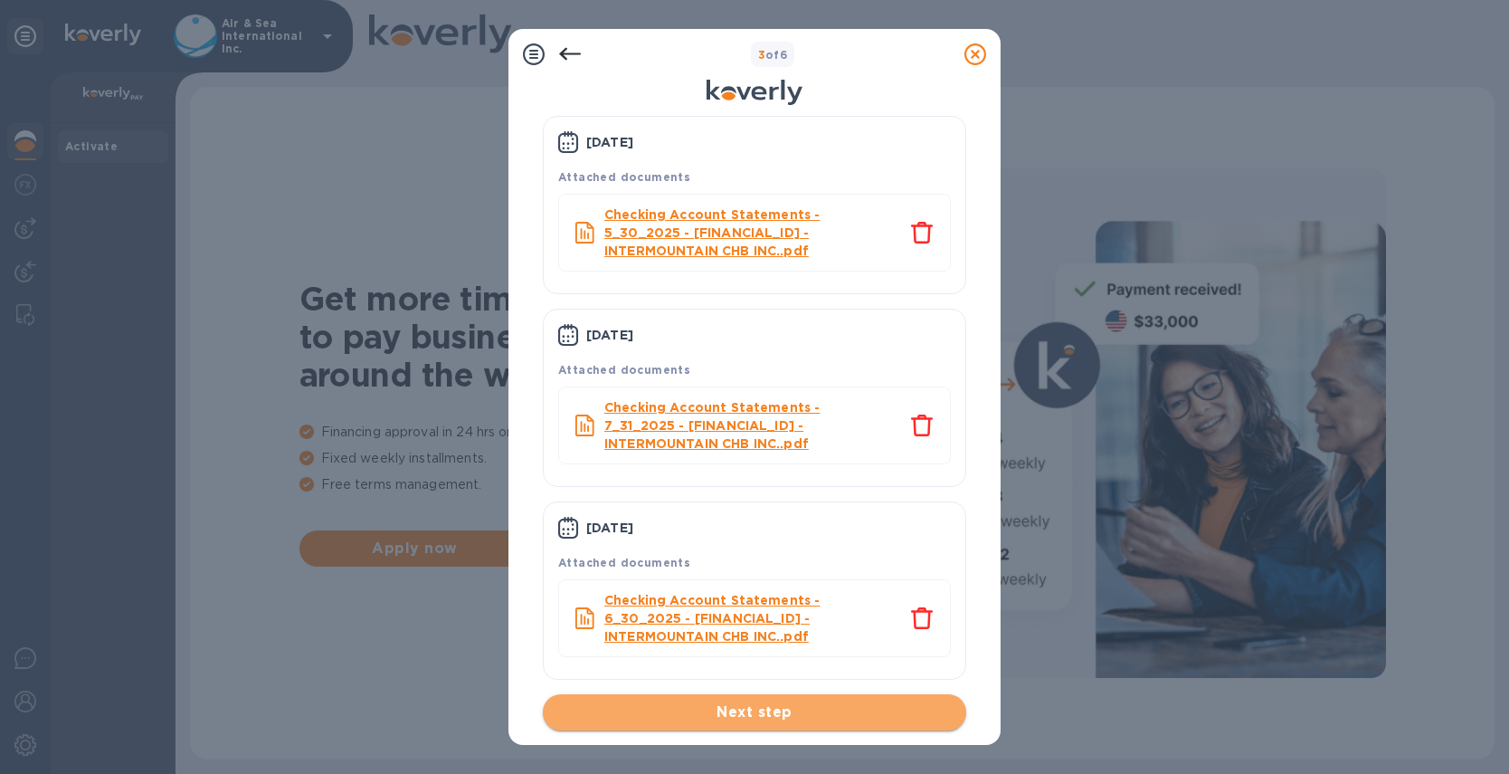
click at [753, 716] on span "Next step" at bounding box center [754, 712] width 395 height 22
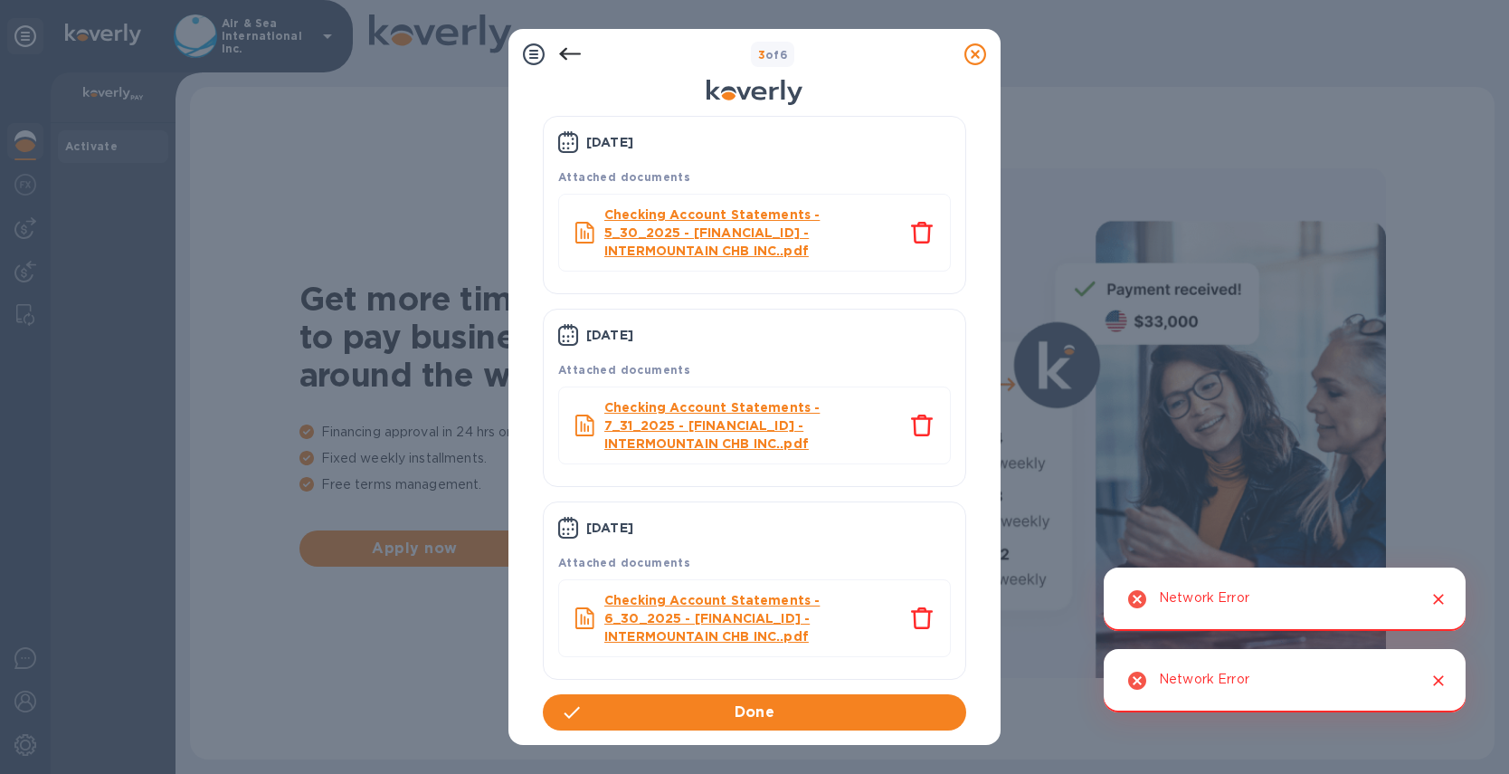
click at [1447, 605] on icon "Close" at bounding box center [1439, 599] width 18 height 18
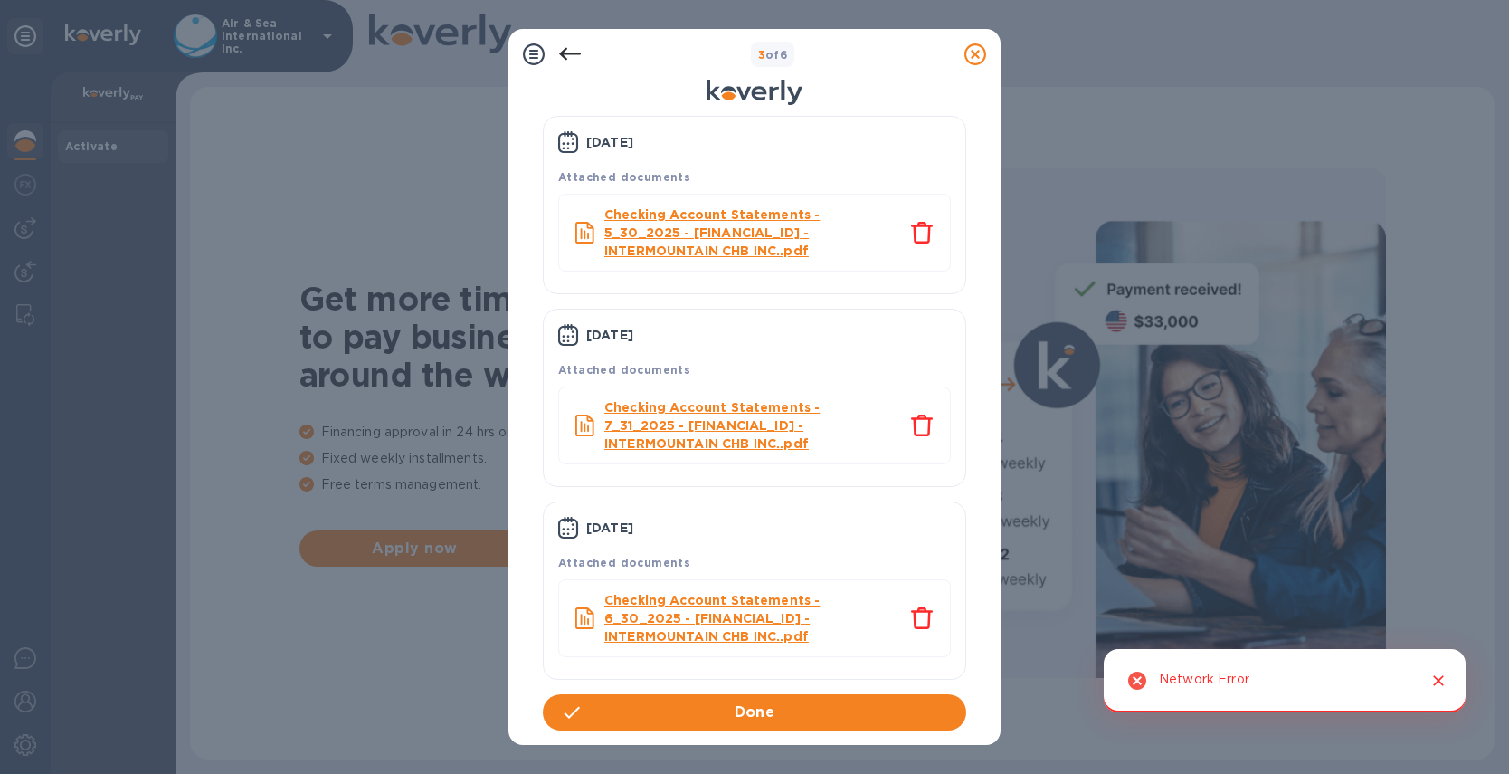
click at [1444, 672] on icon "Close" at bounding box center [1439, 680] width 18 height 18
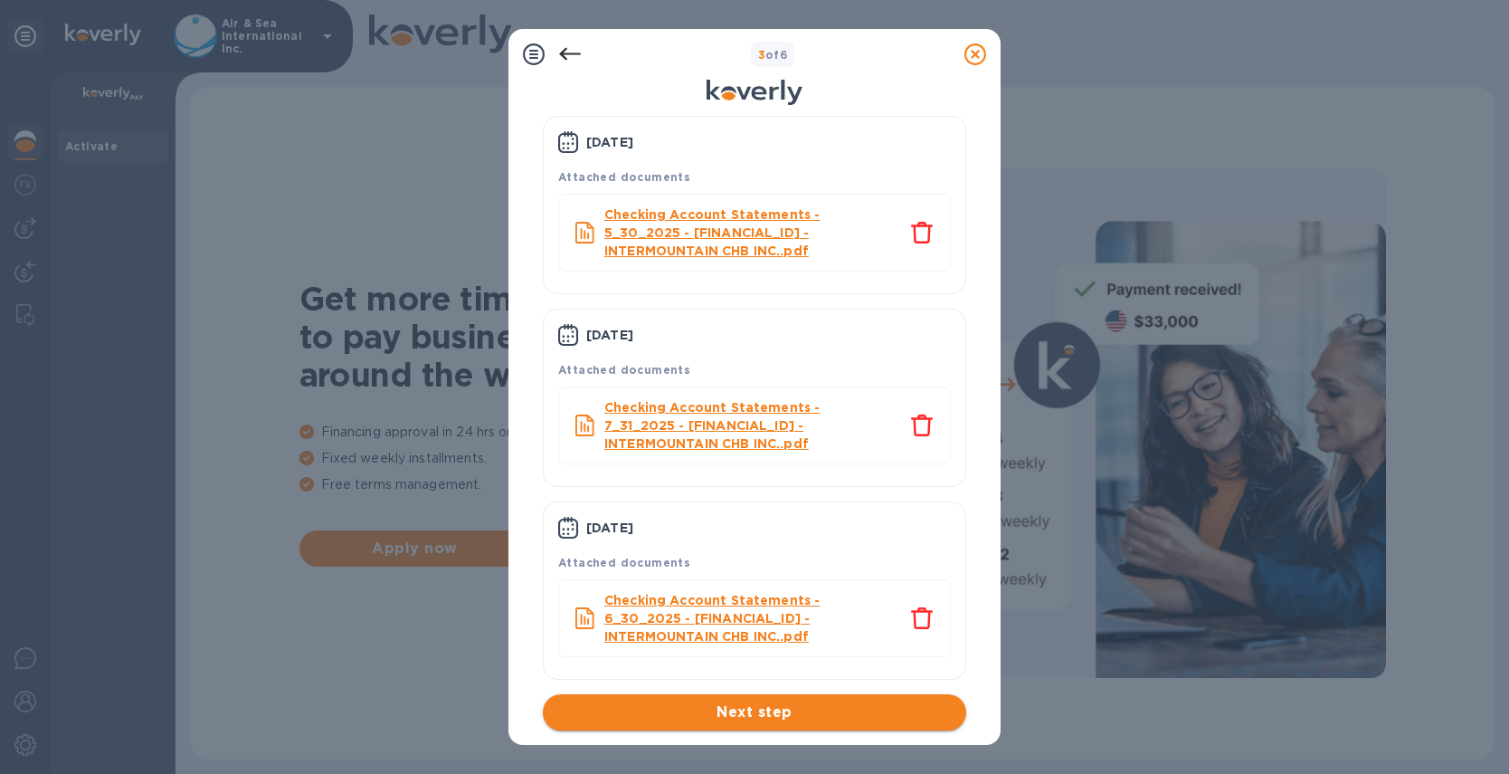
click at [795, 720] on span "Next step" at bounding box center [754, 712] width 395 height 22
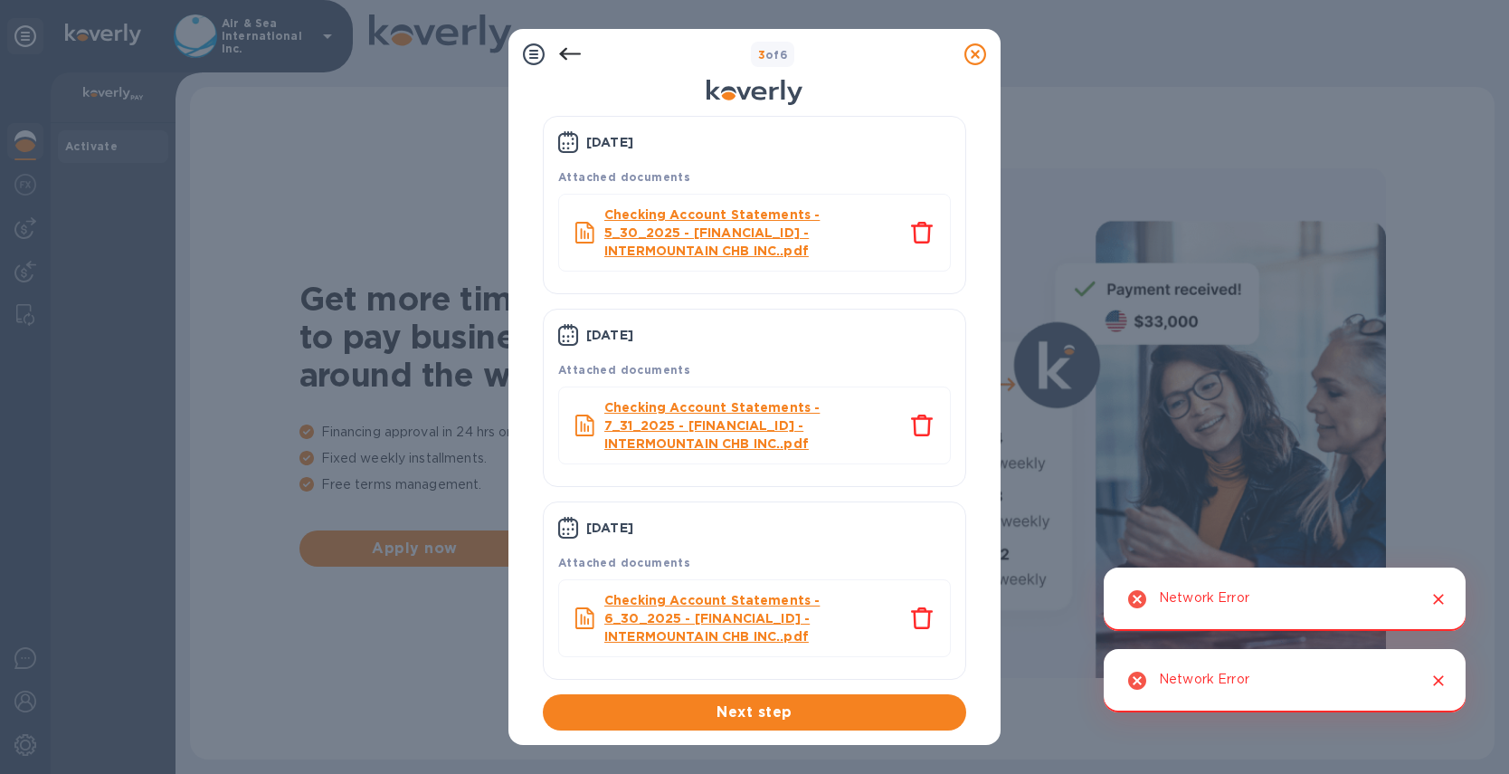
click at [576, 61] on icon at bounding box center [570, 54] width 22 height 22
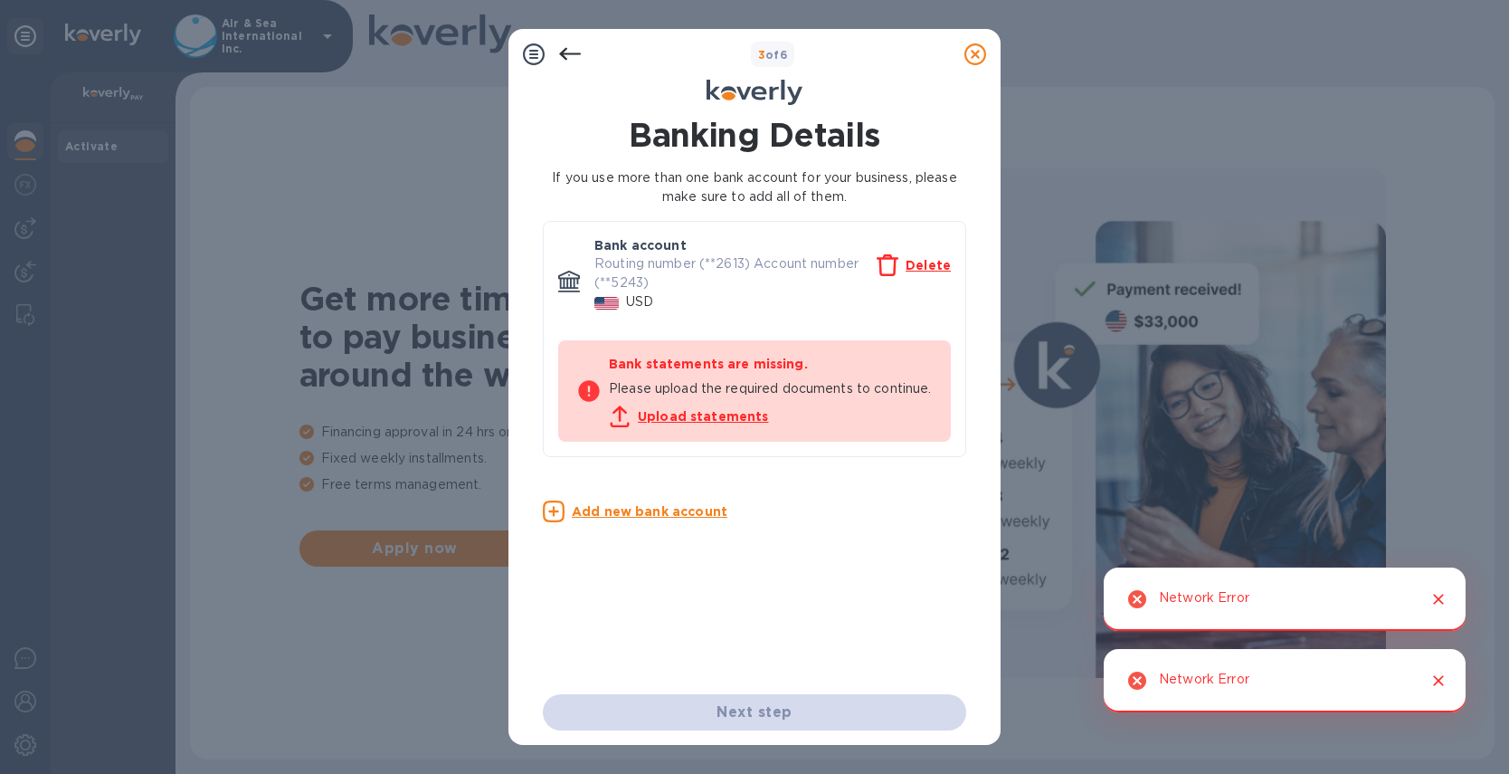
click at [707, 423] on u "Upload statements" at bounding box center [703, 416] width 131 height 14
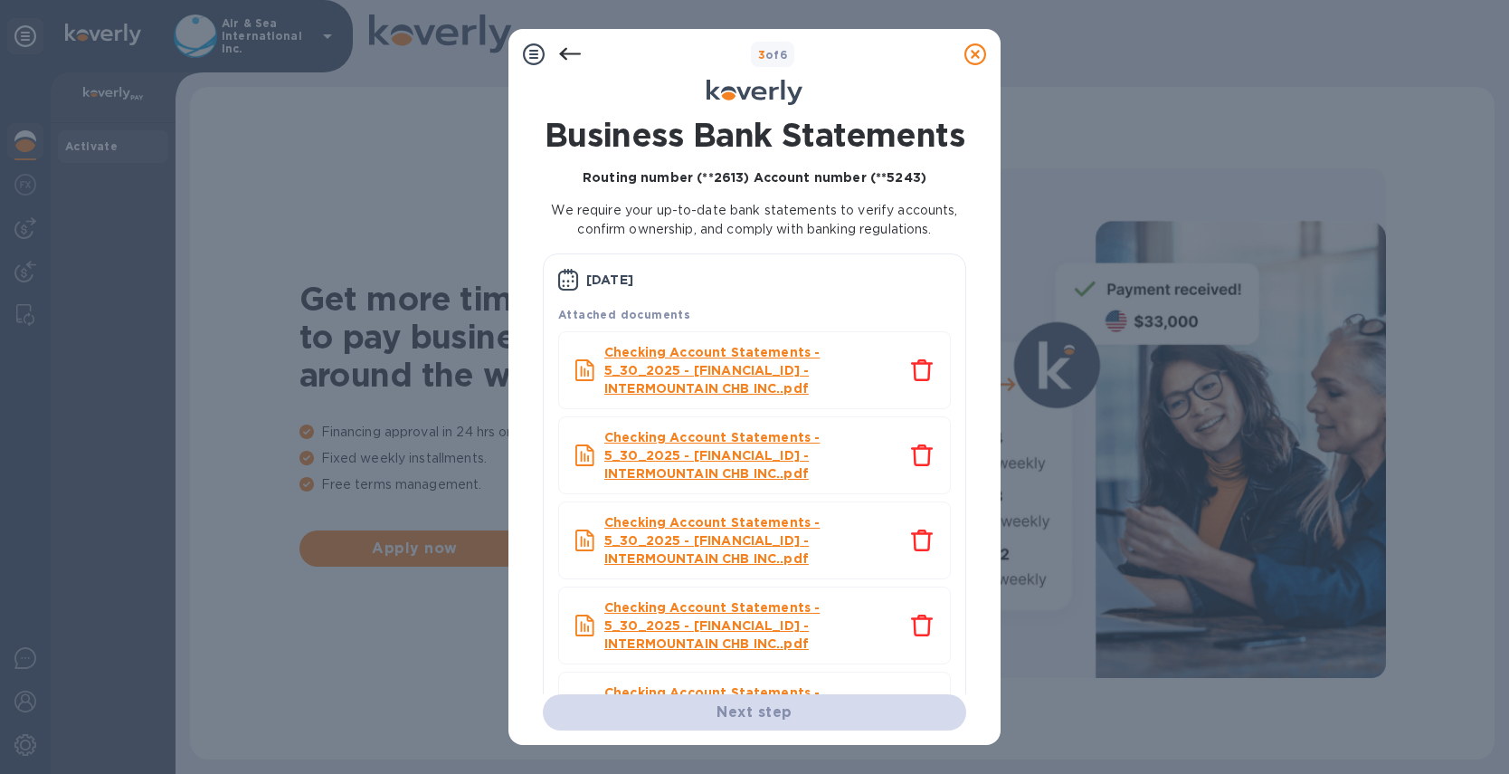
click at [916, 381] on icon "close" at bounding box center [922, 370] width 22 height 22
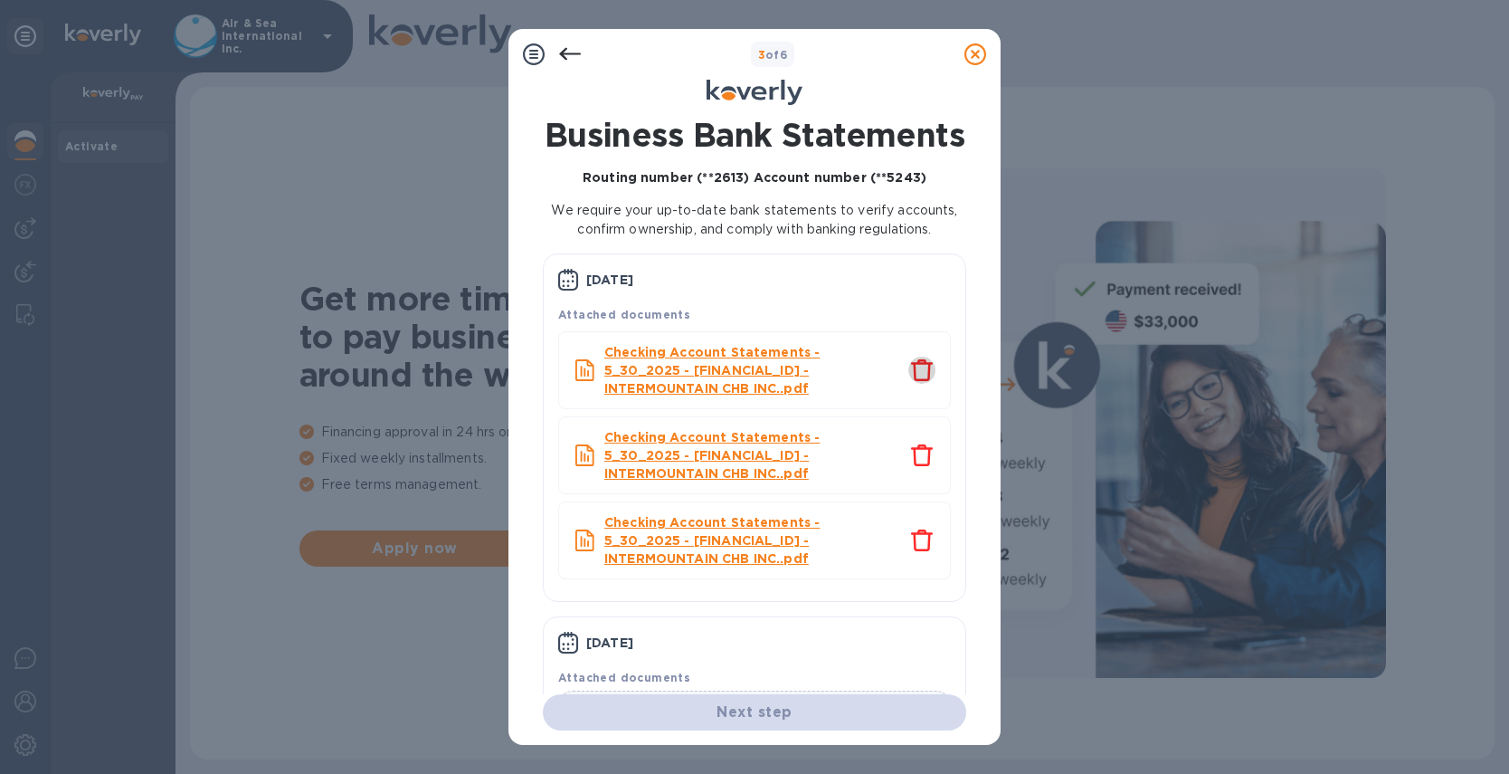
click at [916, 381] on icon "close" at bounding box center [922, 370] width 22 height 22
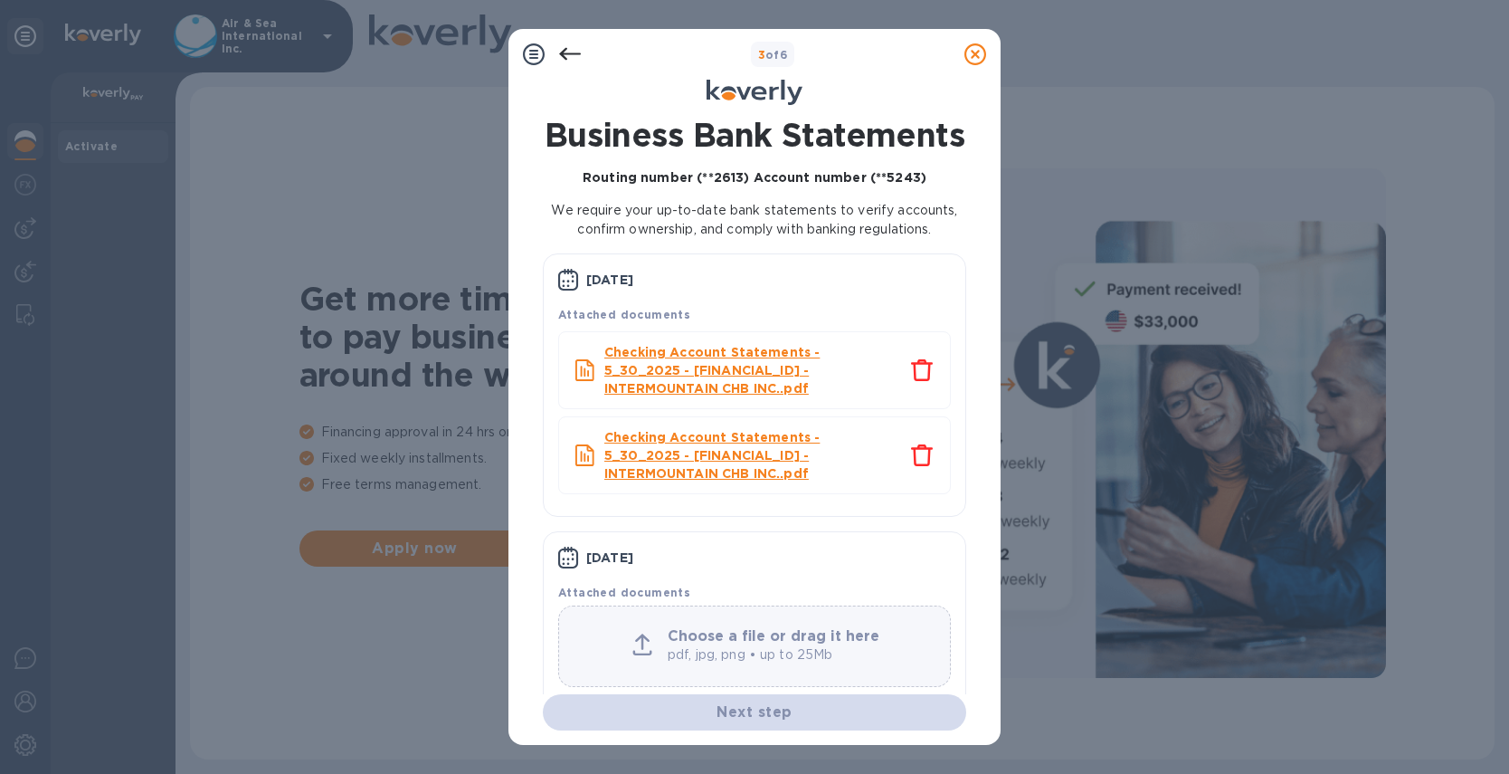
click at [916, 381] on icon "close" at bounding box center [922, 370] width 22 height 22
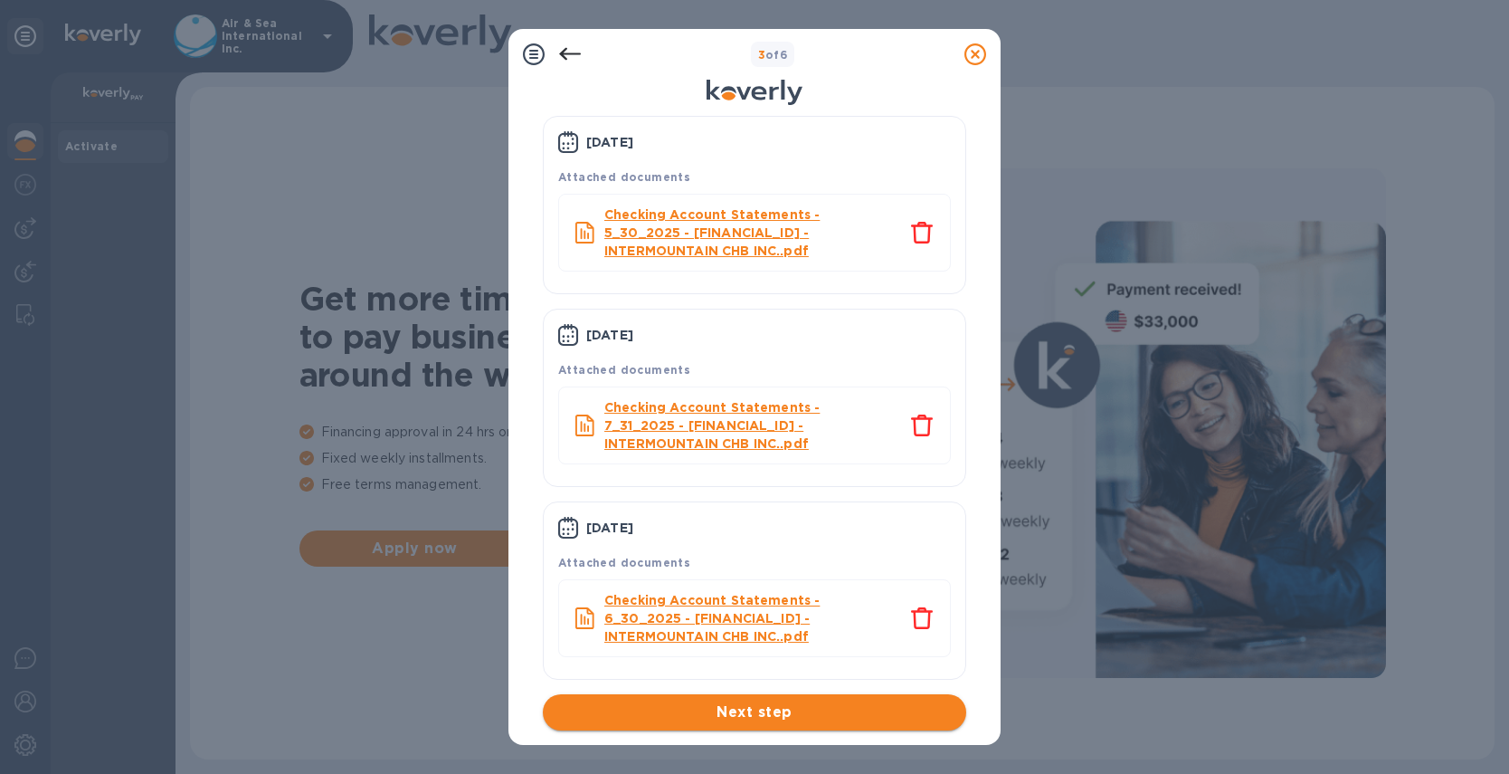
click at [804, 718] on span "Next step" at bounding box center [754, 712] width 395 height 22
click at [298, 28] on div "3 of 6 Business Bank Statements Routing number (**2613) Account number (**5243)…" at bounding box center [754, 387] width 1509 height 774
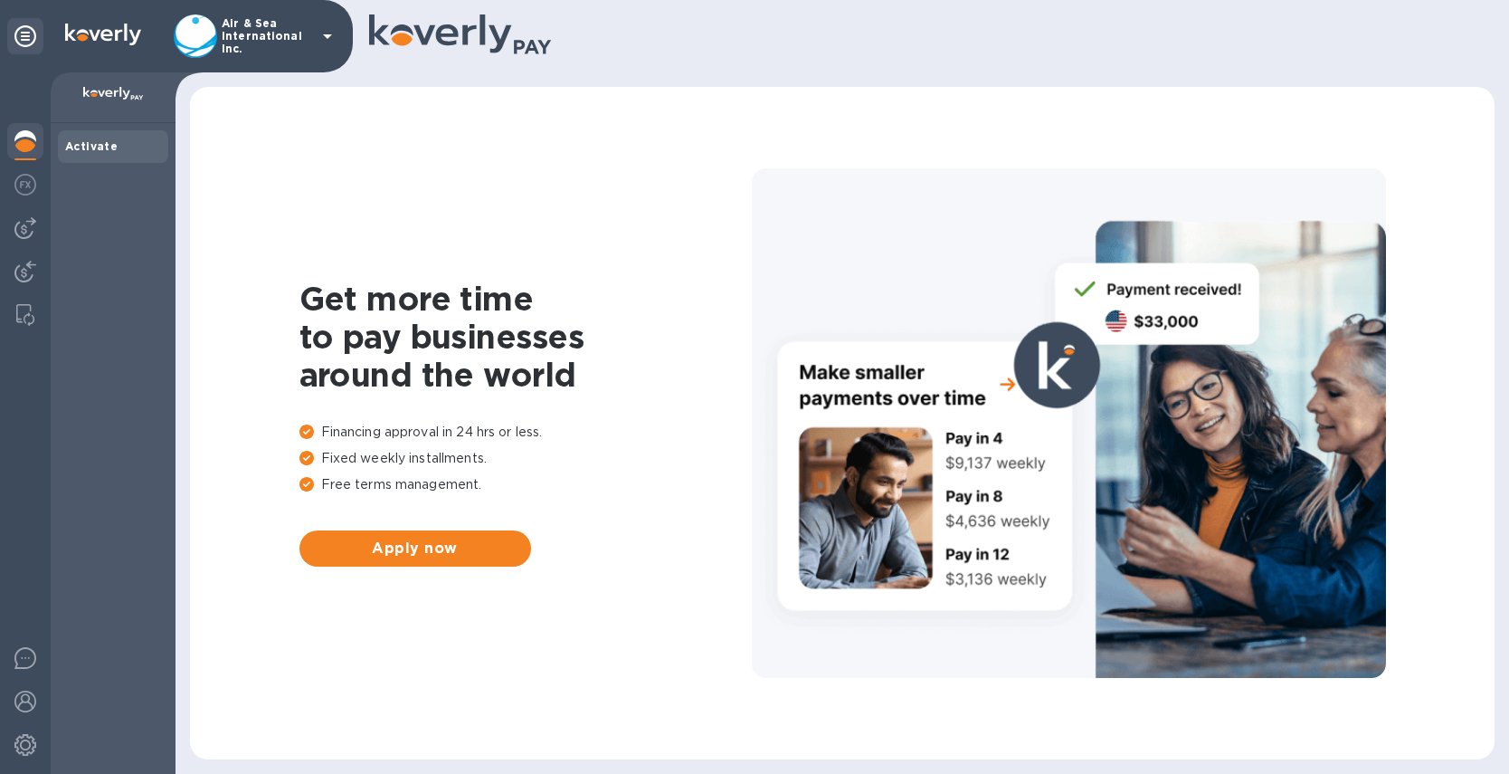
click at [323, 34] on icon at bounding box center [327, 36] width 9 height 5
